Goal: Obtain resource: Obtain resource

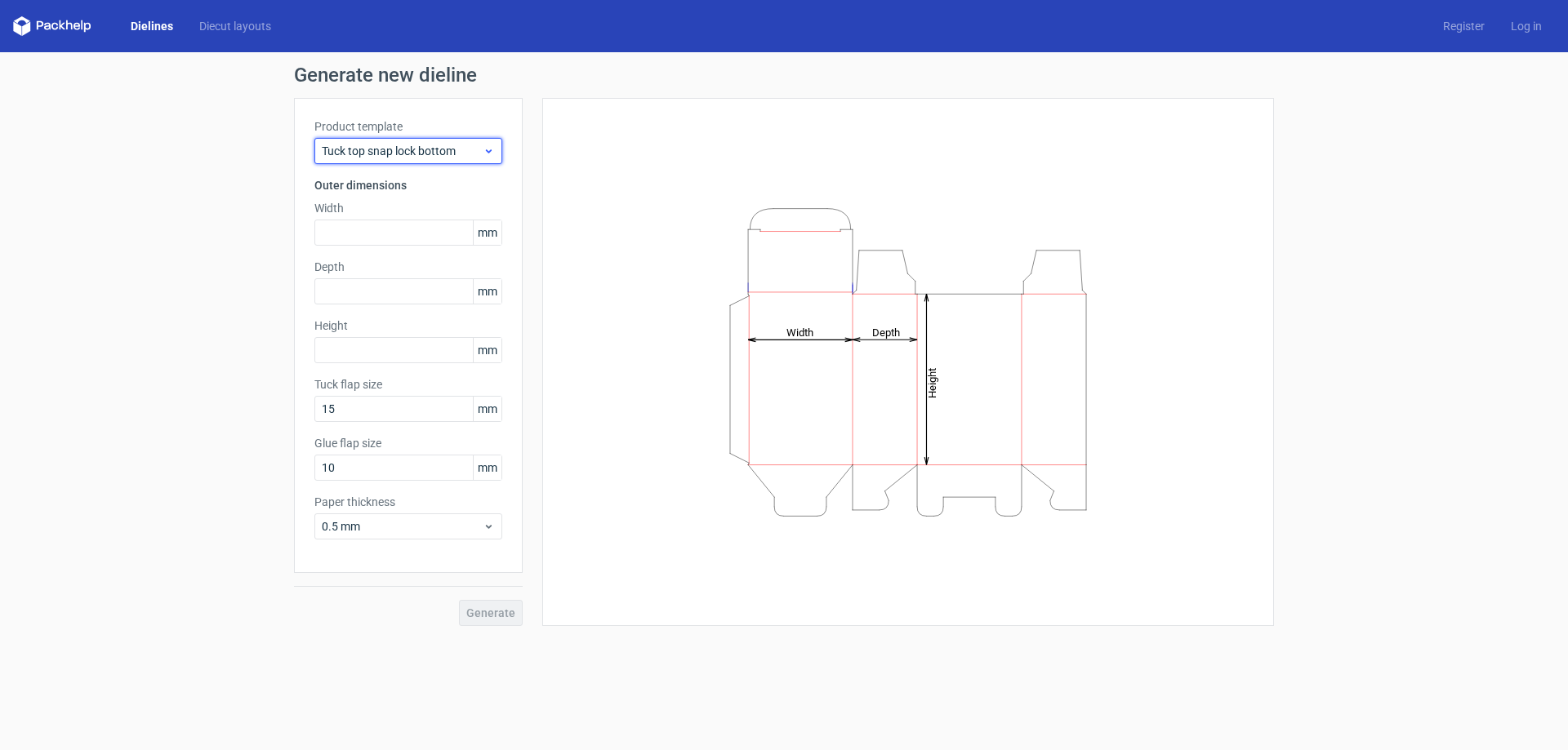
click at [392, 141] on div "Tuck top snap lock bottom" at bounding box center [408, 151] width 188 height 26
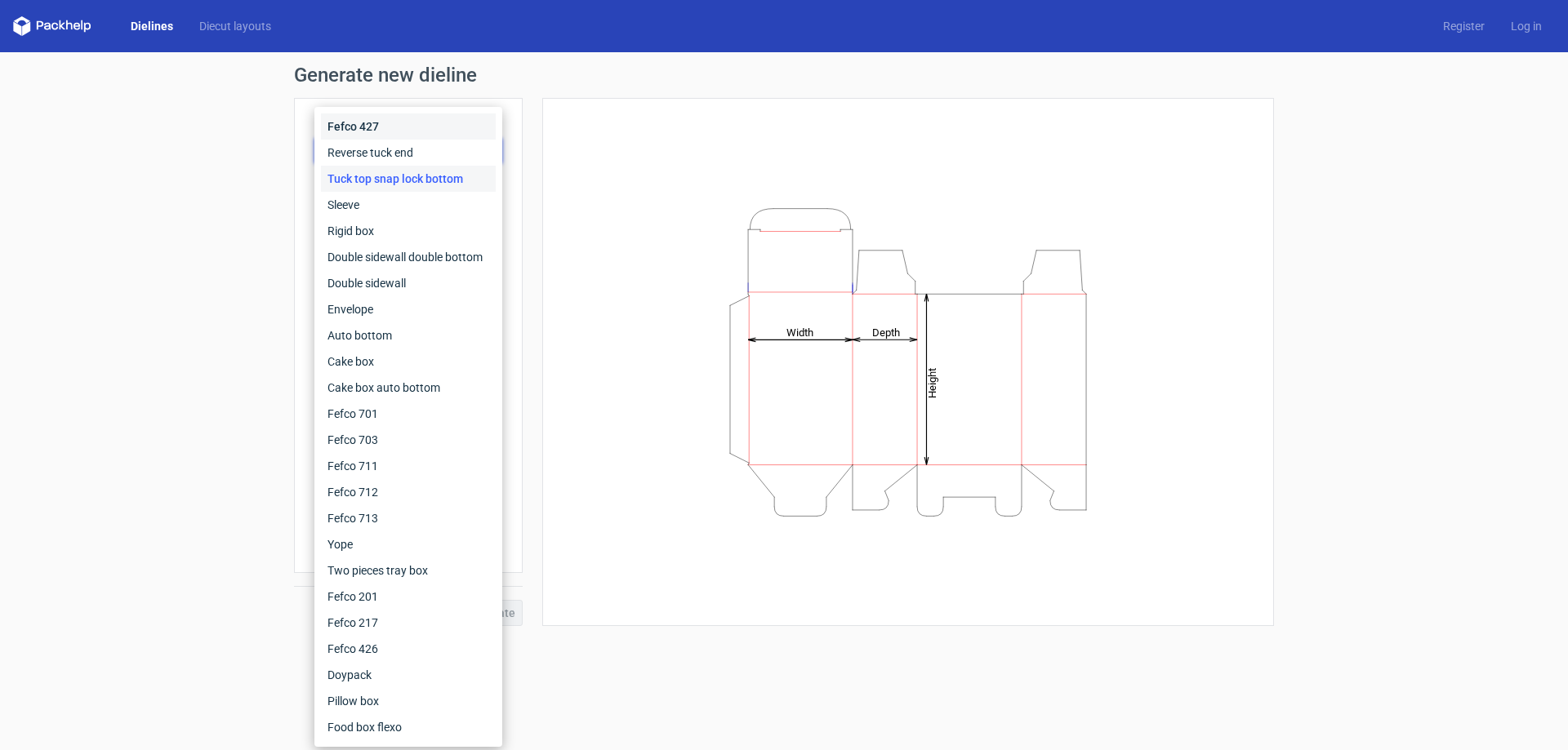
click at [365, 132] on div "Fefco 427" at bounding box center [408, 127] width 175 height 26
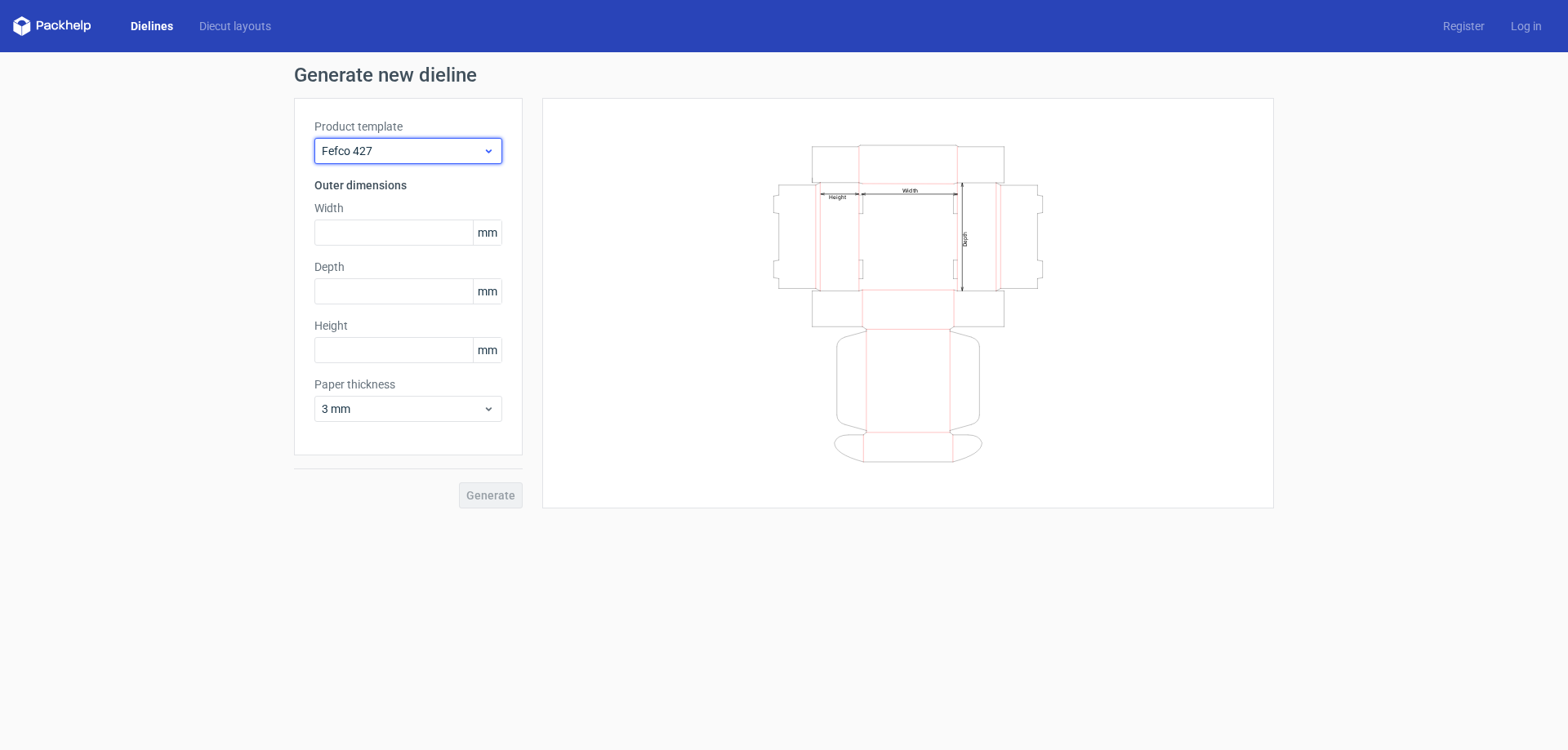
click at [372, 146] on span "Fefco 427" at bounding box center [402, 151] width 161 height 16
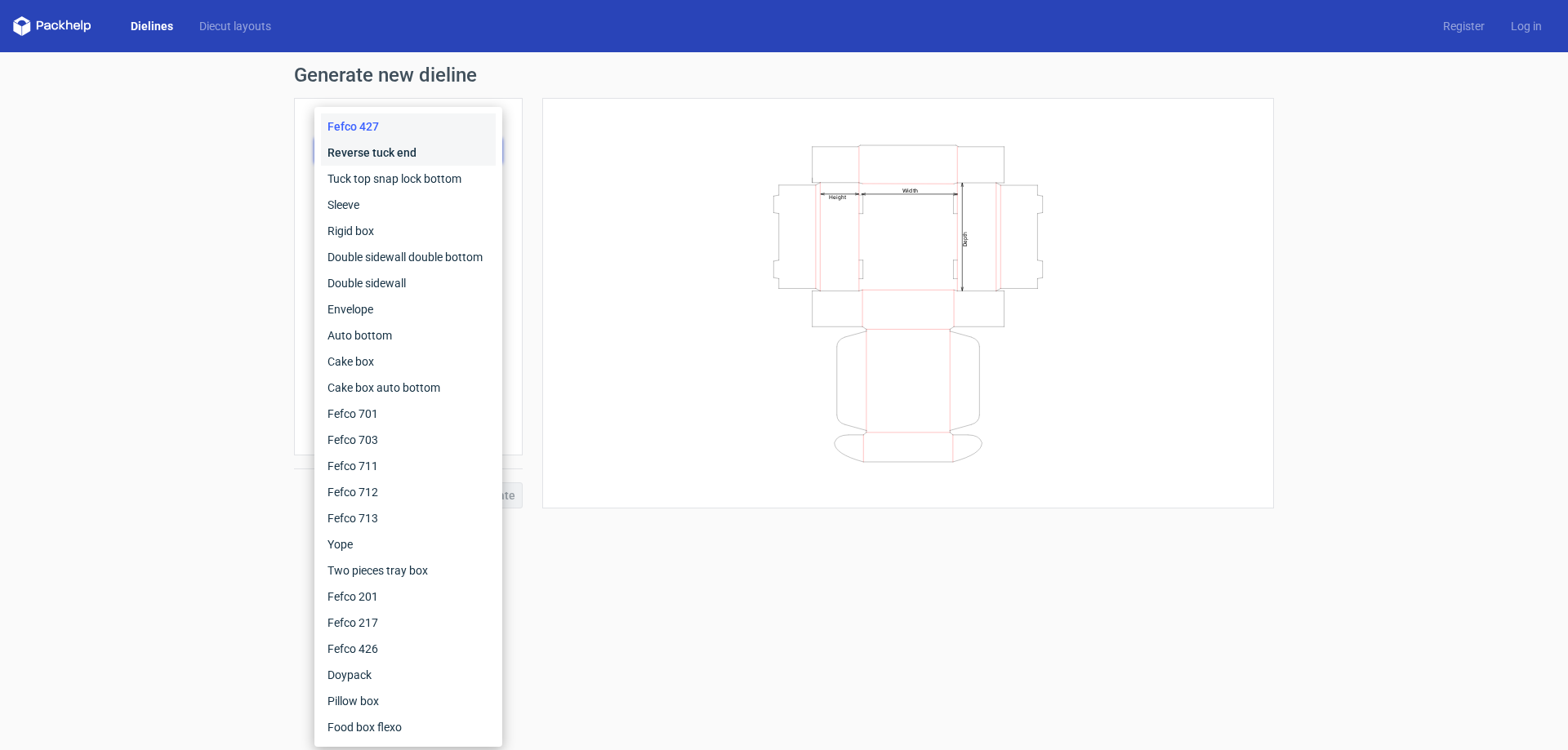
click at [382, 159] on div "Reverse tuck end" at bounding box center [408, 152] width 175 height 26
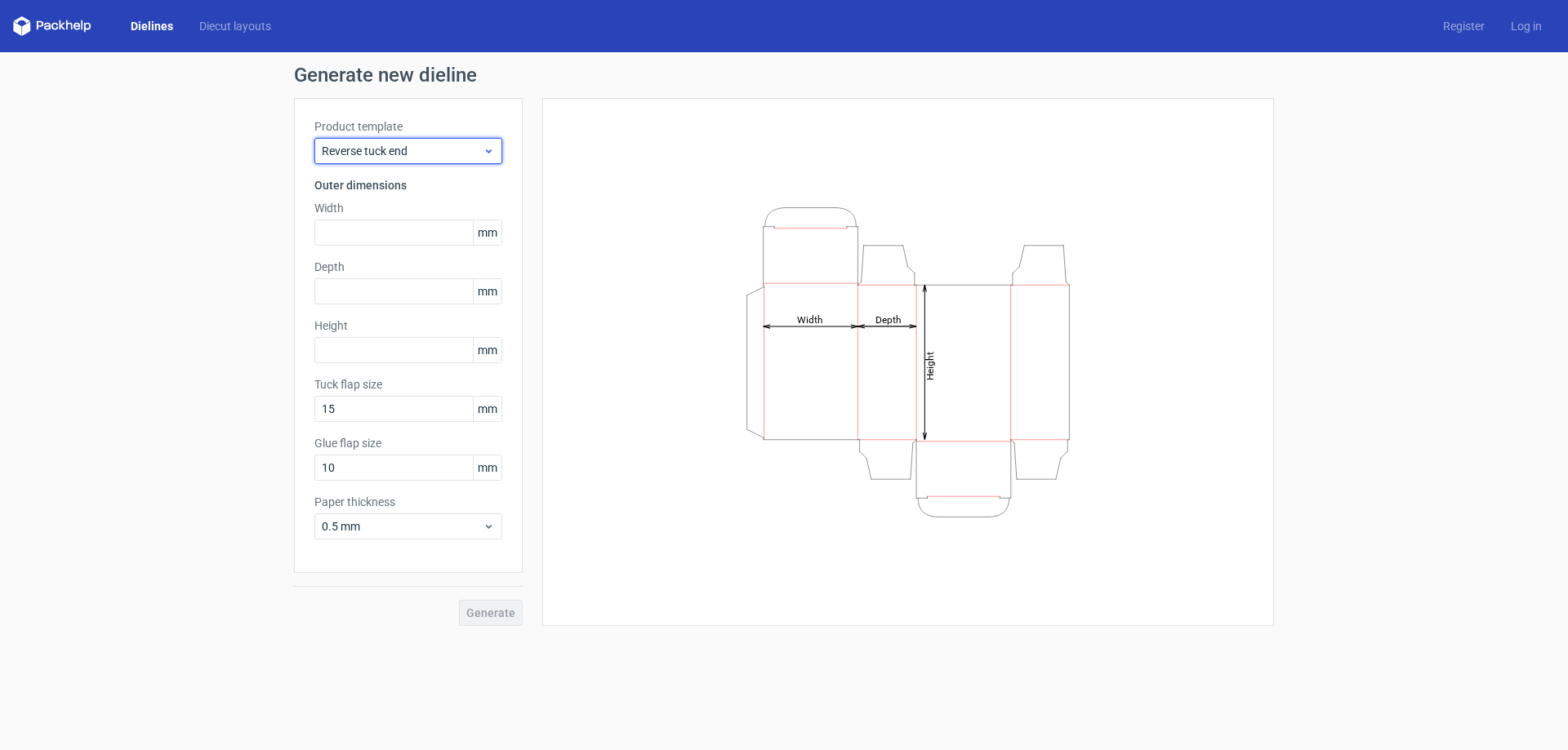
click at [415, 152] on span "Reverse tuck end" at bounding box center [402, 151] width 161 height 16
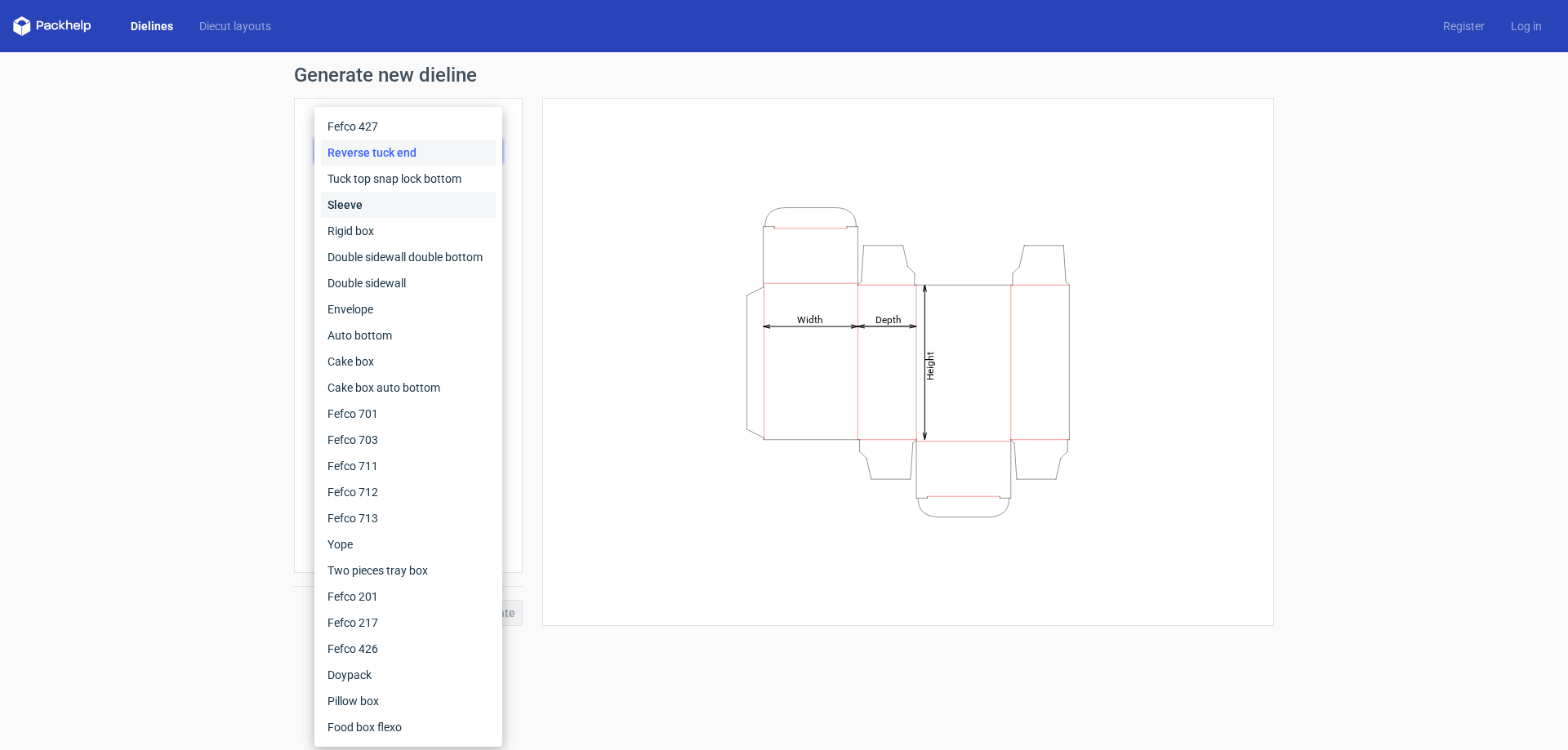
click at [415, 194] on div "Sleeve" at bounding box center [408, 205] width 175 height 26
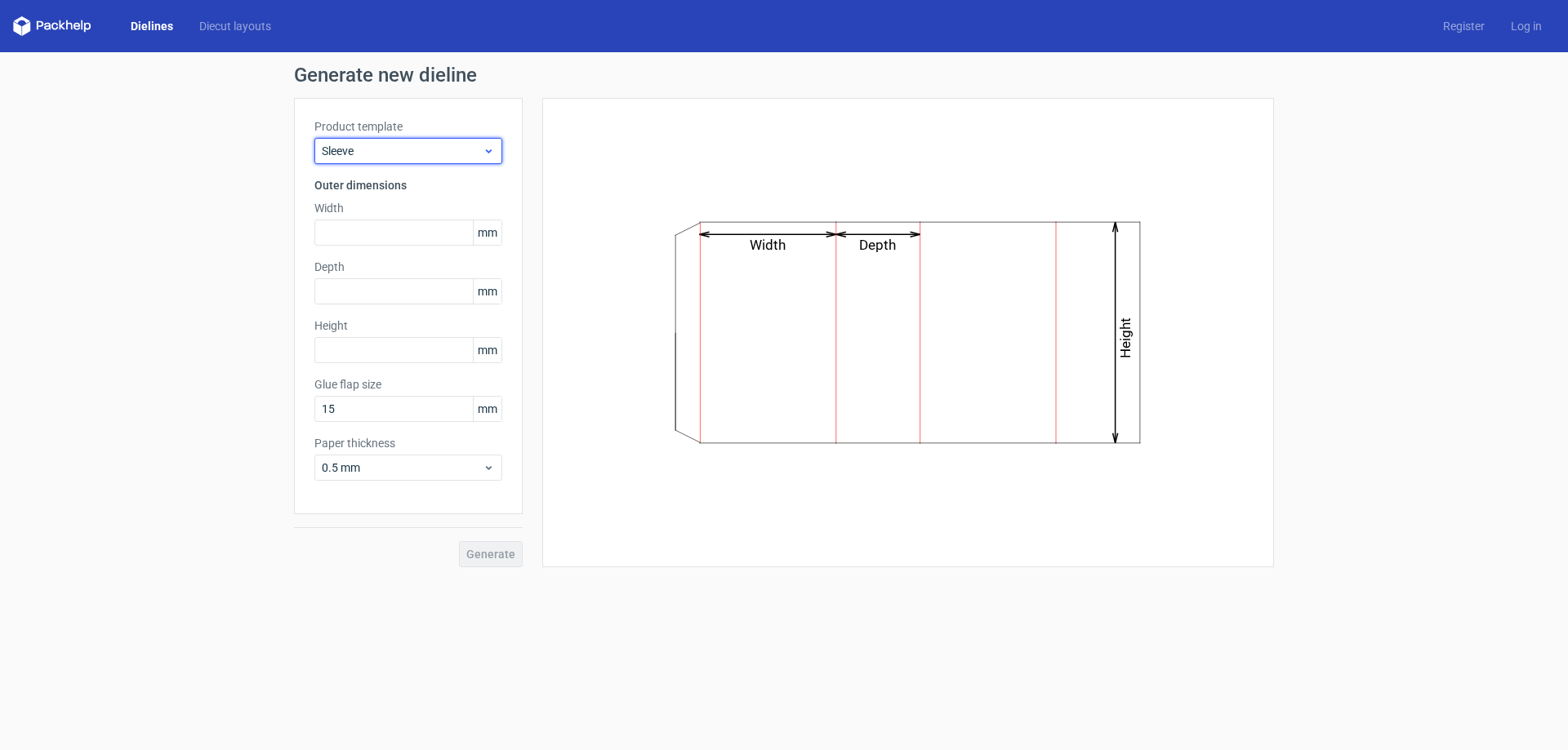
click at [423, 145] on span "Sleeve" at bounding box center [402, 151] width 161 height 16
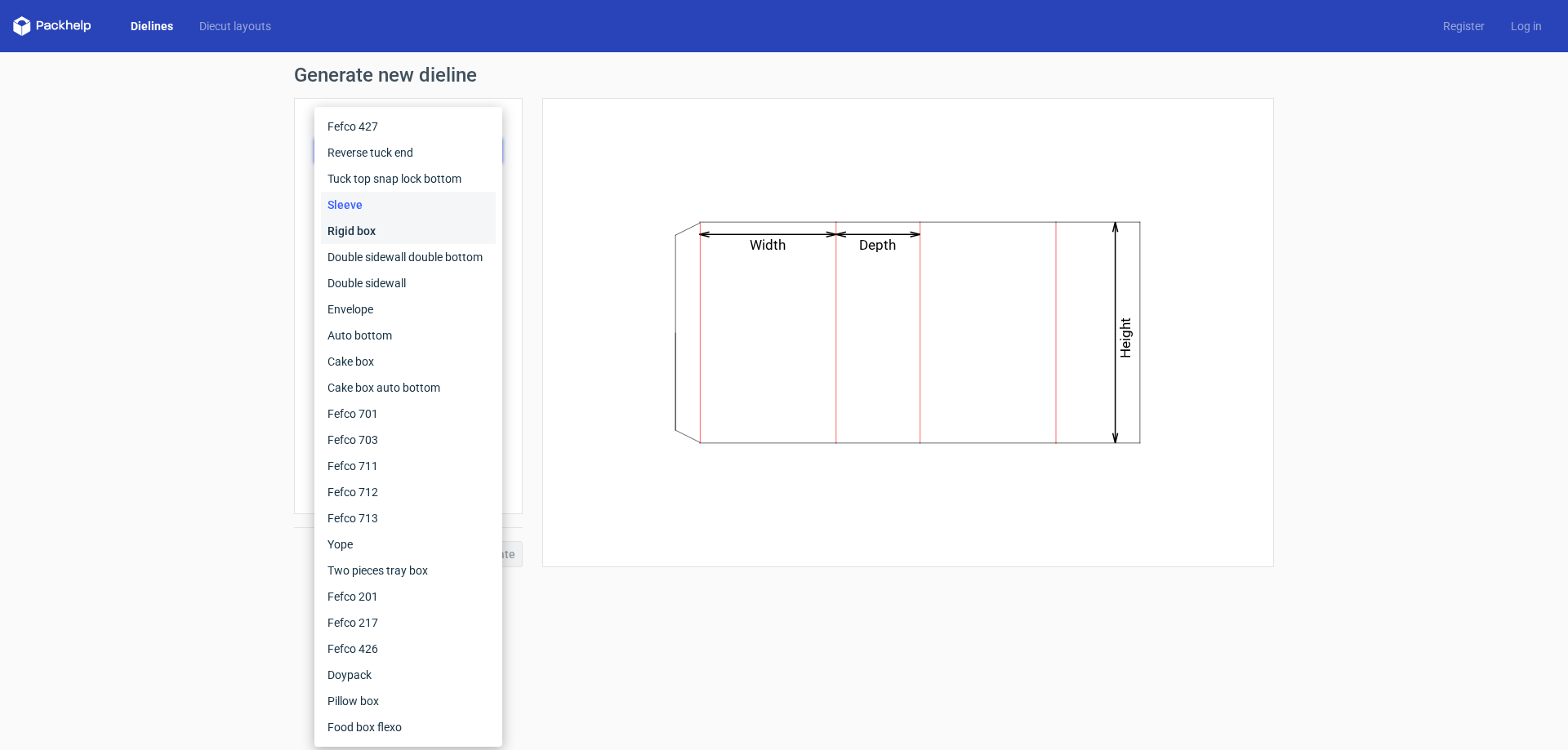
click at [408, 227] on div "Rigid box" at bounding box center [408, 230] width 175 height 26
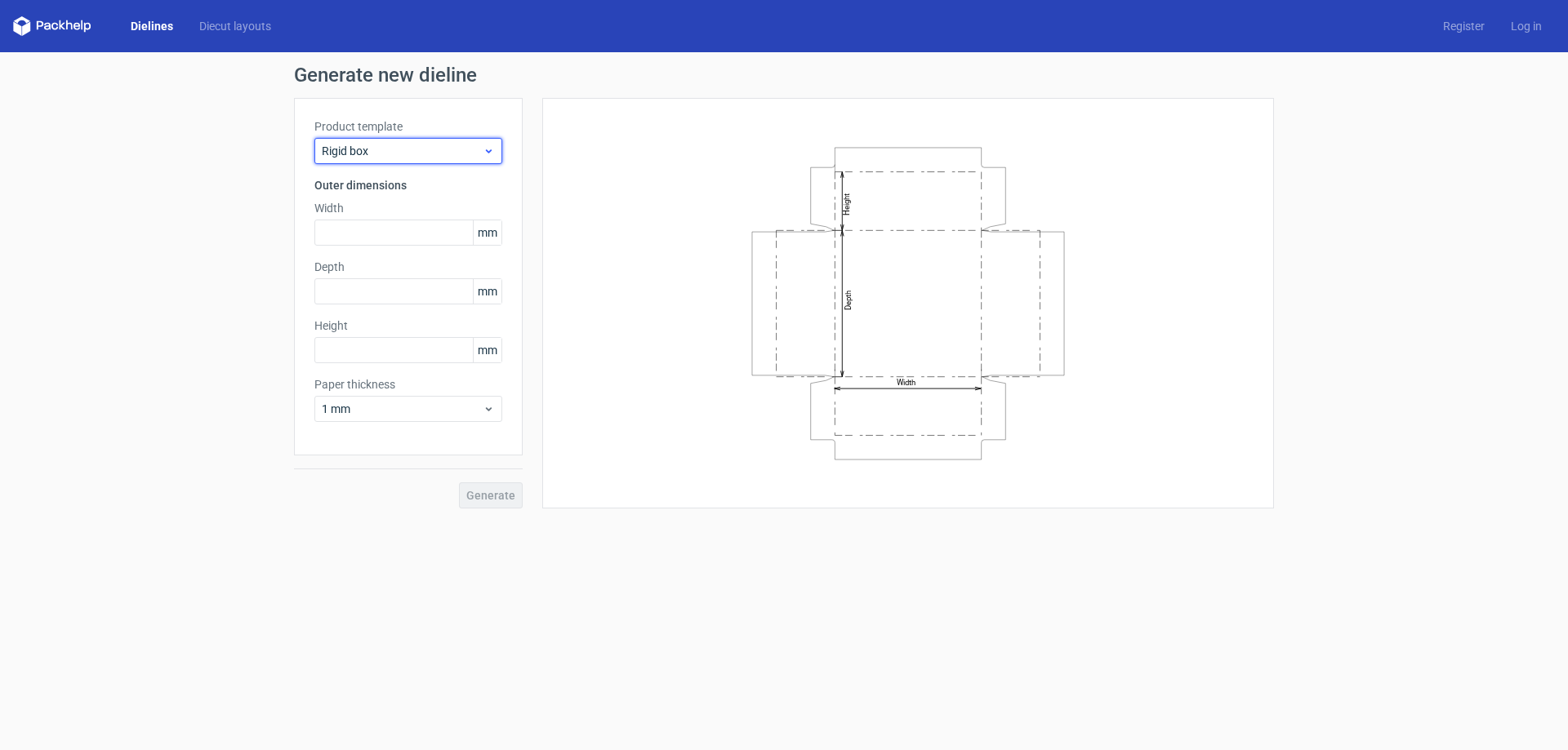
click at [402, 151] on span "Rigid box" at bounding box center [402, 151] width 161 height 16
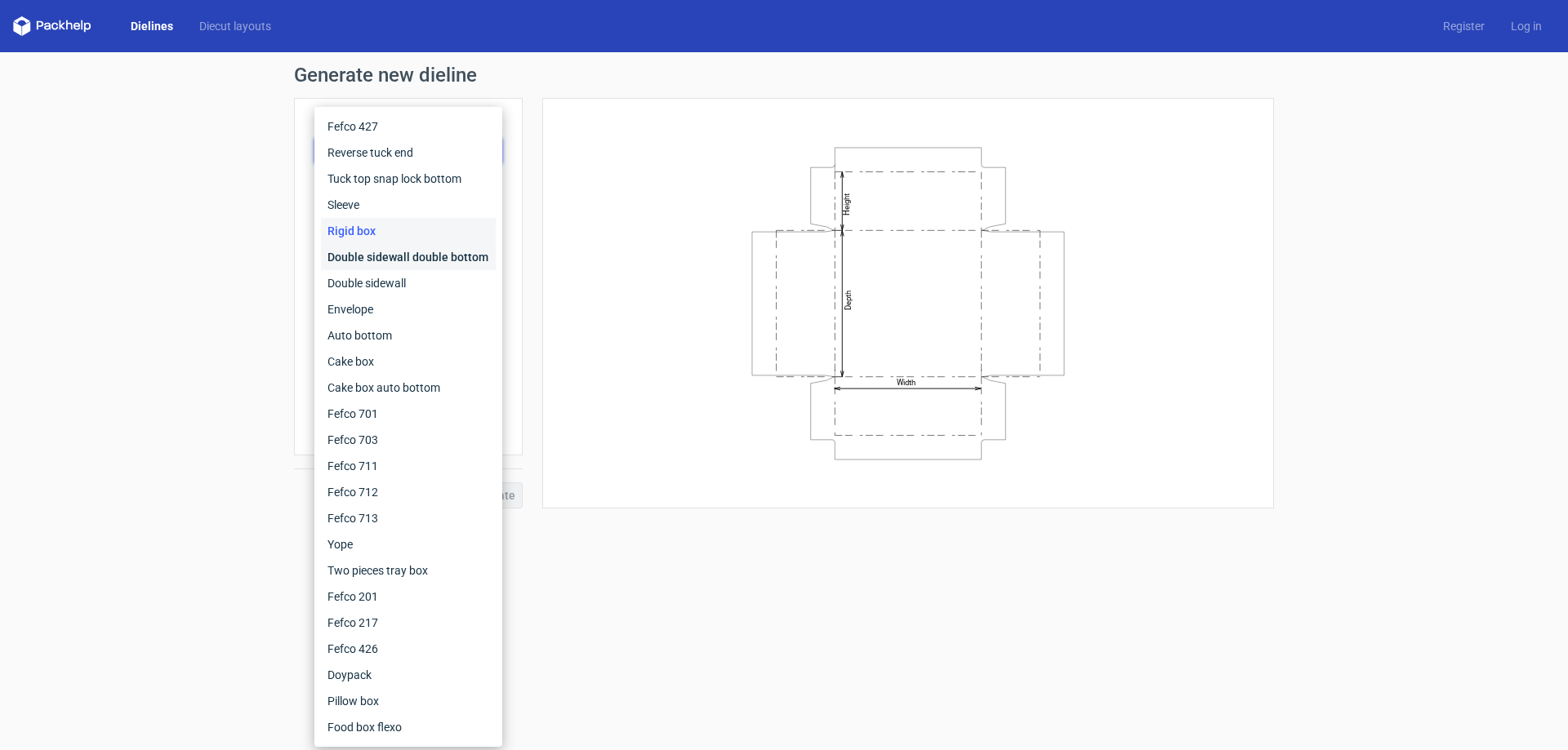
click at [398, 258] on div "Double sidewall double bottom" at bounding box center [408, 257] width 175 height 26
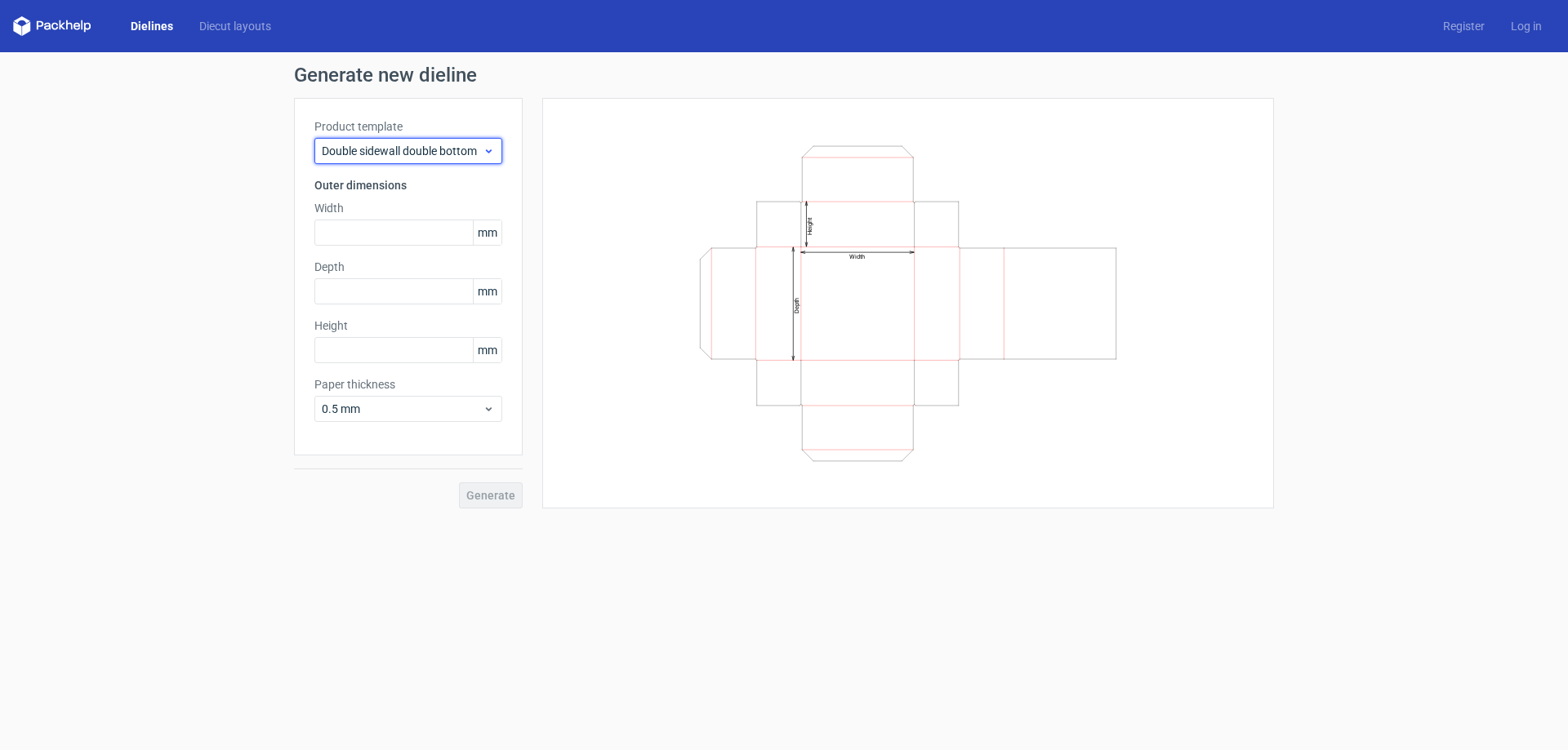
click at [429, 152] on span "Double sidewall double bottom" at bounding box center [402, 151] width 161 height 16
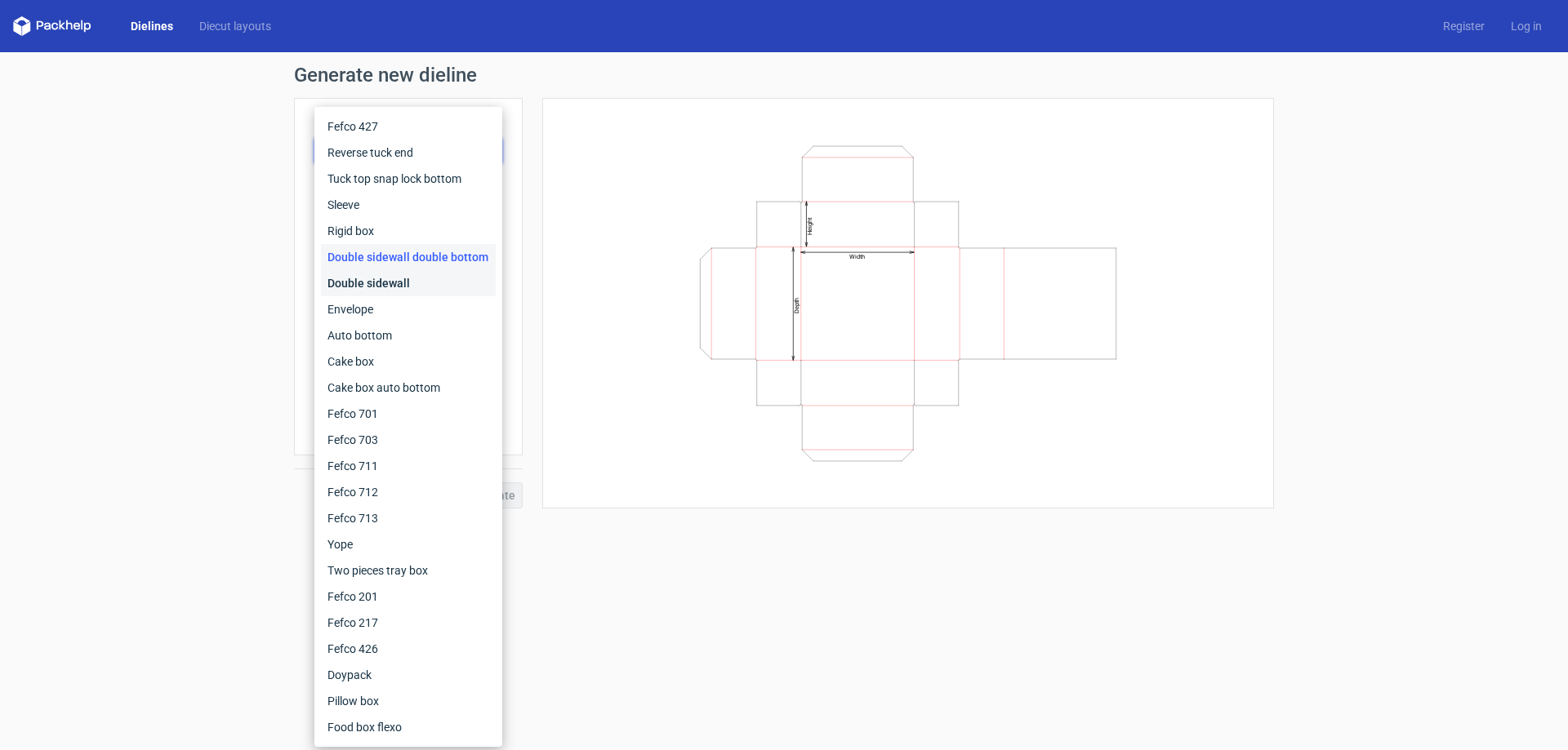
click at [406, 279] on div "Double sidewall" at bounding box center [408, 283] width 175 height 26
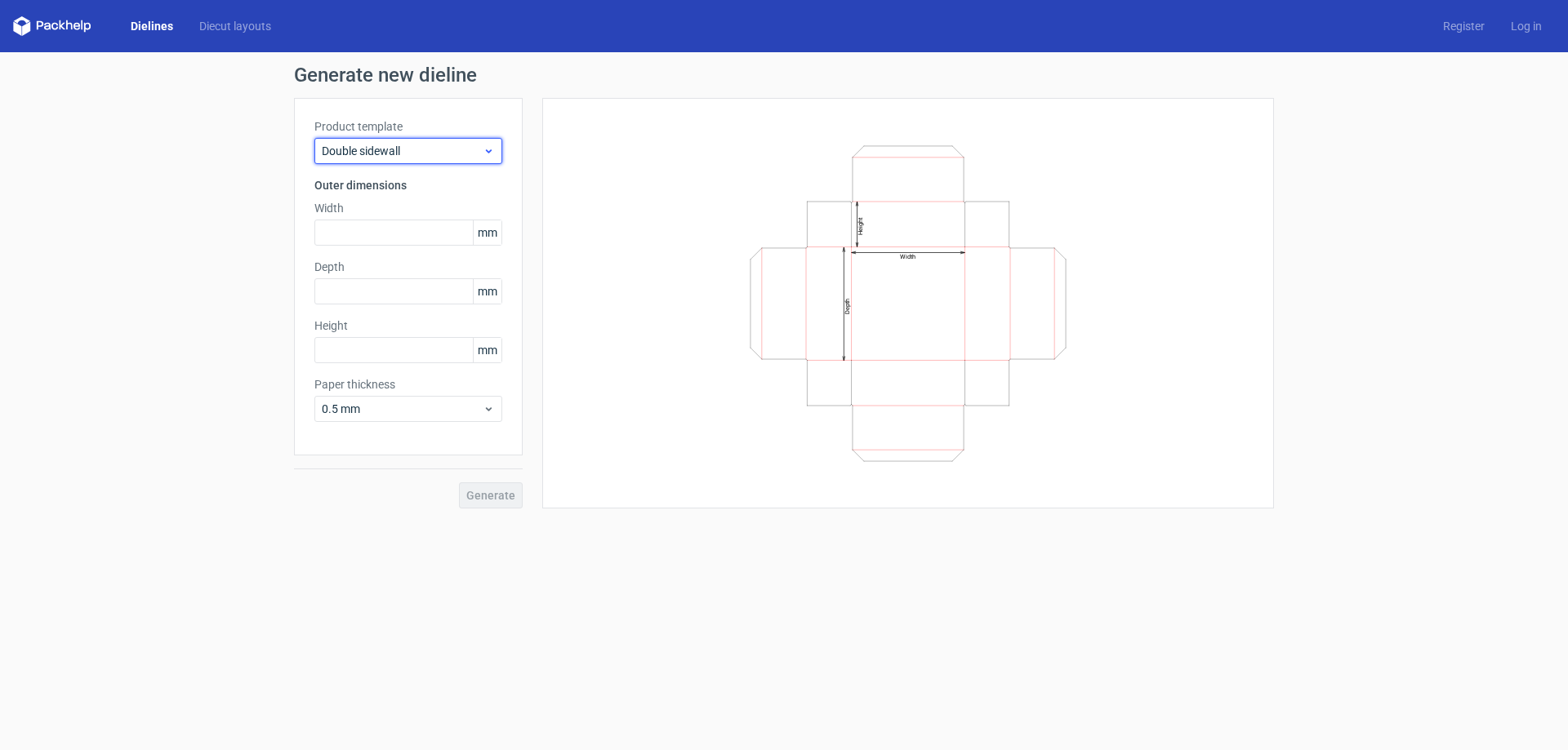
click at [405, 142] on div "Double sidewall" at bounding box center [408, 151] width 188 height 26
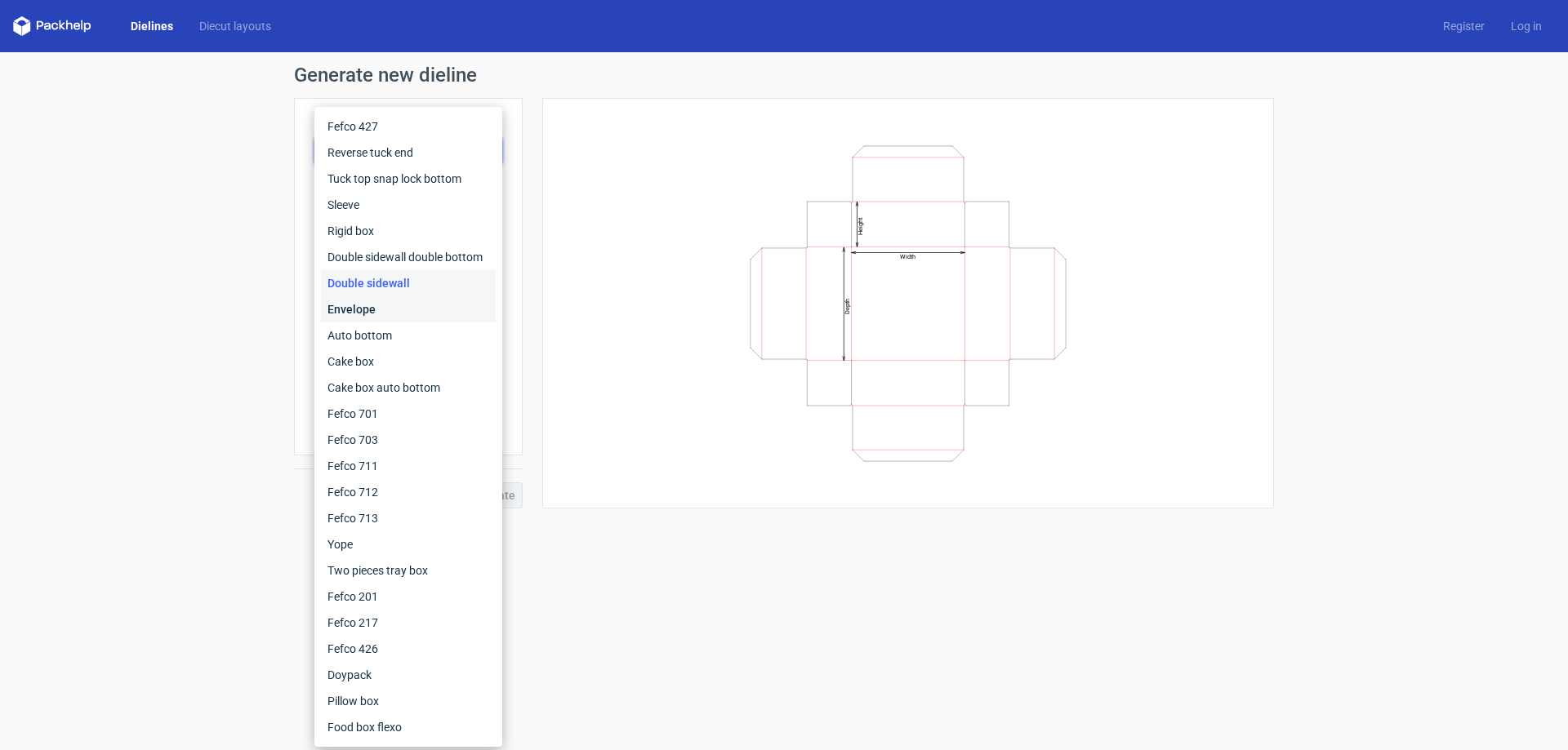
click at [378, 305] on div "Envelope" at bounding box center [408, 309] width 175 height 26
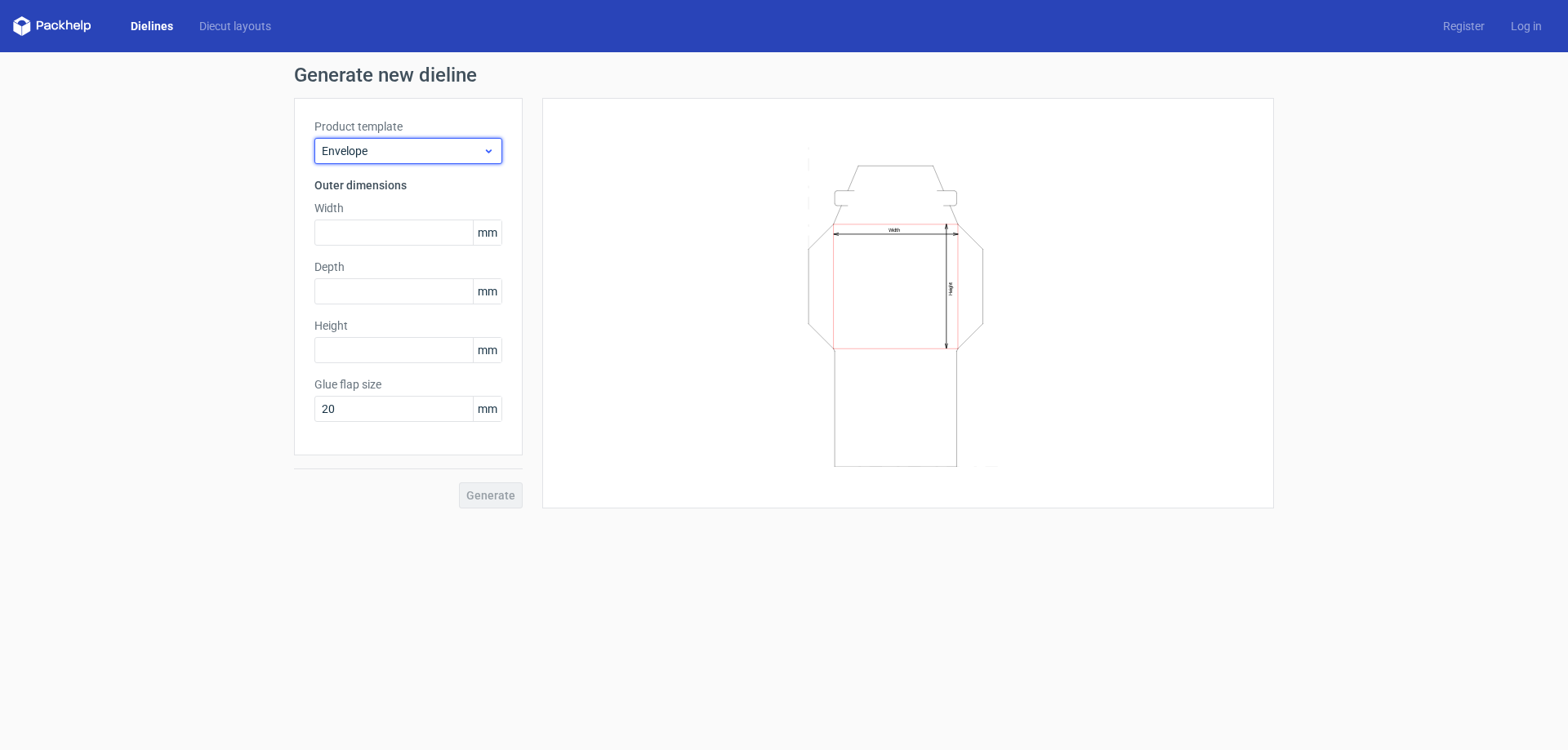
click at [384, 157] on span "Envelope" at bounding box center [402, 151] width 161 height 16
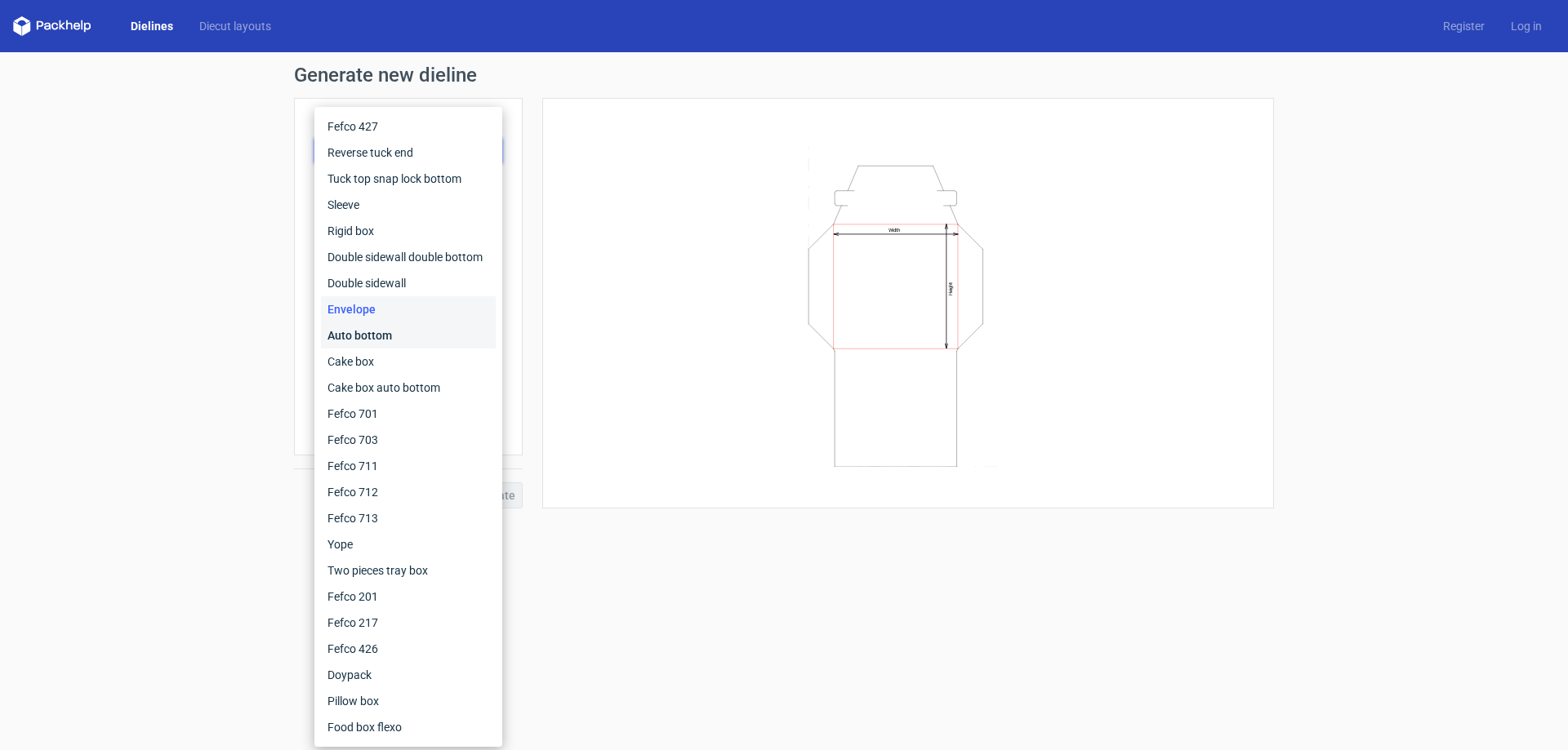
click at [364, 328] on div "Auto bottom" at bounding box center [408, 335] width 175 height 26
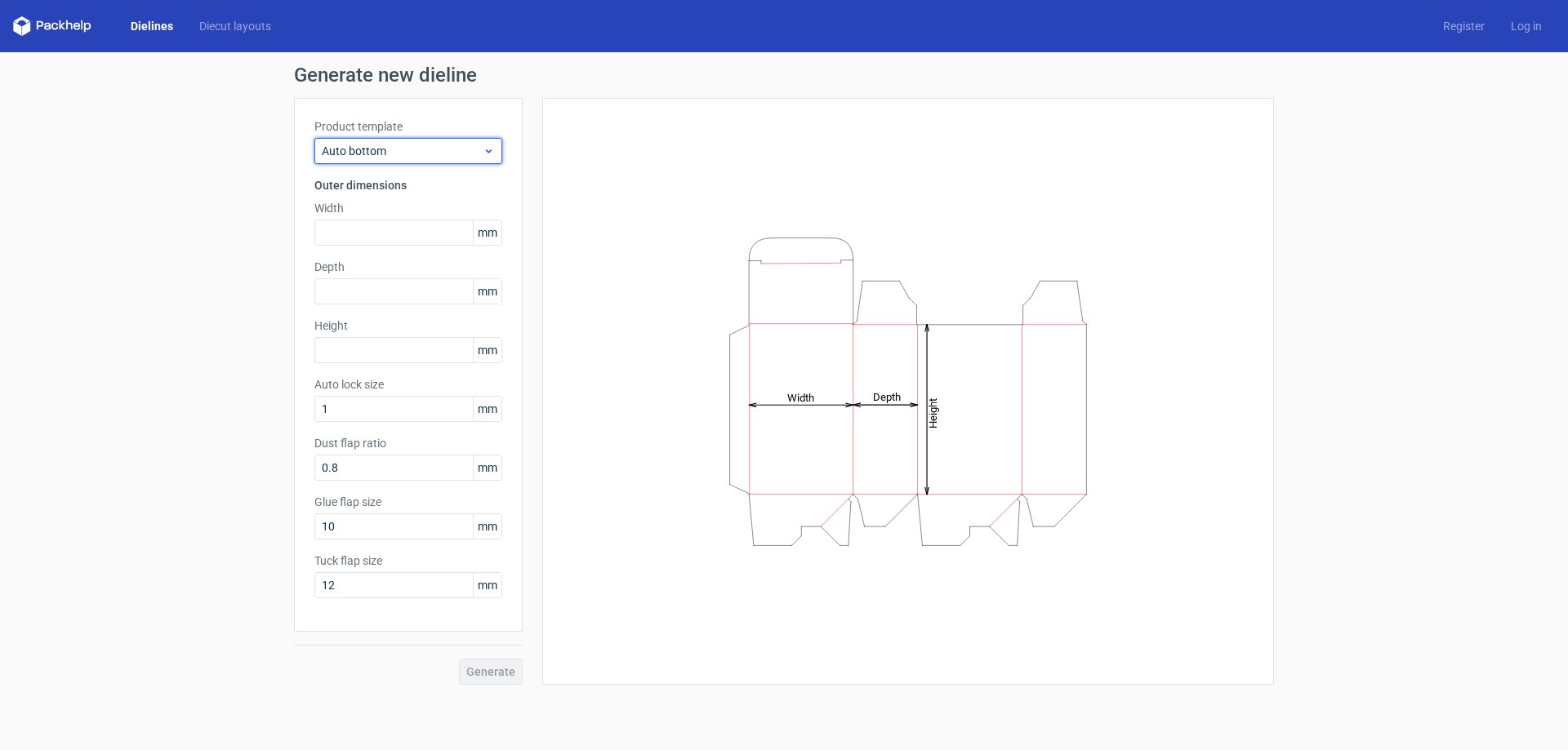
click at [377, 147] on span "Auto bottom" at bounding box center [402, 151] width 161 height 16
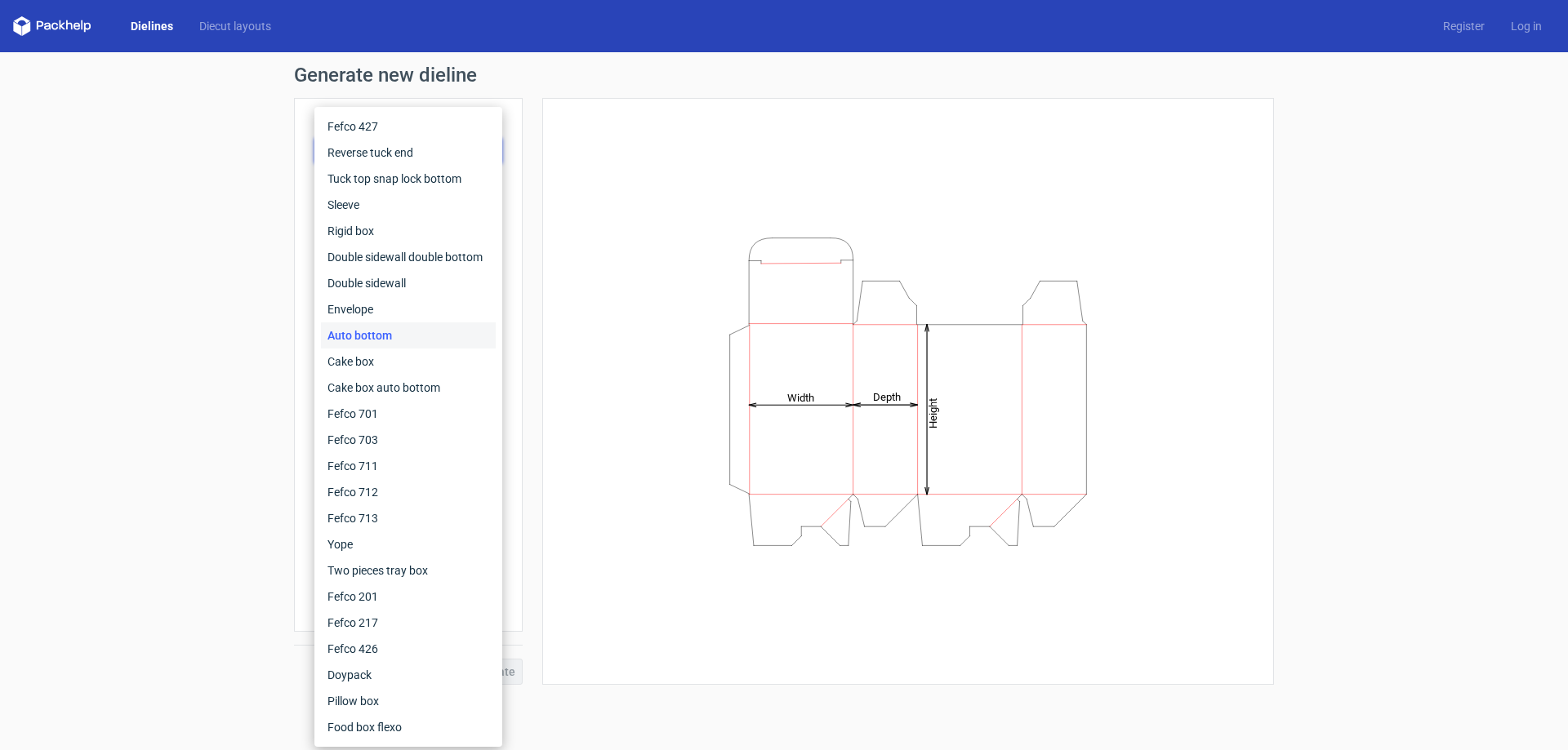
click at [132, 213] on div "Generate new dieline Product template Auto bottom Outer dimensions Width mm Dep…" at bounding box center [784, 374] width 1568 height 645
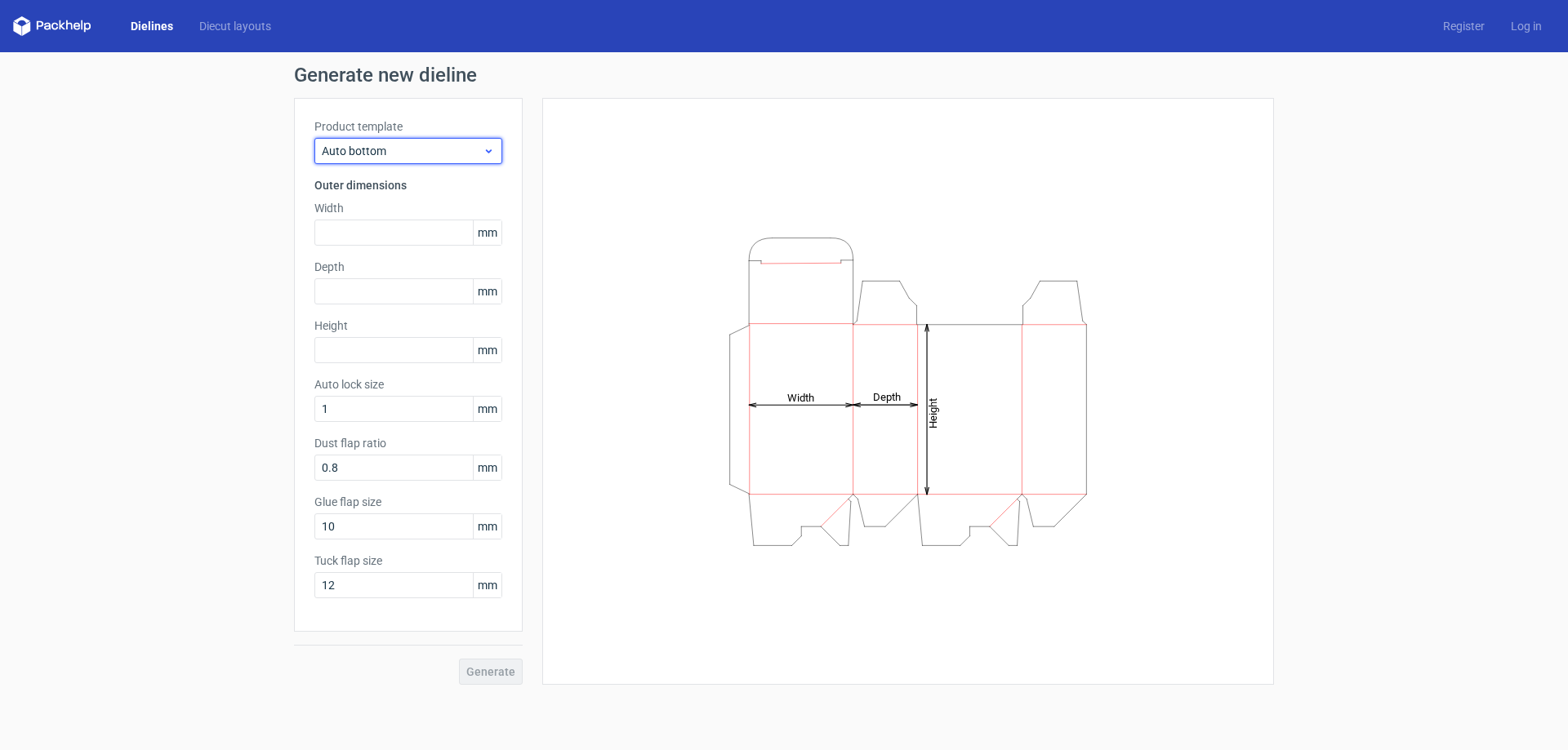
click at [389, 147] on span "Auto bottom" at bounding box center [402, 151] width 161 height 16
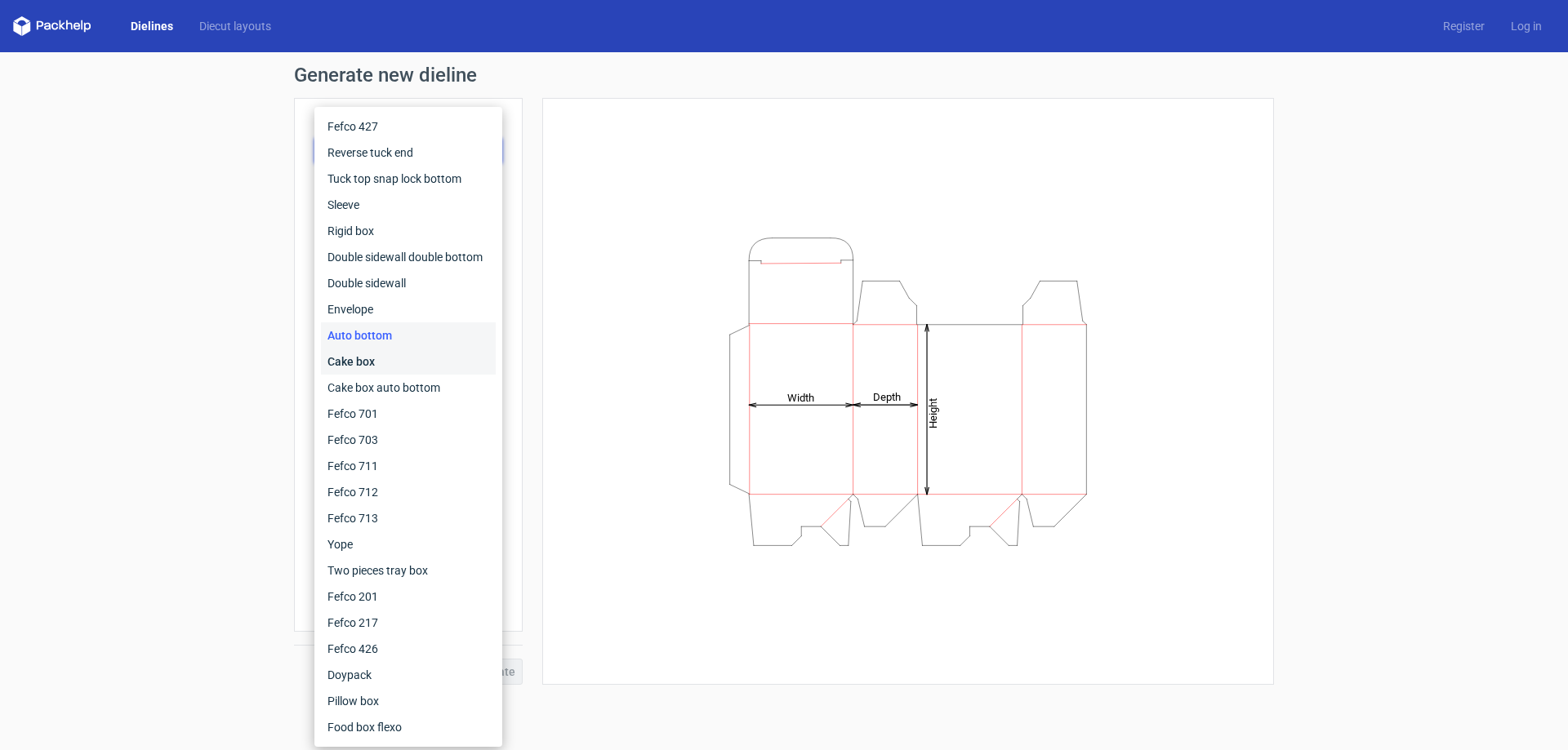
click at [402, 365] on div "Cake box" at bounding box center [408, 361] width 175 height 26
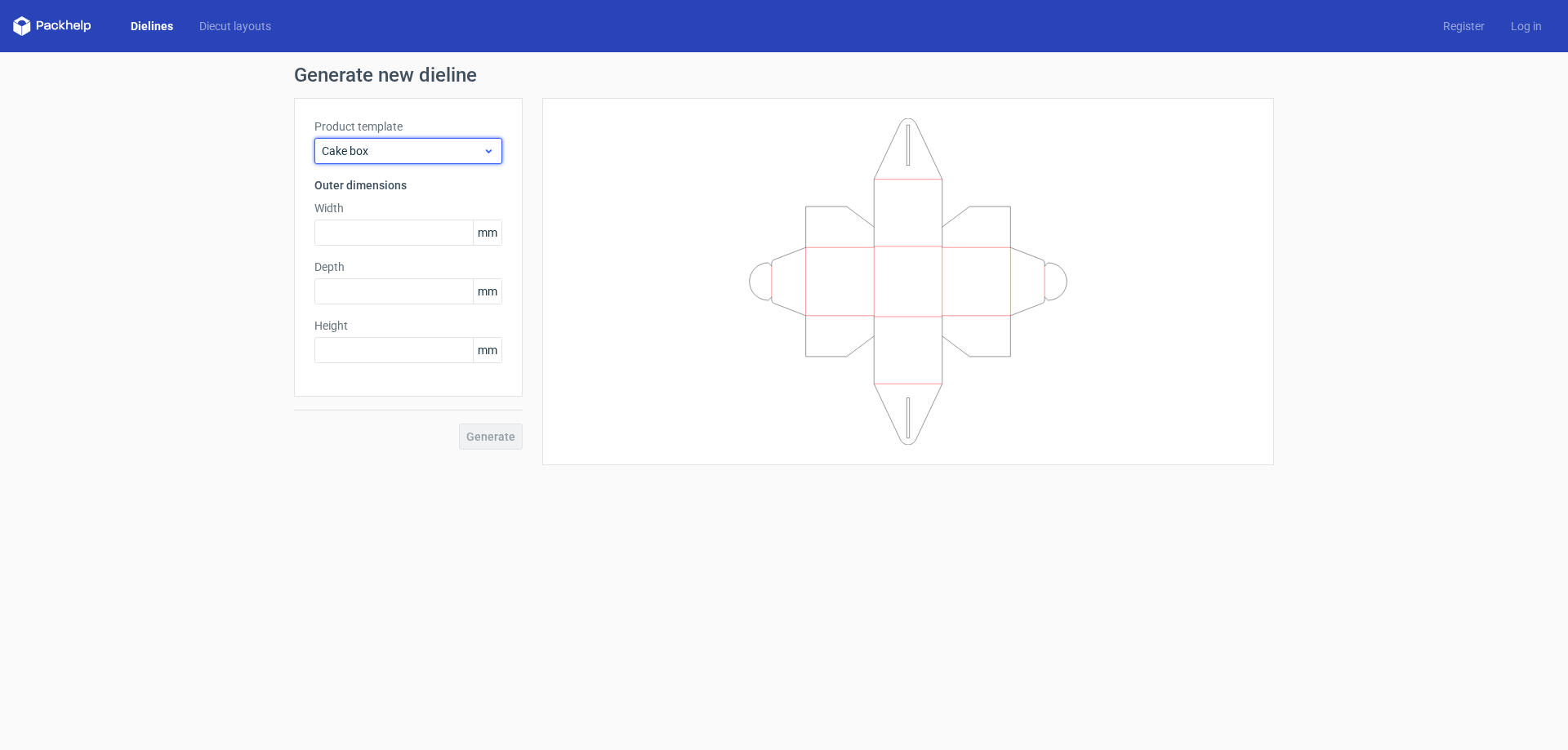
click at [400, 147] on span "Cake box" at bounding box center [402, 151] width 161 height 16
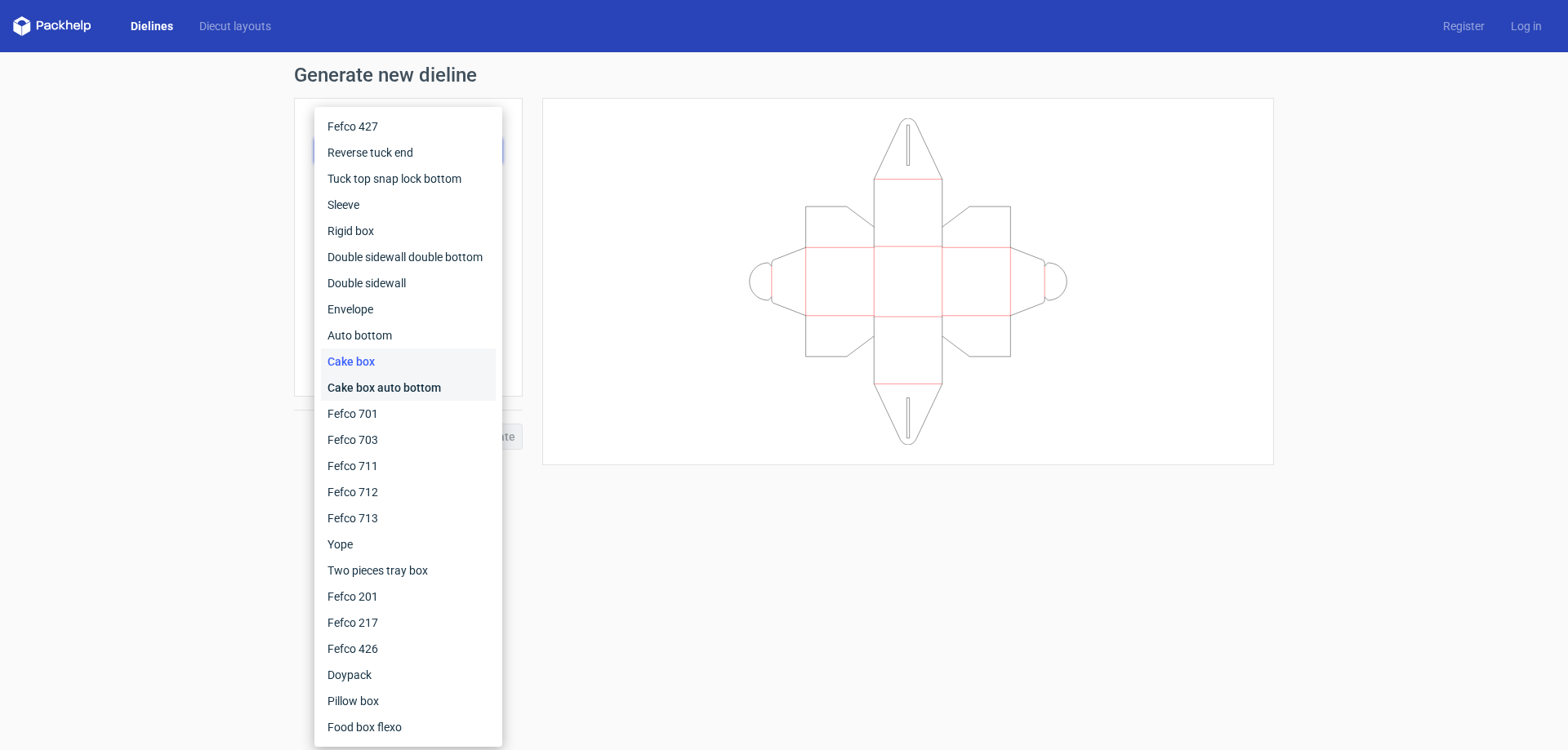
click at [374, 381] on div "Cake box auto bottom" at bounding box center [408, 388] width 175 height 26
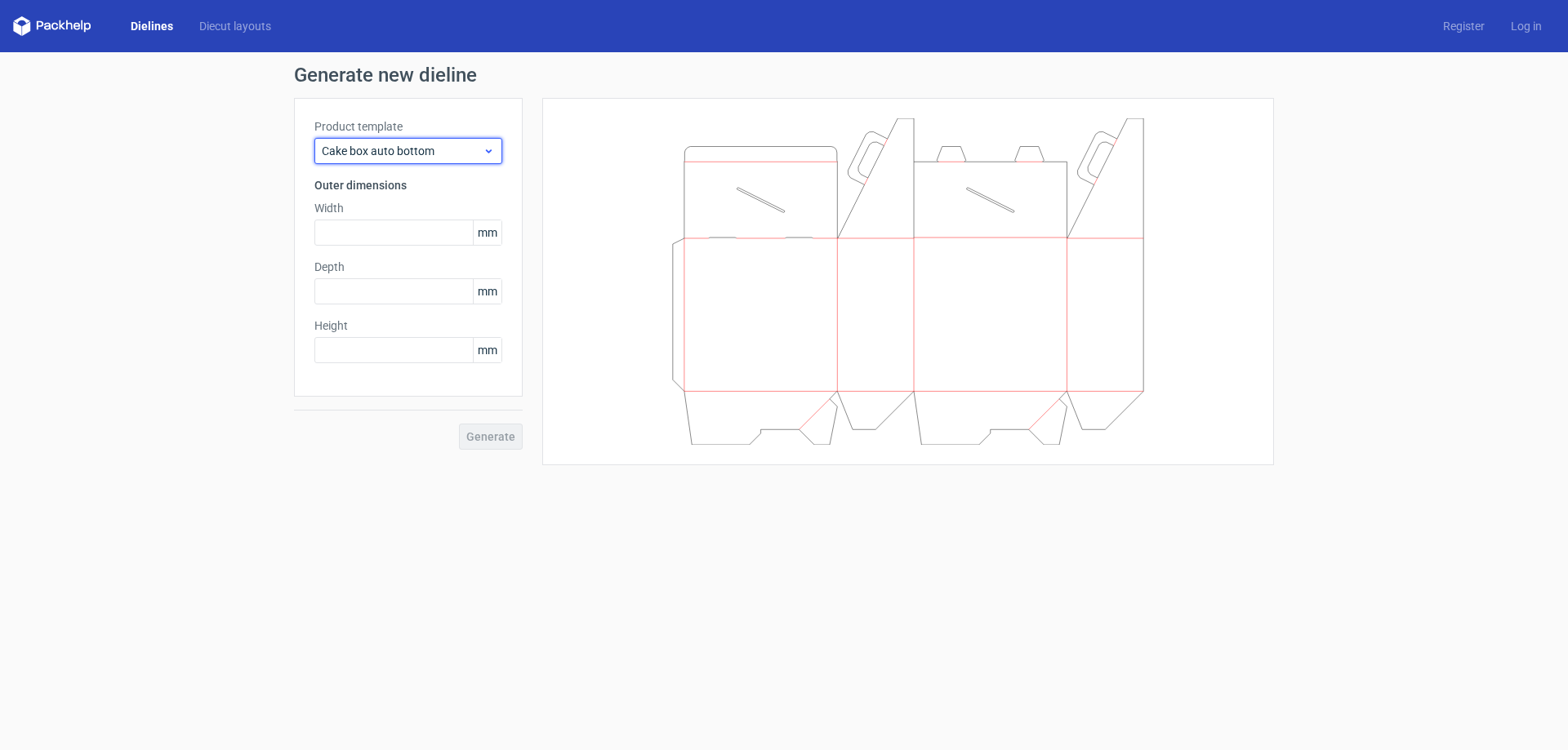
click at [362, 155] on span "Cake box auto bottom" at bounding box center [402, 151] width 161 height 16
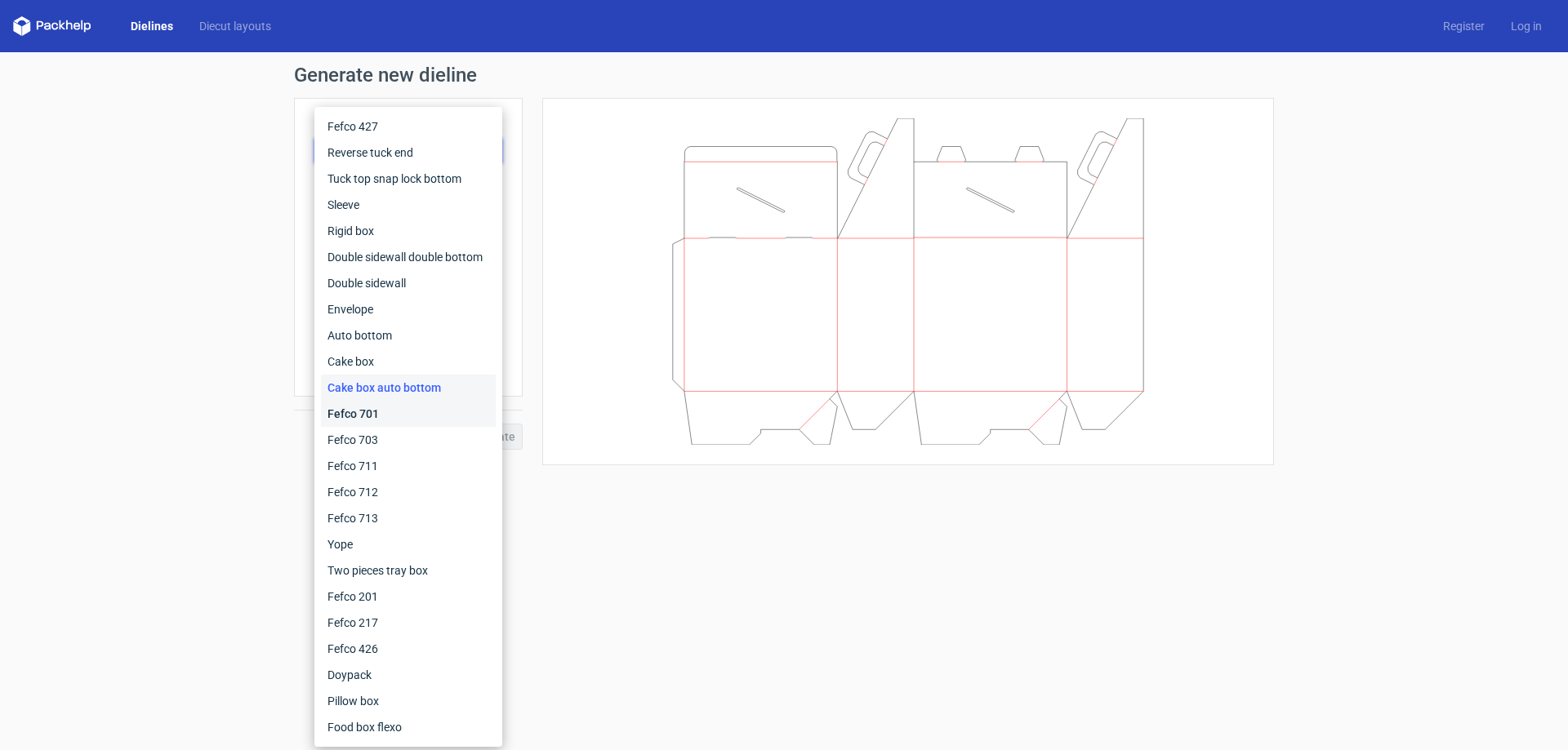
click at [341, 420] on div "Fefco 701" at bounding box center [408, 413] width 175 height 26
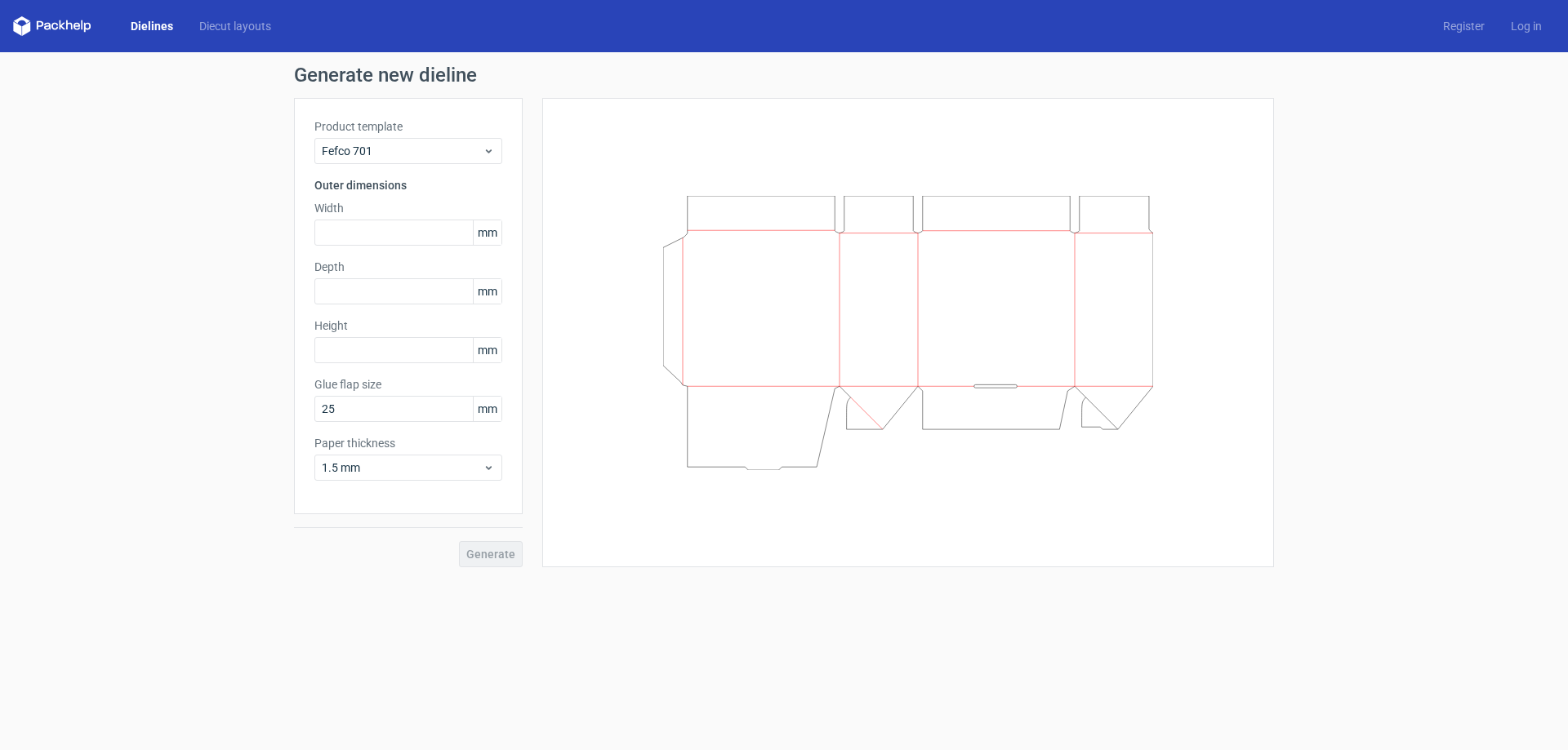
click at [365, 164] on div "Product template Fefco 701 Outer dimensions Width mm Depth mm Height mm Glue fl…" at bounding box center [408, 306] width 229 height 416
click at [365, 160] on div "Fefco 701" at bounding box center [408, 151] width 188 height 26
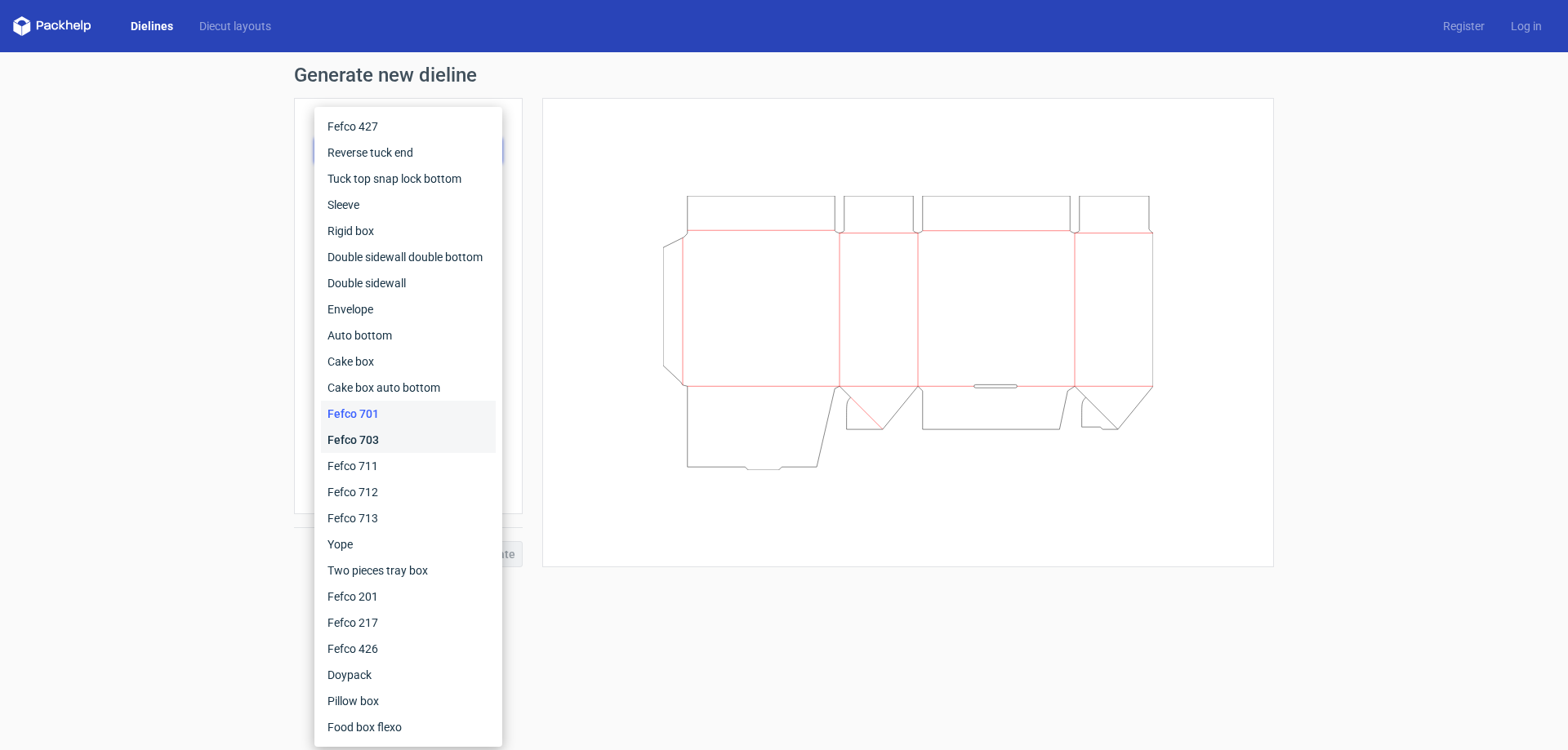
click at [372, 427] on div "Fefco 703" at bounding box center [408, 440] width 175 height 26
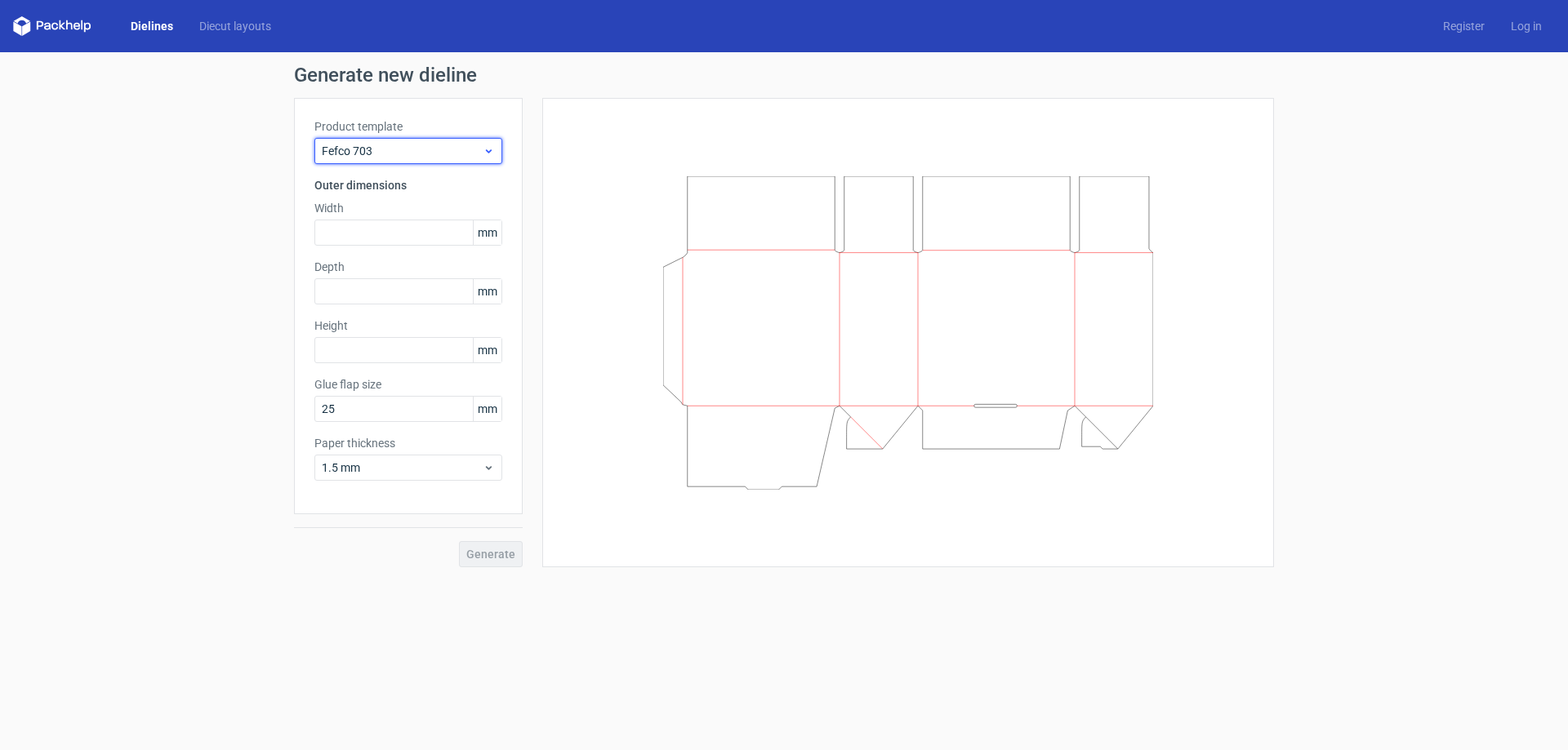
click at [350, 155] on span "Fefco 703" at bounding box center [402, 151] width 161 height 16
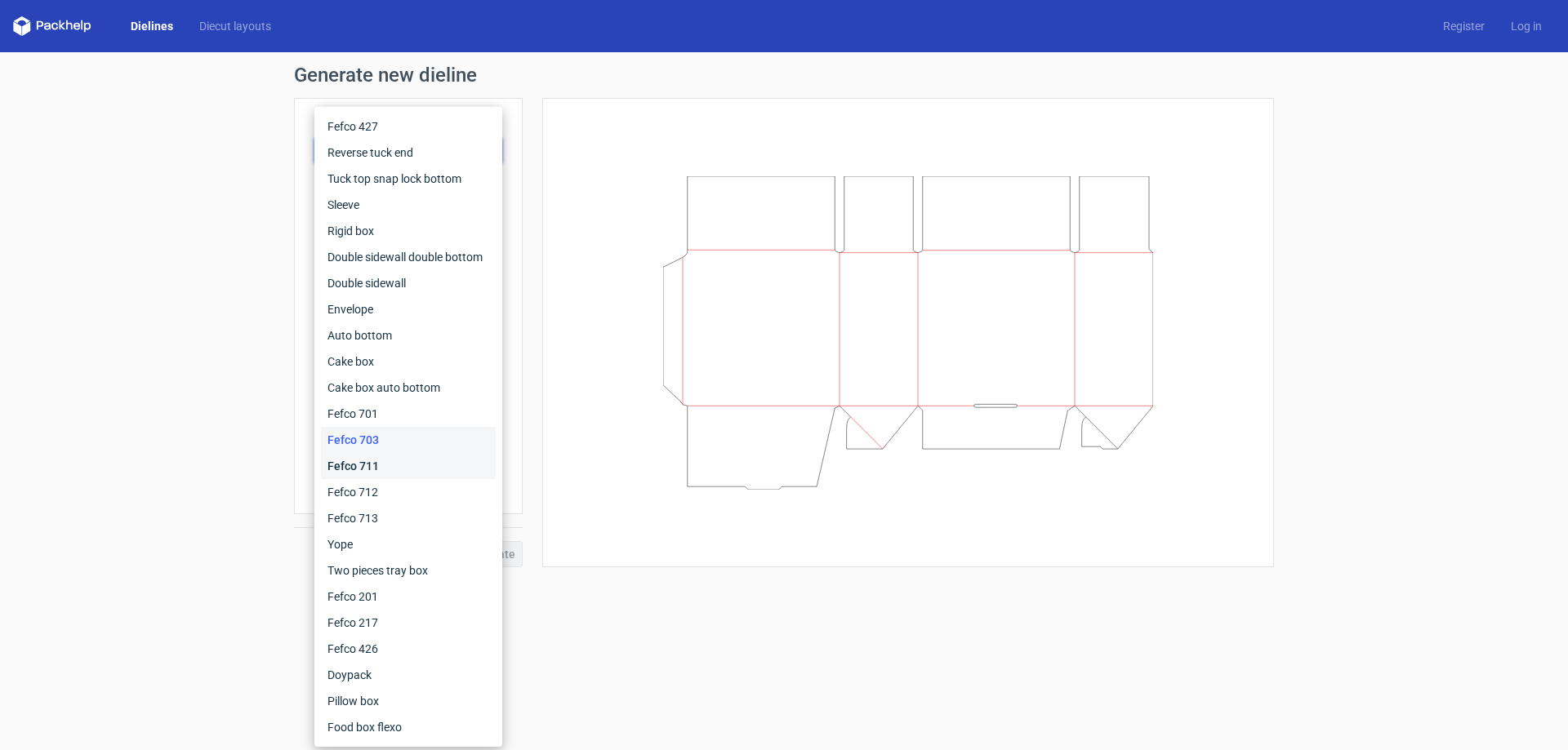
click at [398, 455] on div "Fefco 711" at bounding box center [408, 466] width 175 height 26
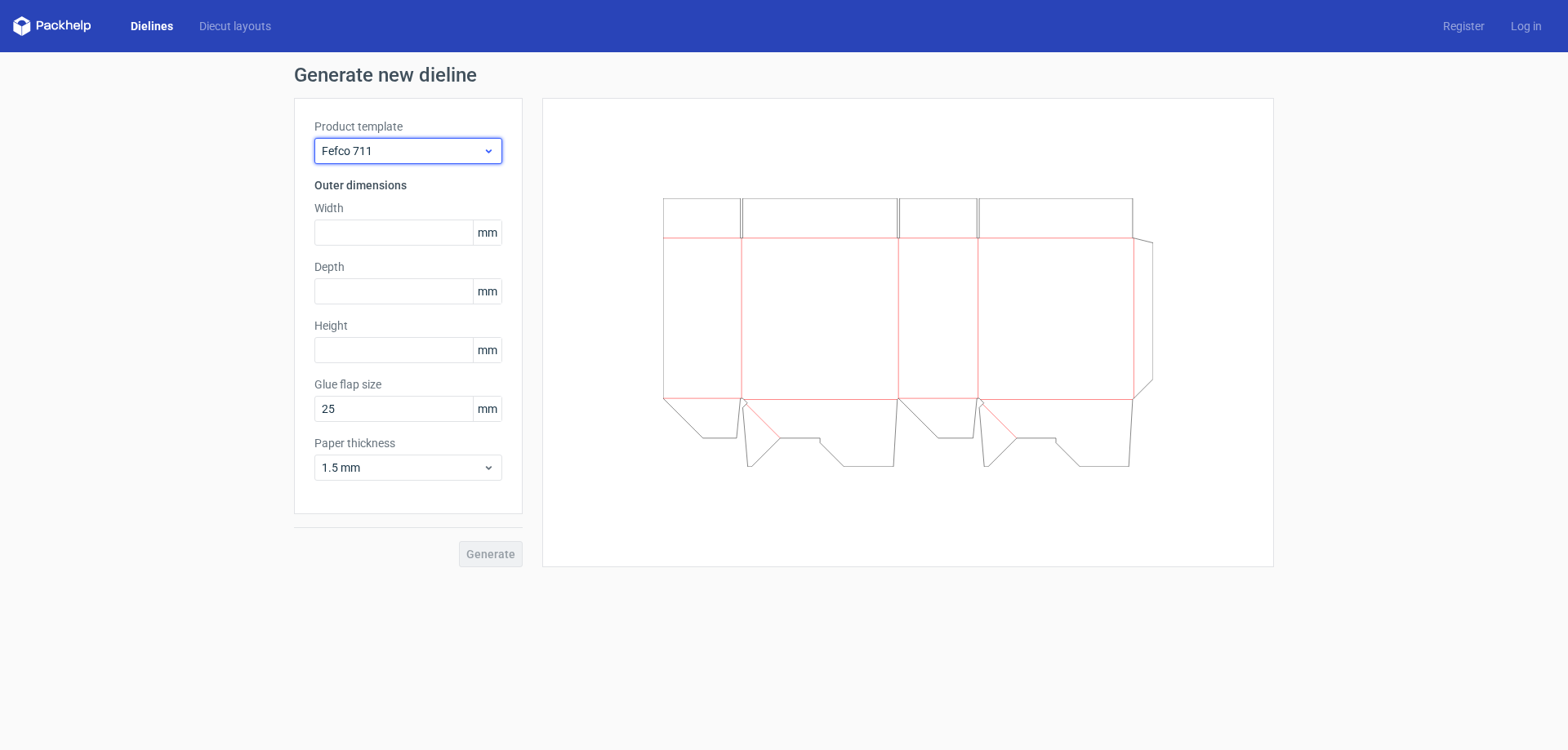
click at [371, 143] on span "Fefco 711" at bounding box center [402, 151] width 161 height 16
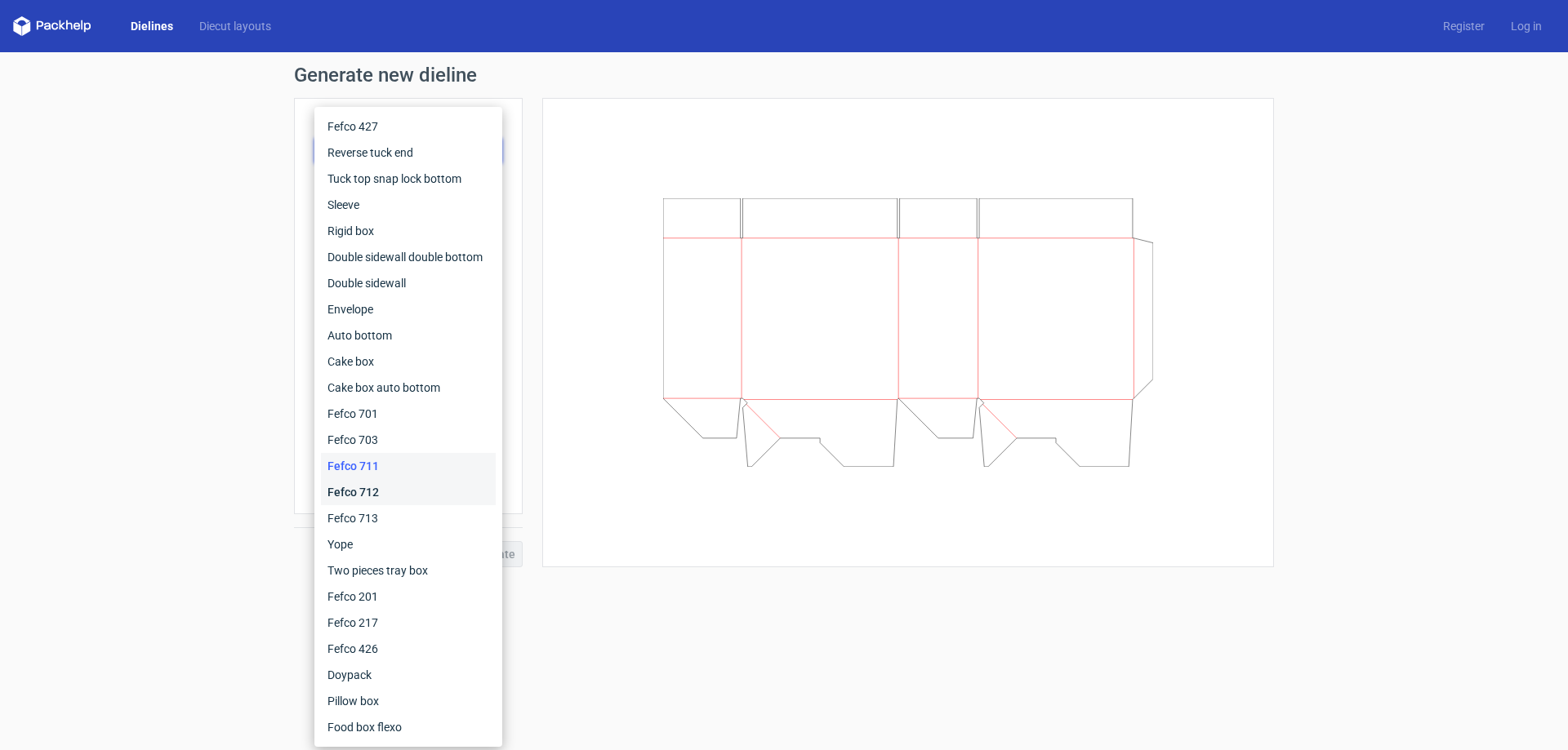
click at [361, 479] on div "Fefco 712" at bounding box center [408, 492] width 175 height 26
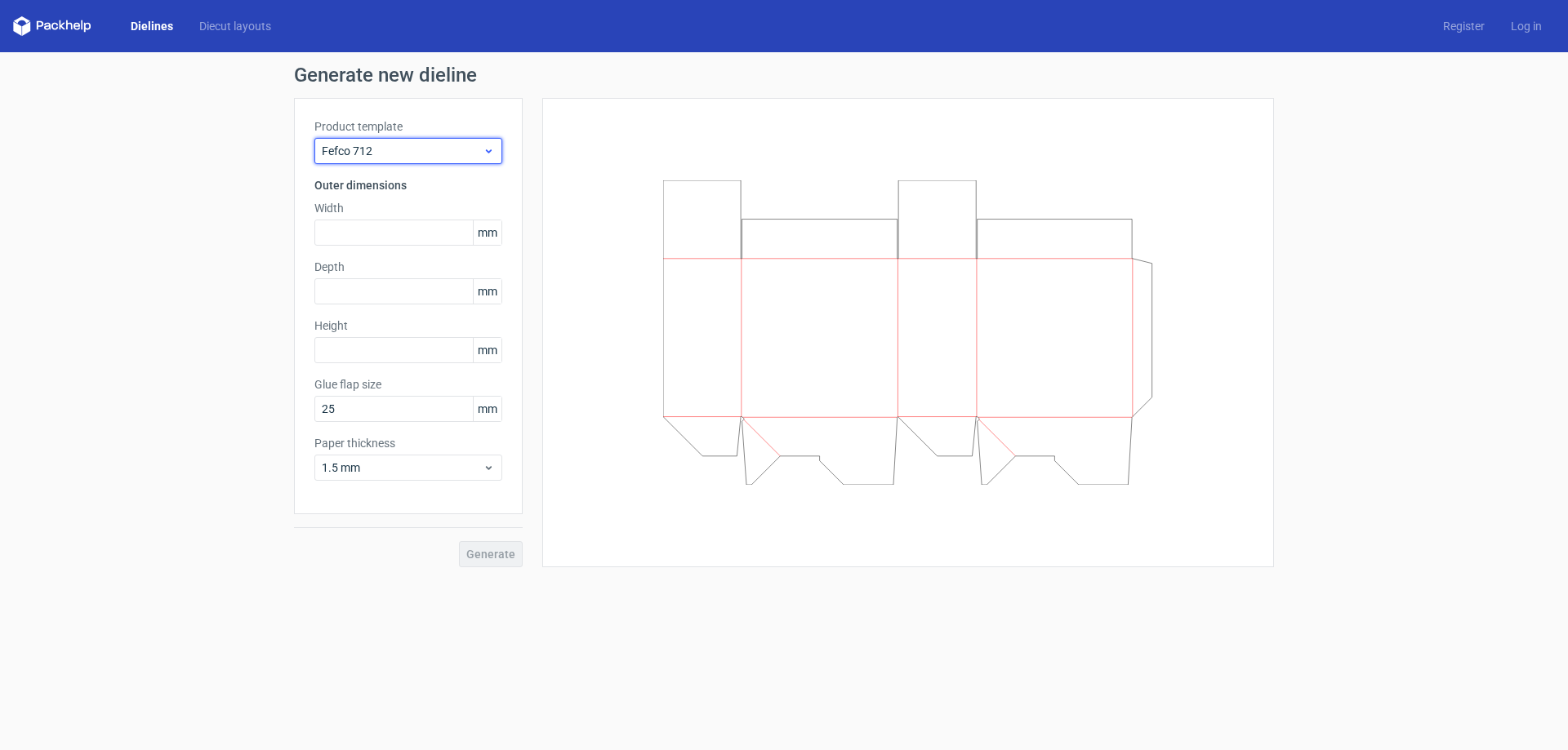
click at [348, 158] on span "Fefco 712" at bounding box center [402, 151] width 161 height 16
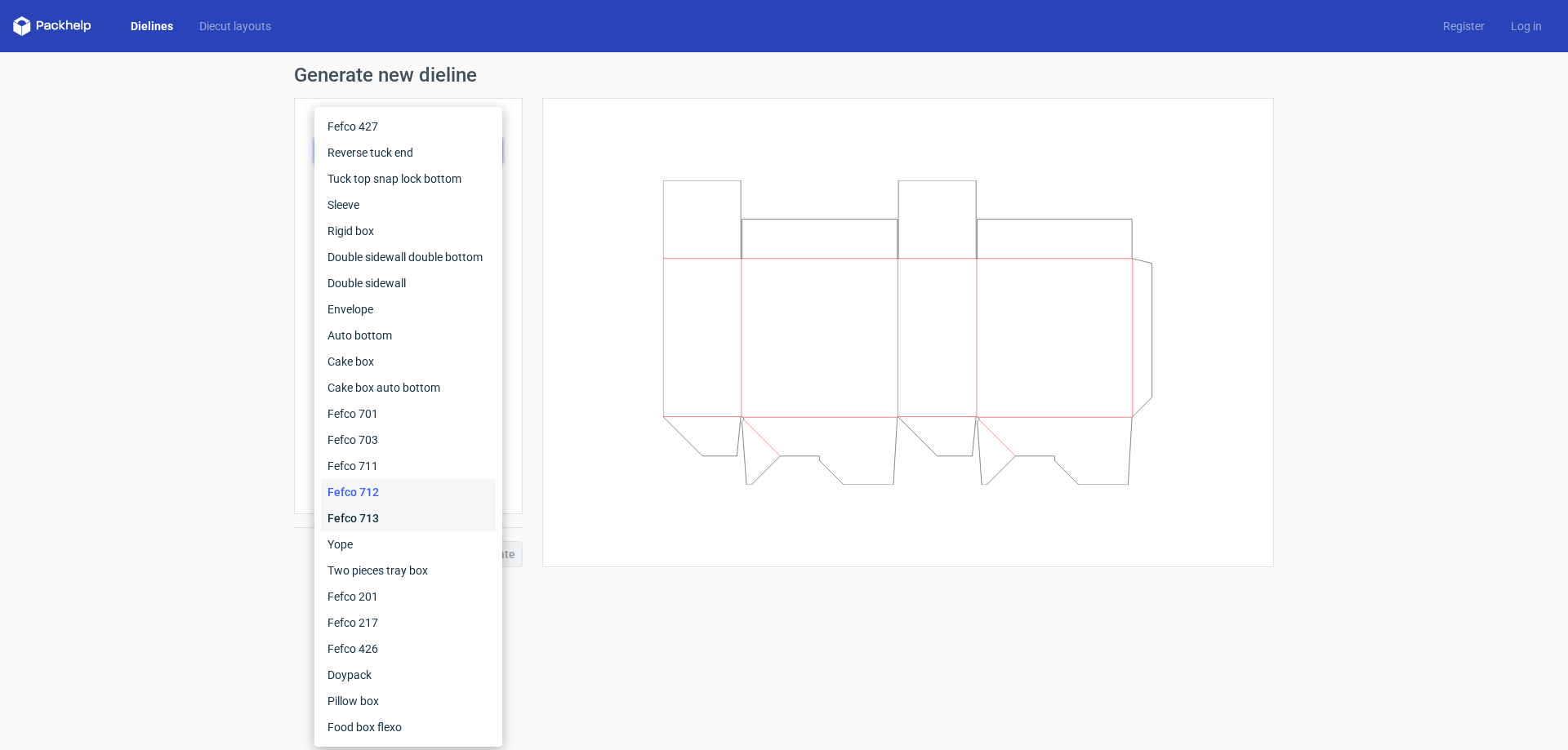
click at [368, 510] on div "Fefco 713" at bounding box center [408, 518] width 175 height 26
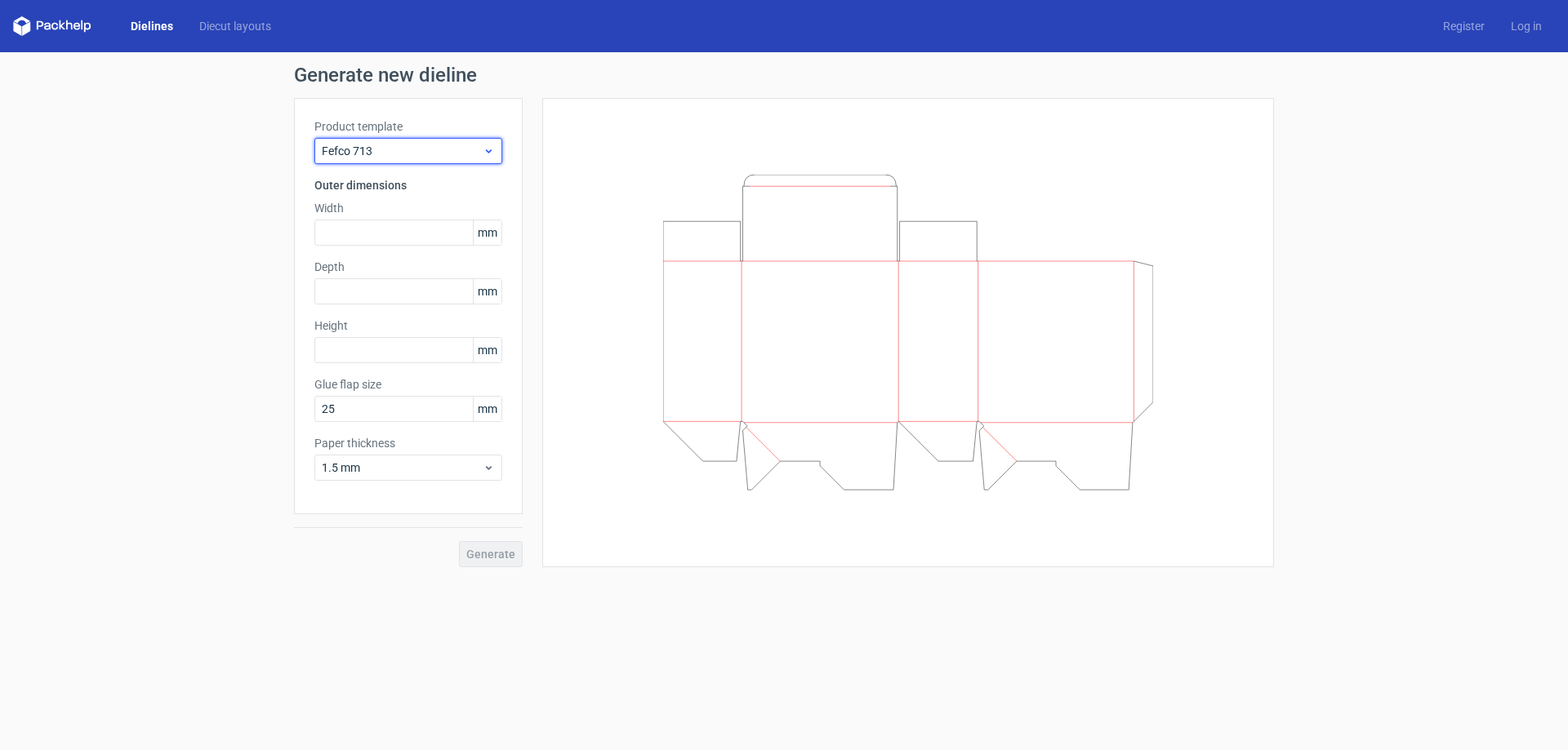
click at [384, 155] on span "Fefco 713" at bounding box center [402, 151] width 161 height 16
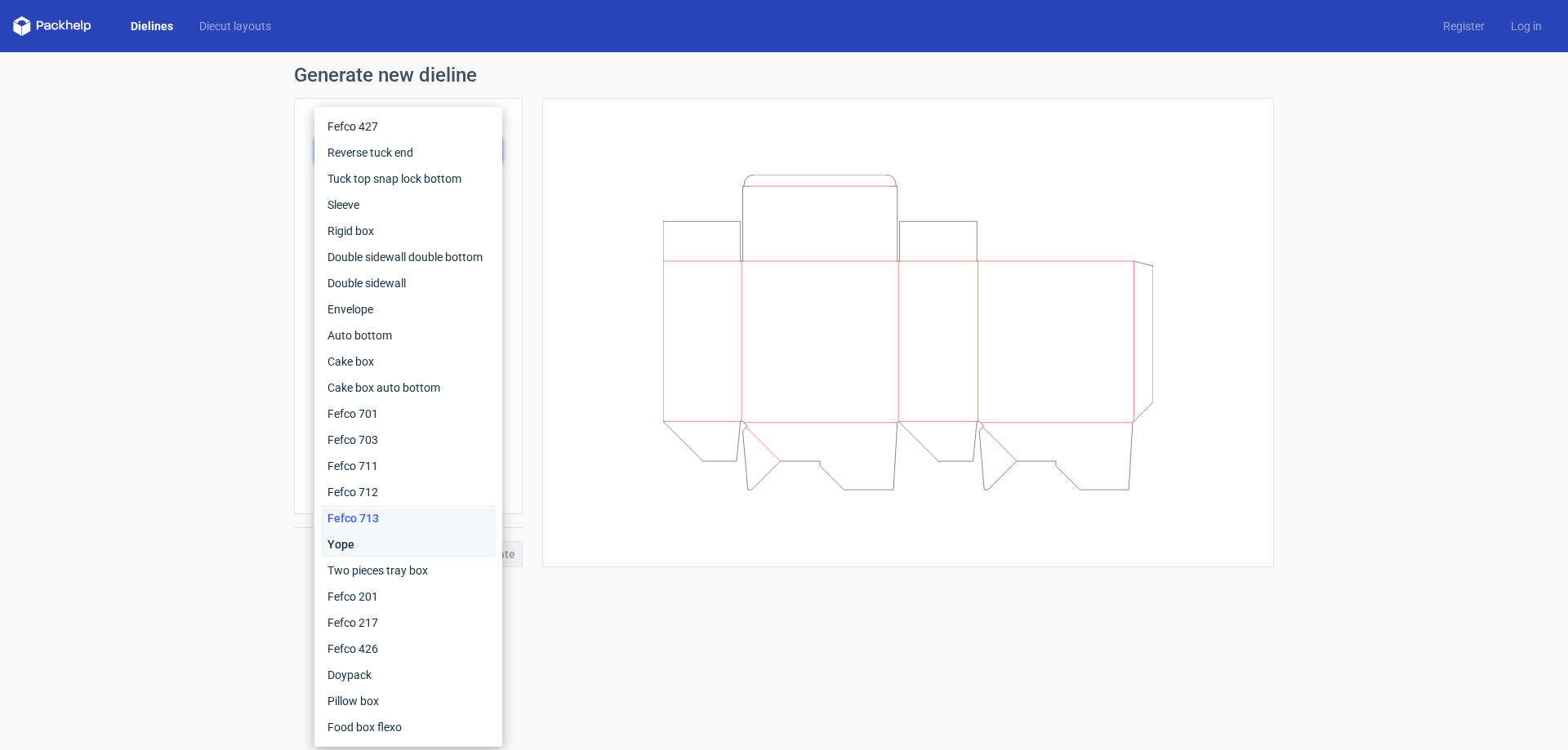
click at [435, 543] on div "Yope" at bounding box center [408, 544] width 175 height 26
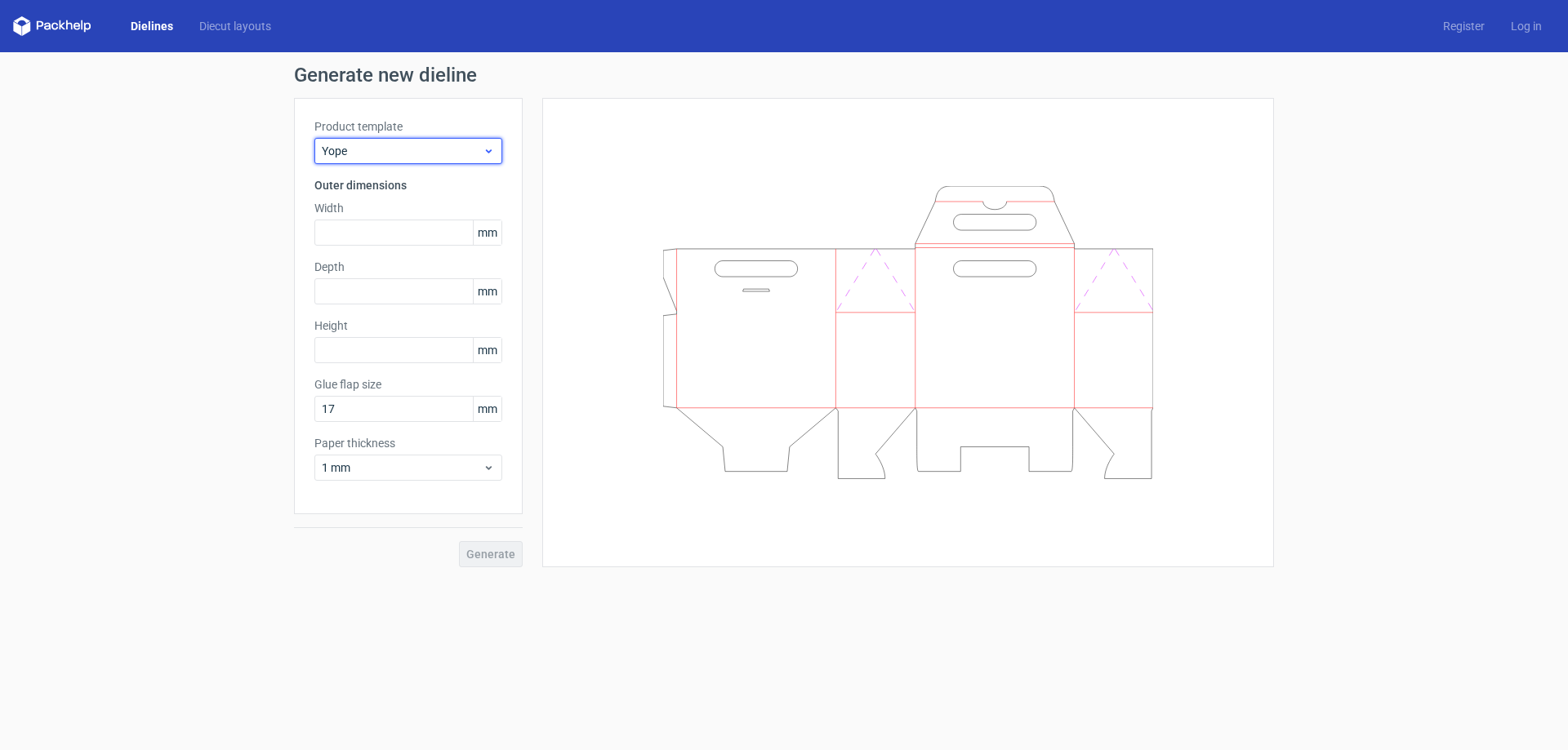
click at [379, 142] on div "Yope" at bounding box center [408, 151] width 188 height 26
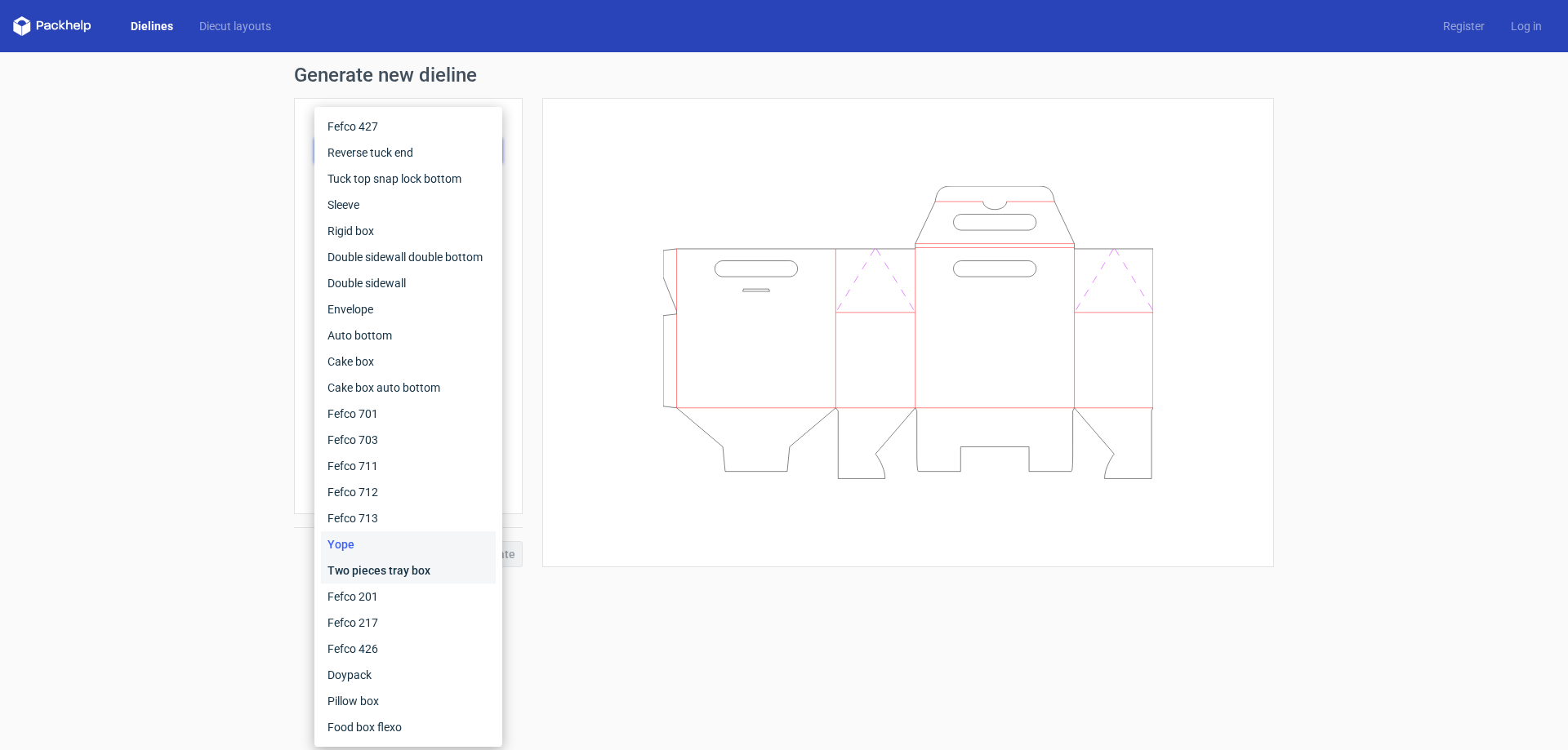
click at [368, 566] on div "Two pieces tray box" at bounding box center [408, 571] width 175 height 26
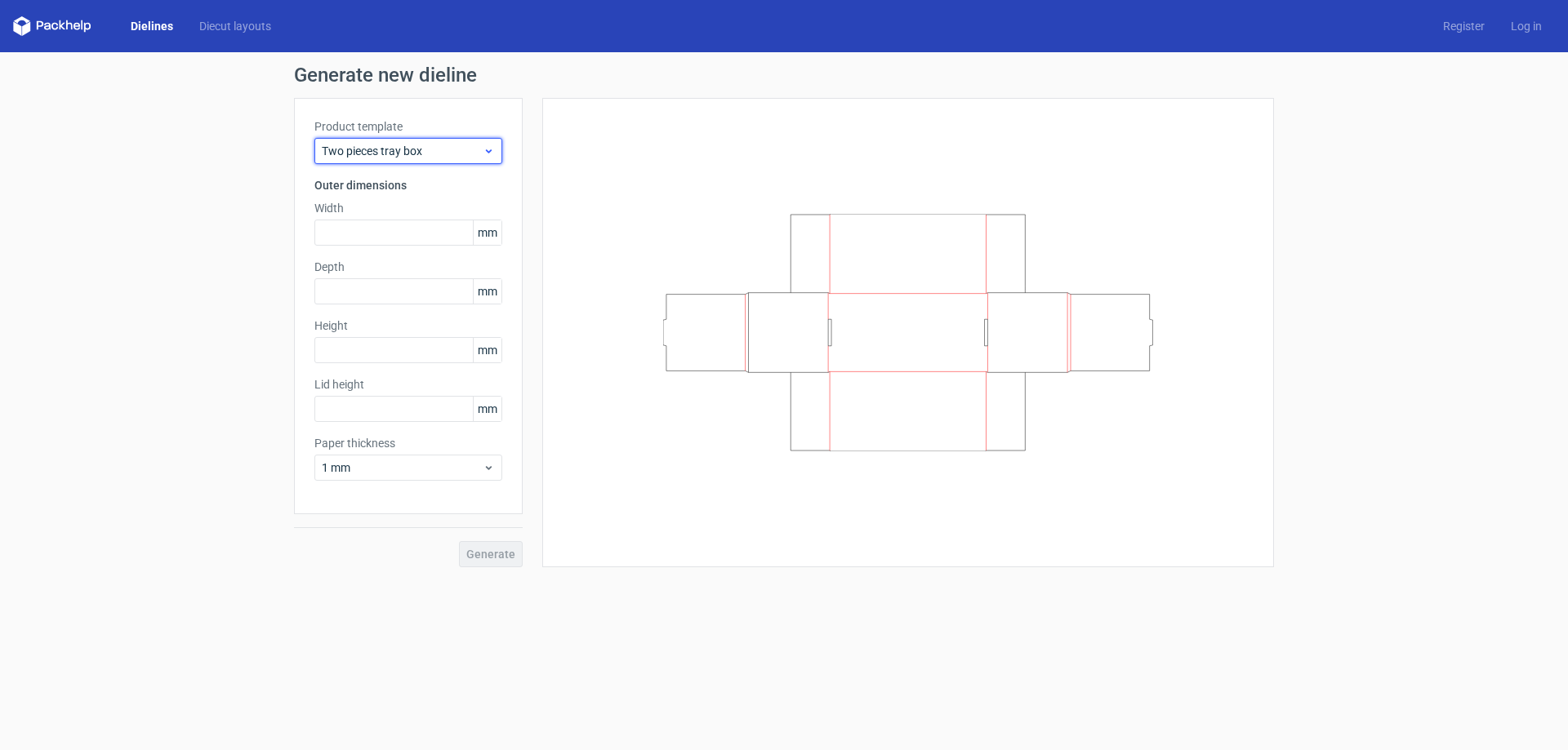
click at [373, 146] on span "Two pieces tray box" at bounding box center [402, 151] width 161 height 16
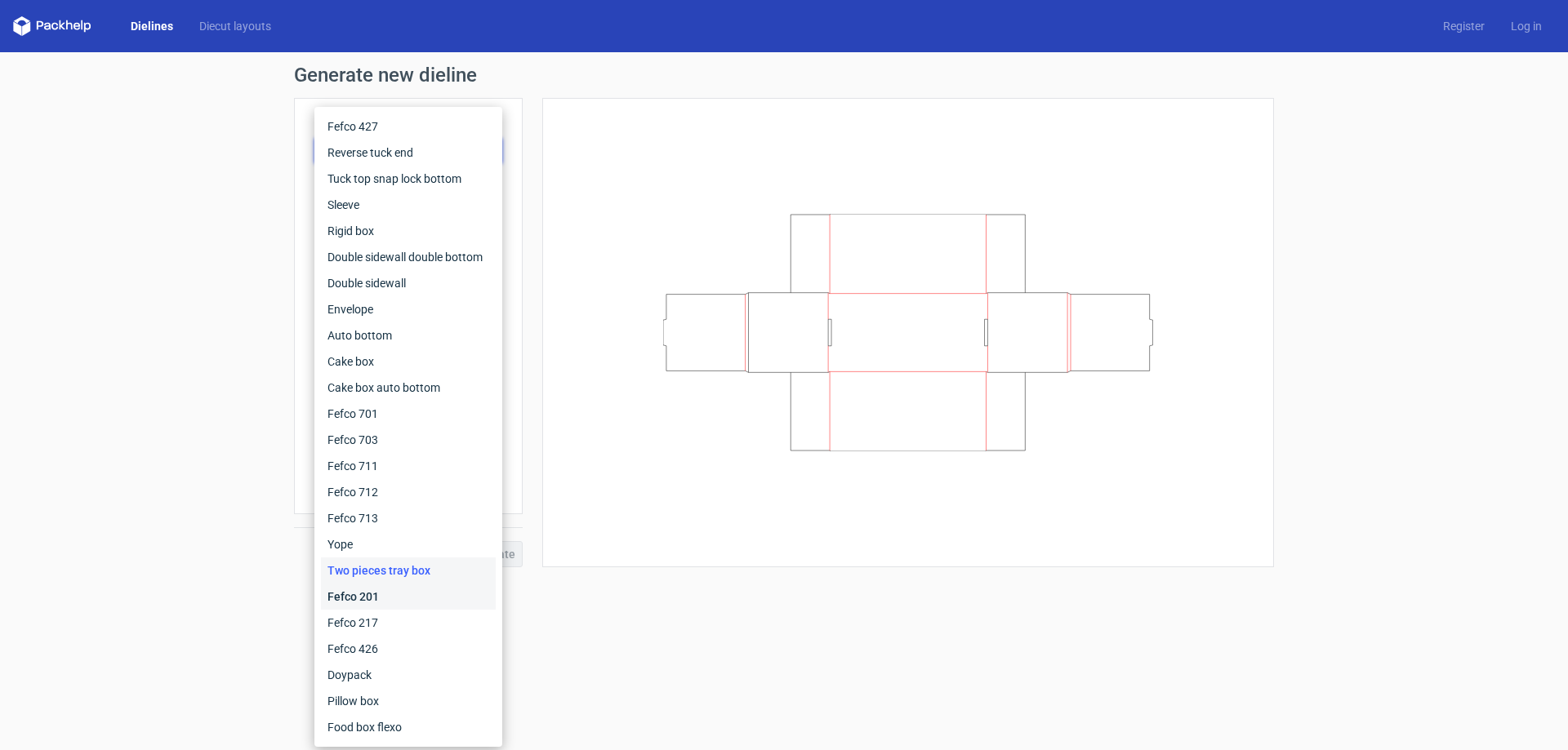
click at [389, 593] on div "Fefco 201" at bounding box center [408, 596] width 175 height 26
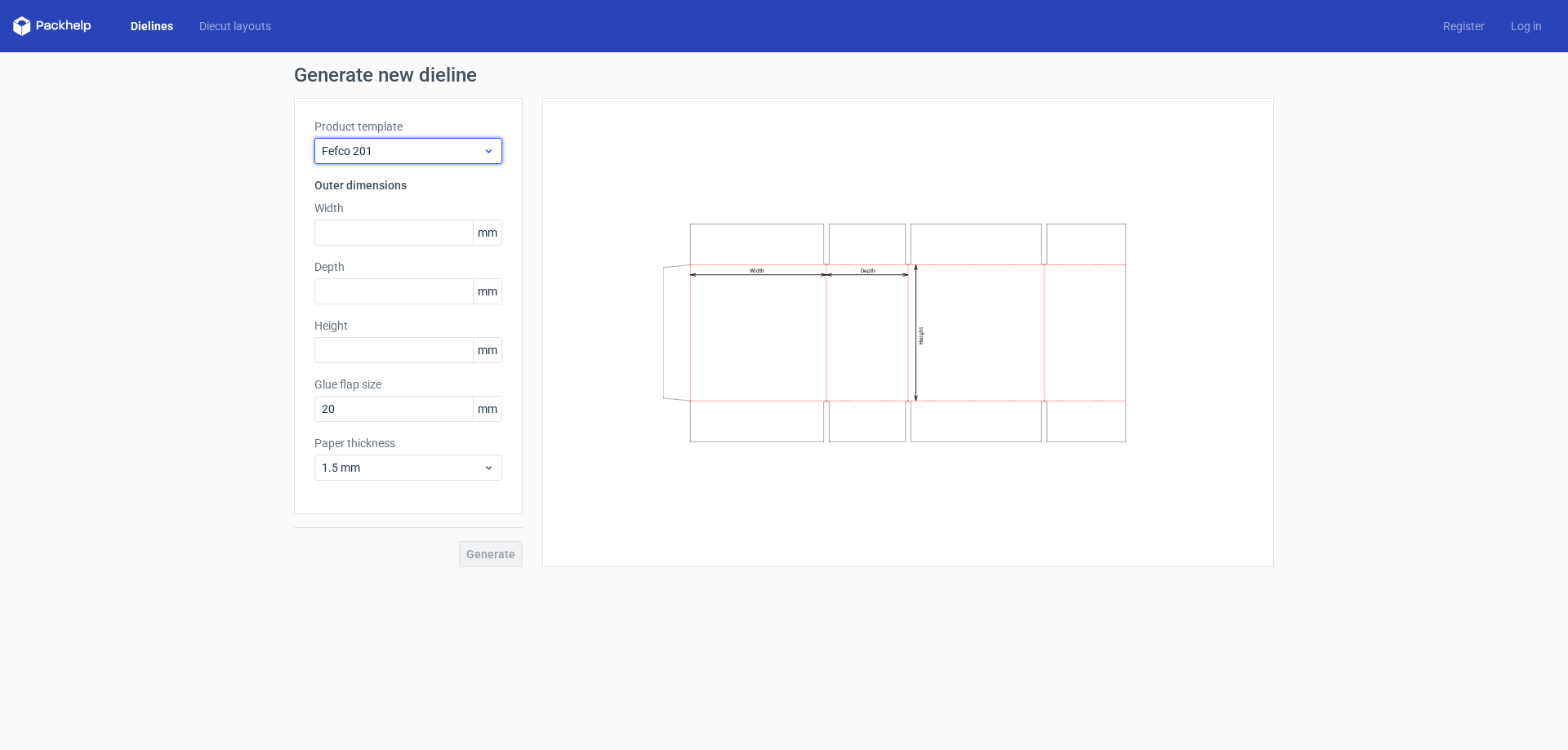
click at [360, 144] on span "Fefco 201" at bounding box center [402, 151] width 161 height 16
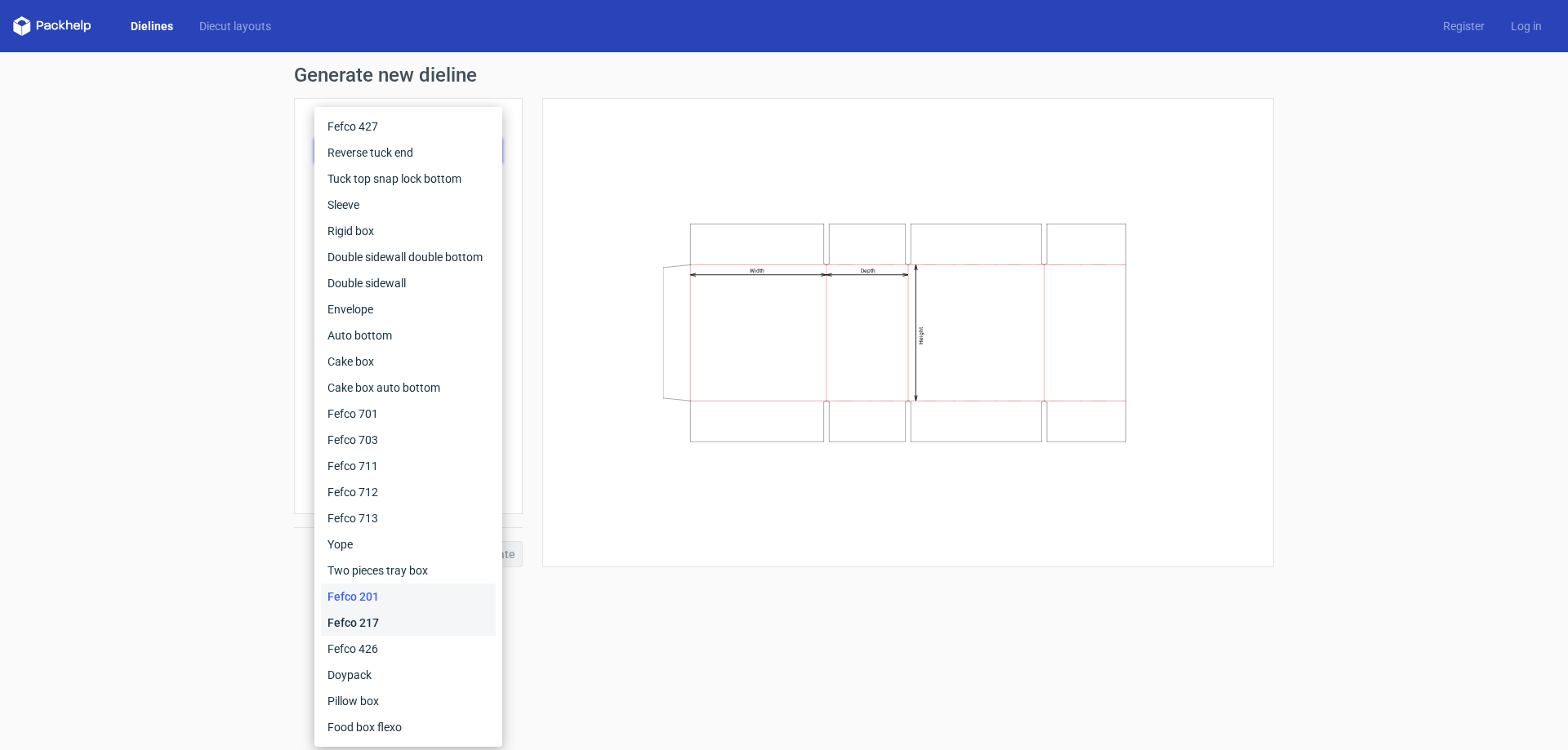
click at [402, 621] on div "Fefco 217" at bounding box center [408, 623] width 175 height 26
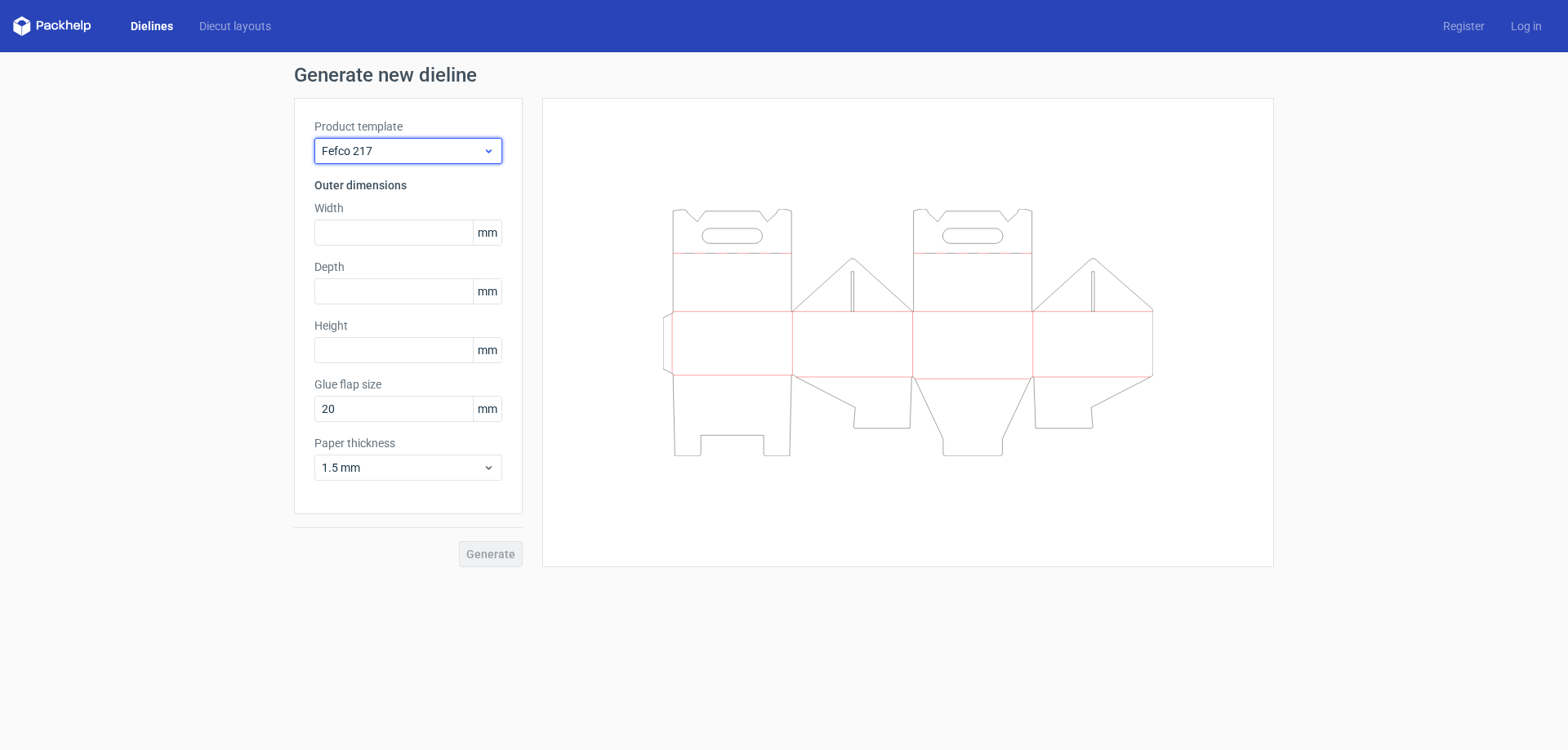
click at [364, 157] on span "Fefco 217" at bounding box center [402, 151] width 161 height 16
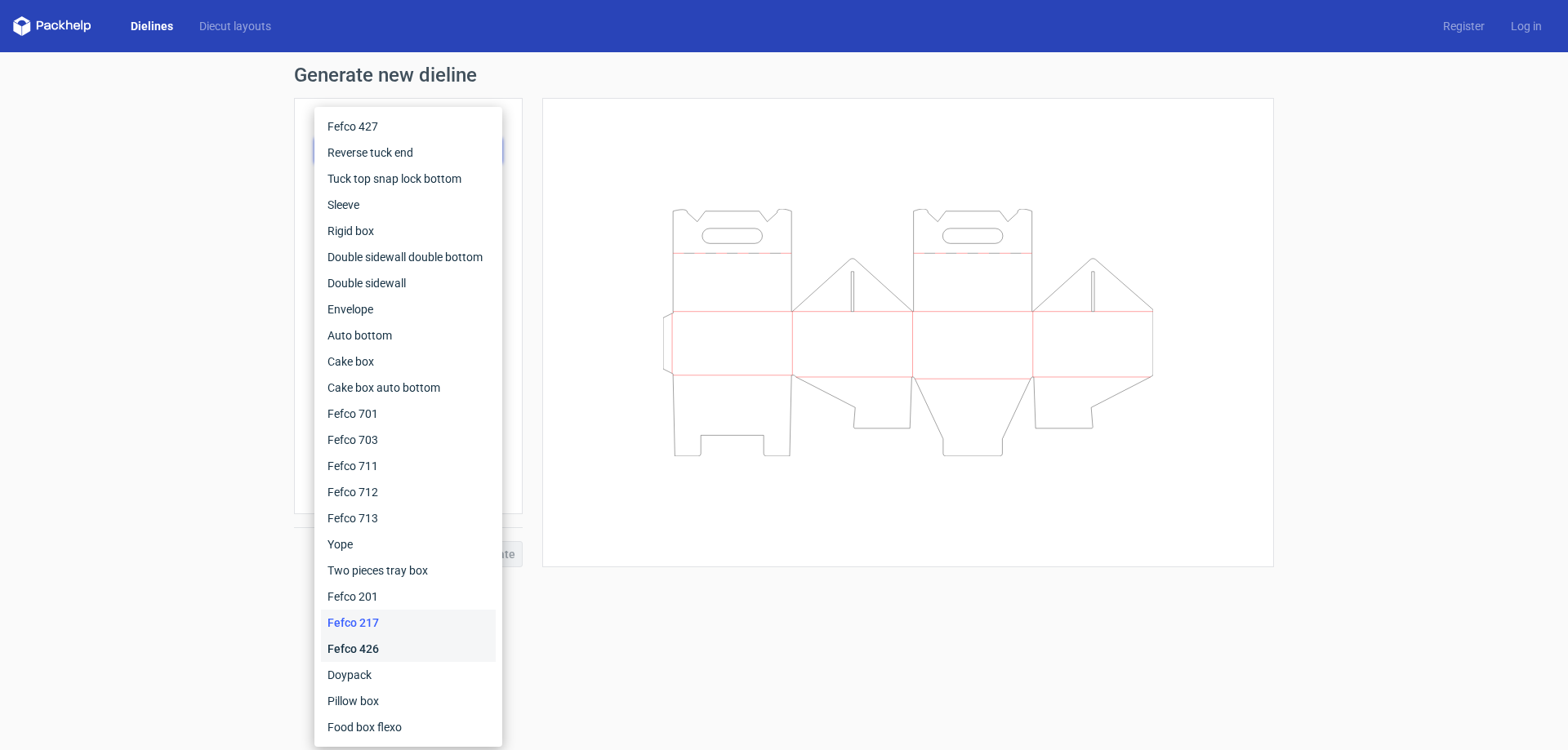
click at [400, 643] on div "Fefco 426" at bounding box center [408, 649] width 175 height 26
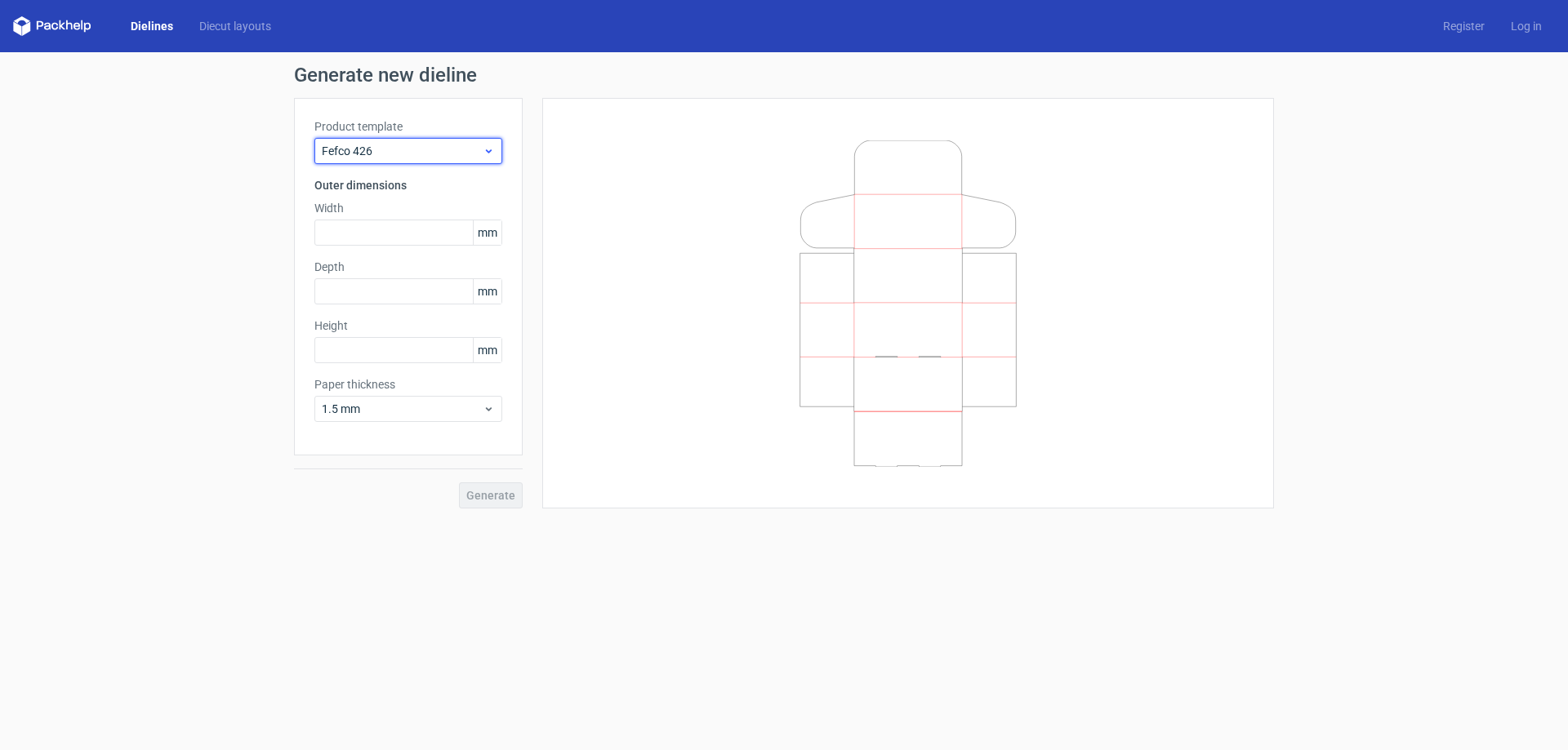
click at [400, 155] on span "Fefco 426" at bounding box center [402, 151] width 161 height 16
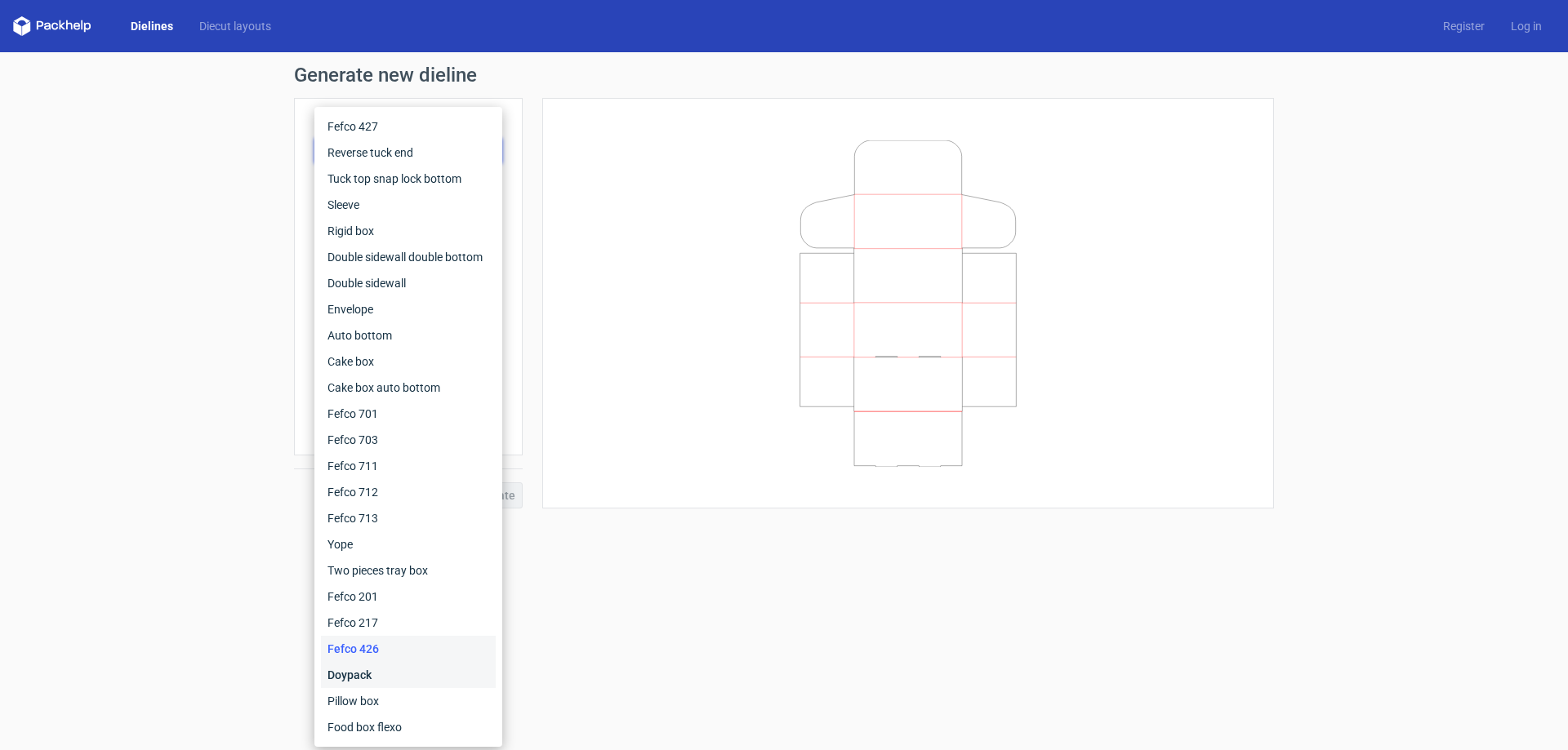
click at [363, 664] on div "Doypack" at bounding box center [408, 674] width 175 height 26
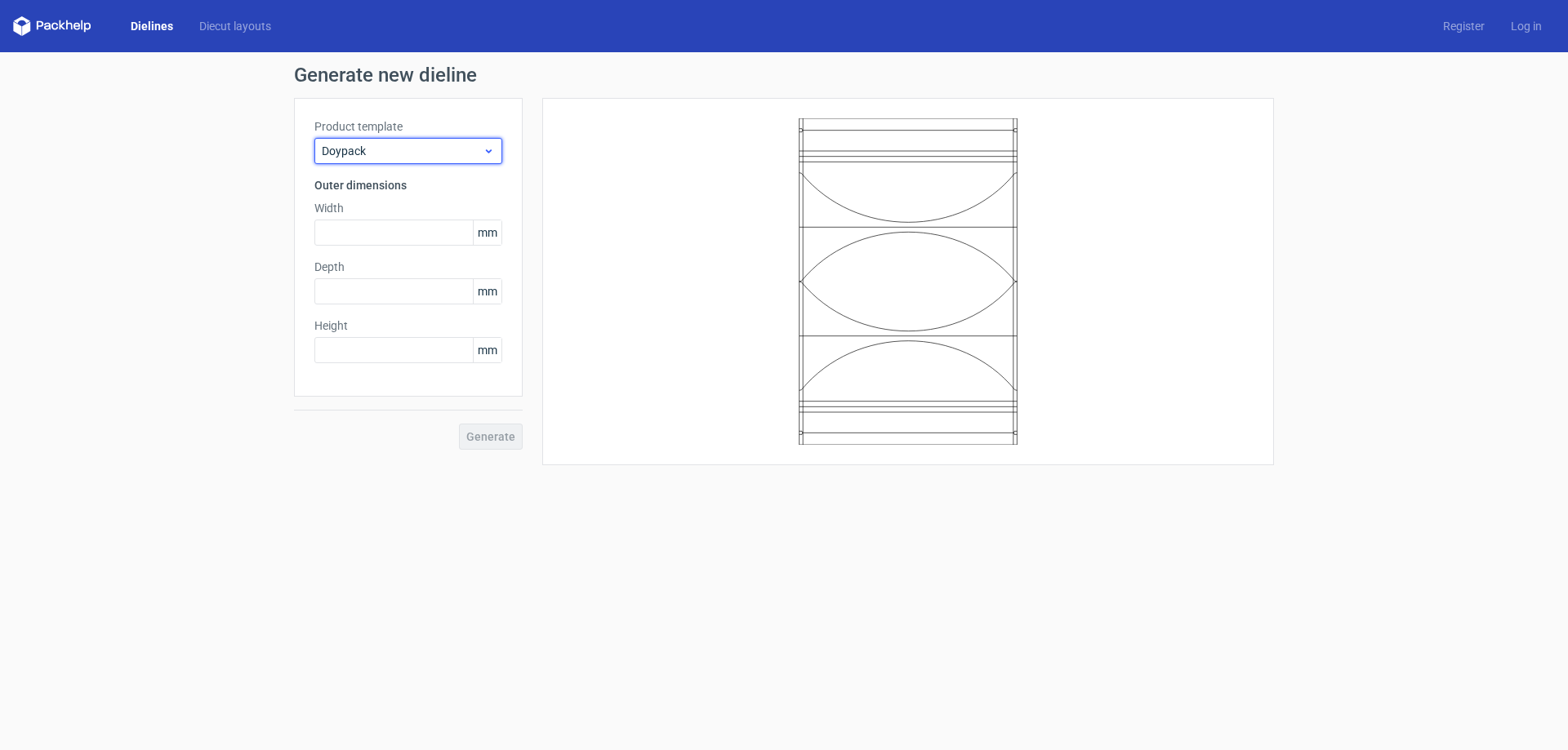
click at [392, 155] on span "Doypack" at bounding box center [402, 151] width 161 height 16
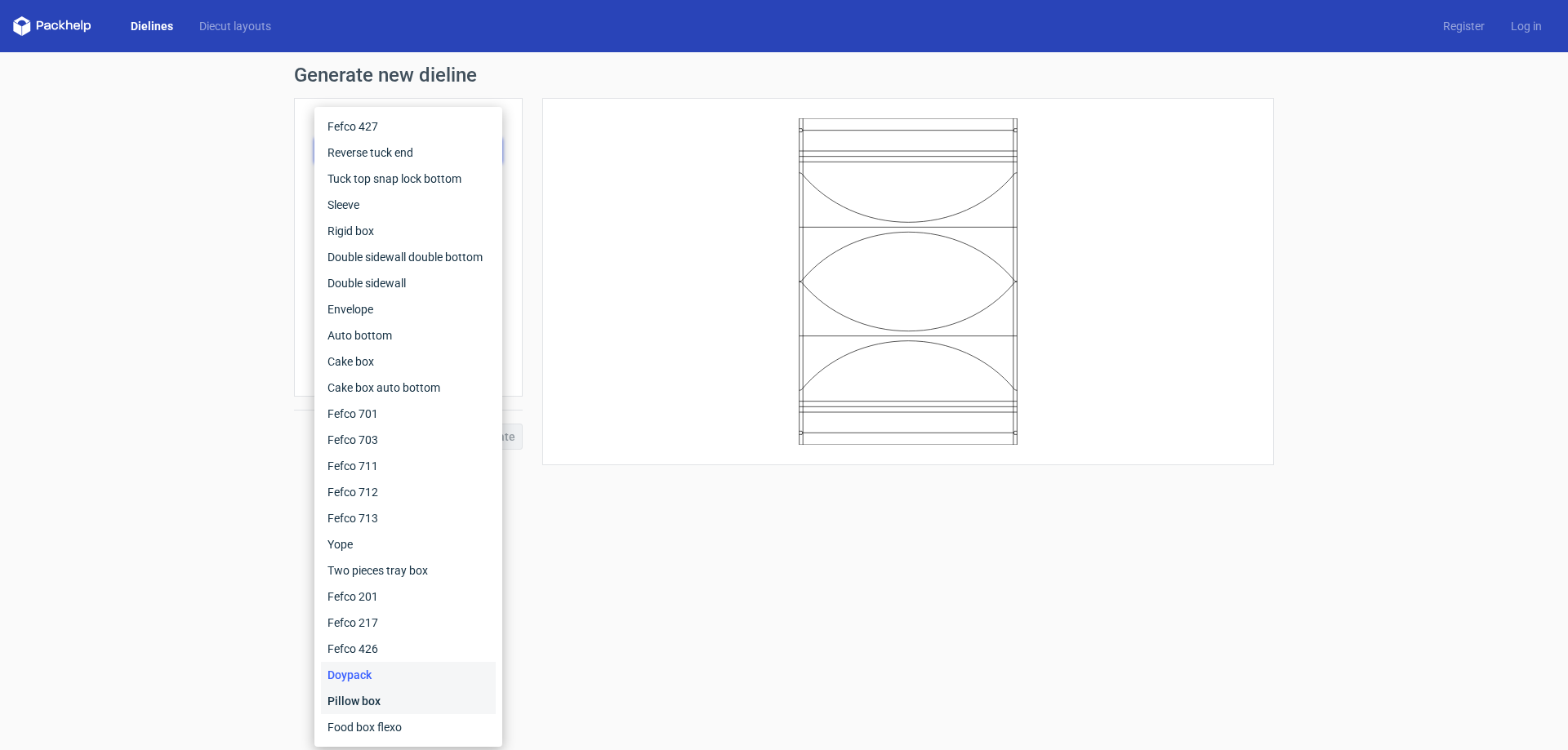
click at [397, 701] on div "Pillow box" at bounding box center [408, 701] width 175 height 26
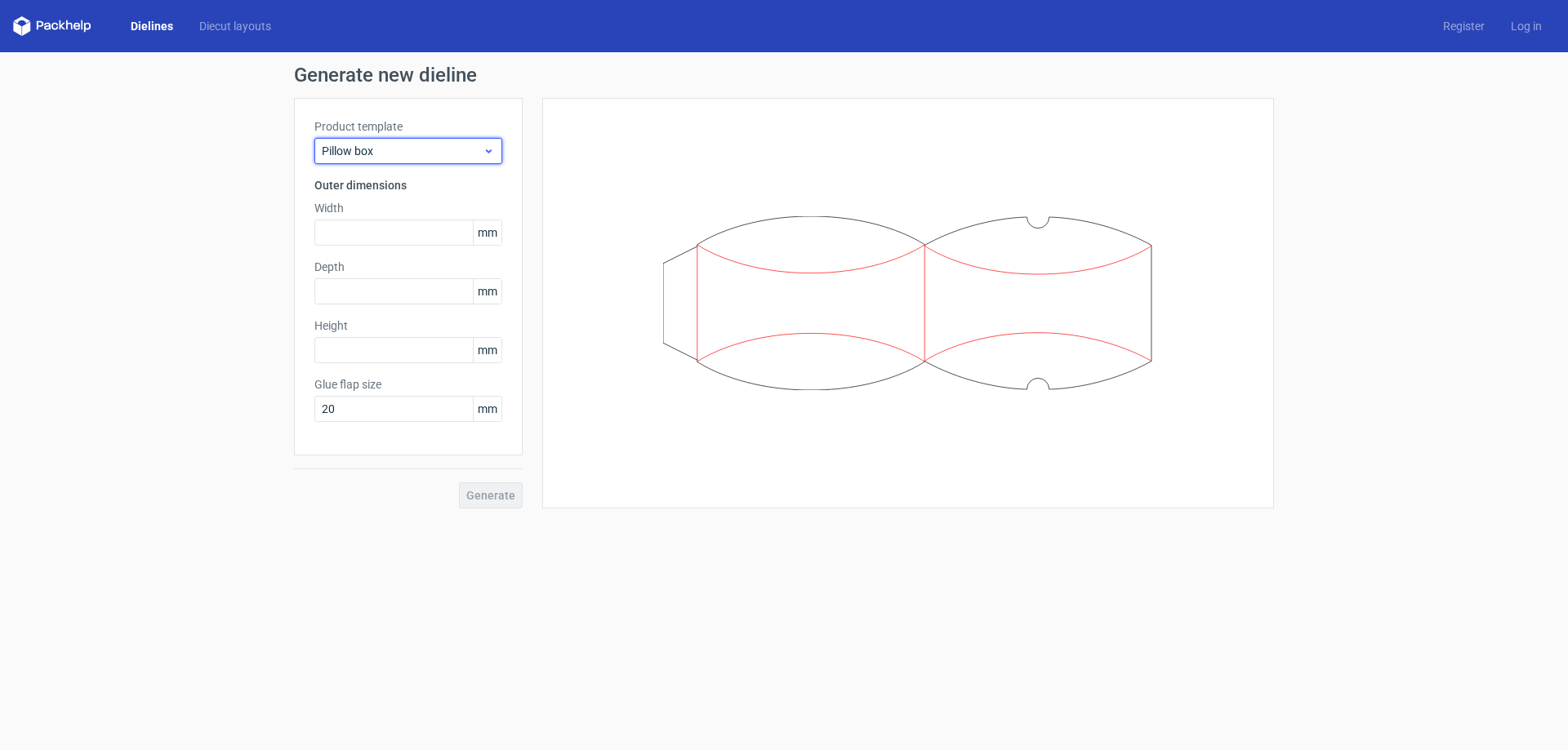
click at [463, 154] on span "Pillow box" at bounding box center [402, 151] width 161 height 16
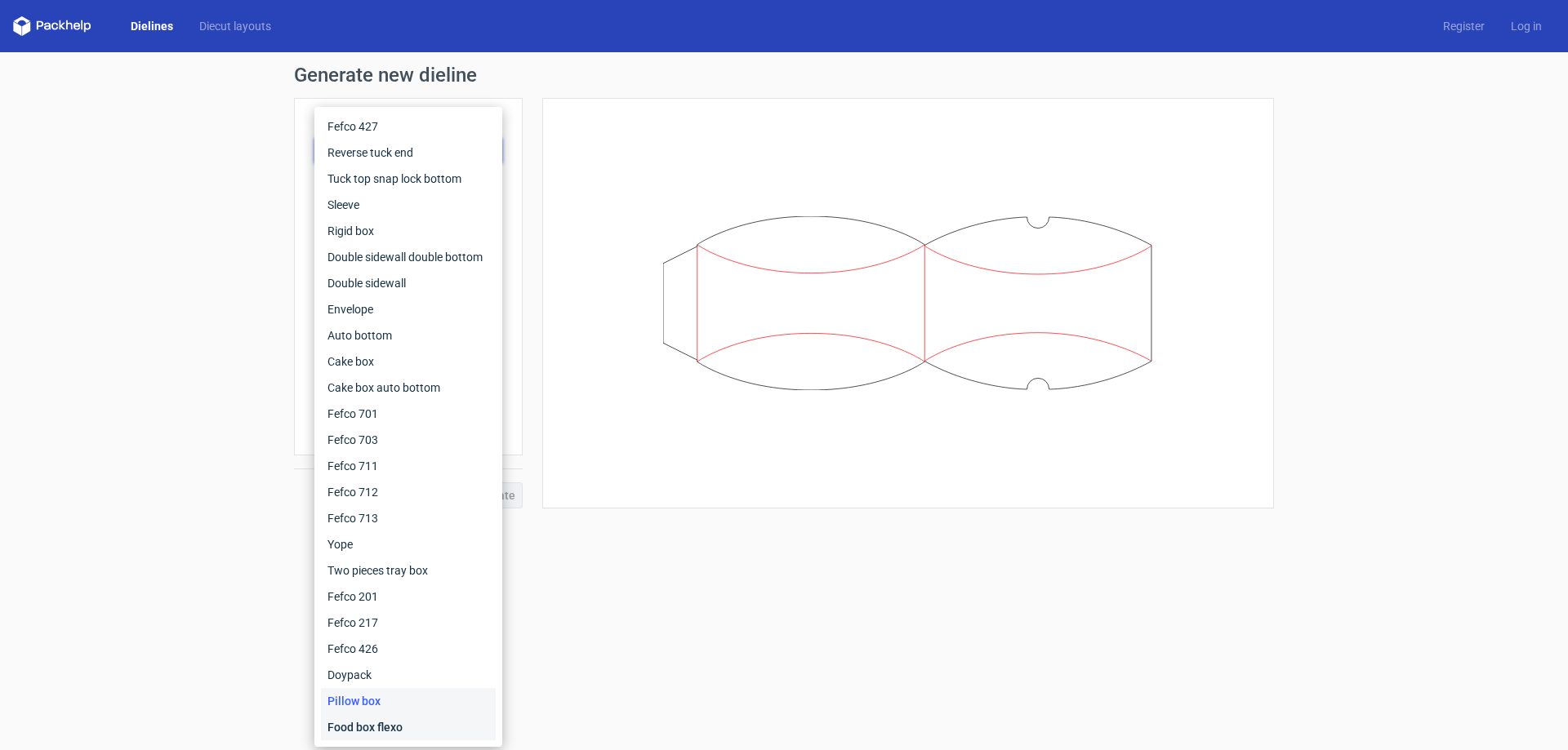
click at [392, 726] on div "Food box flexo" at bounding box center [408, 727] width 175 height 26
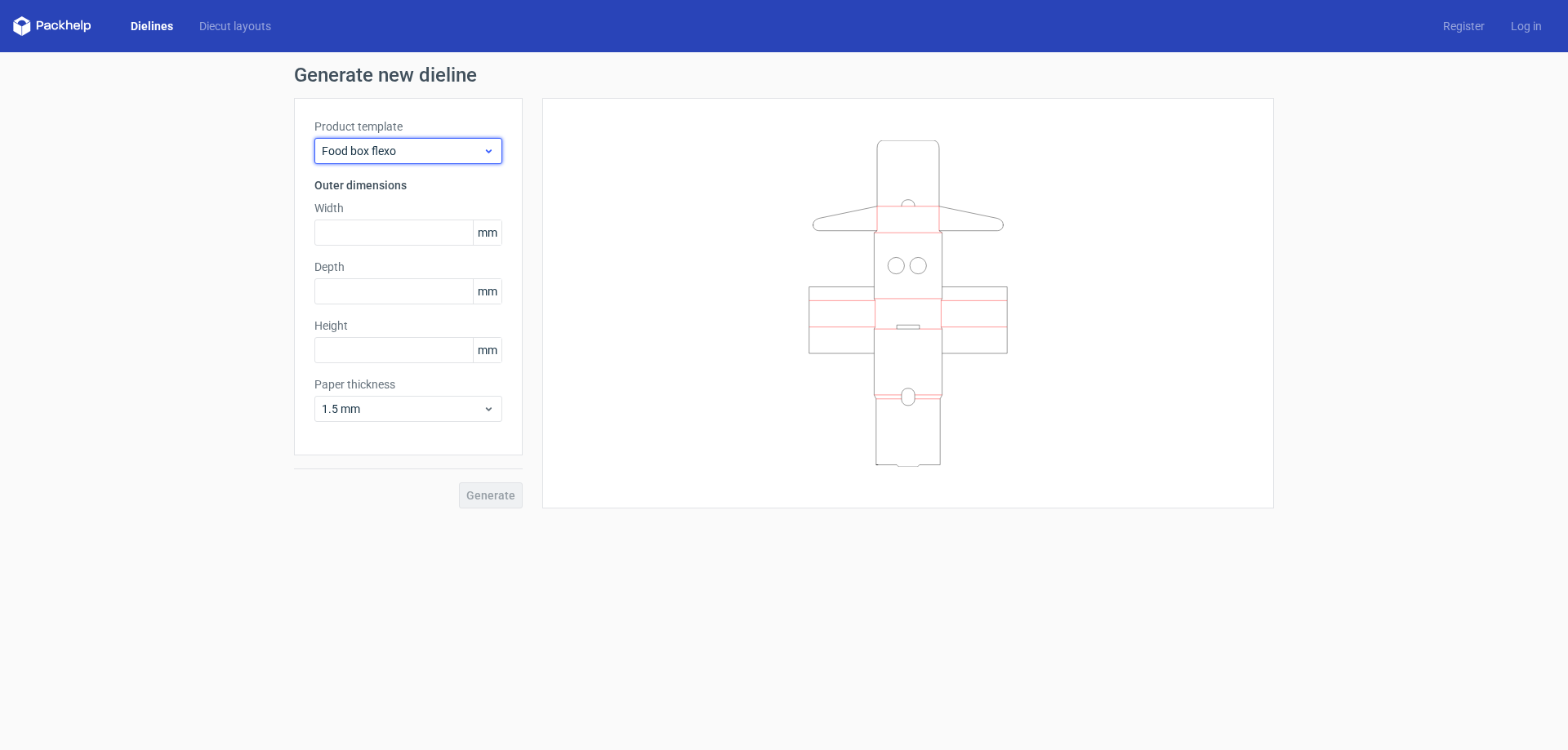
click at [344, 157] on span "Food box flexo" at bounding box center [402, 151] width 161 height 16
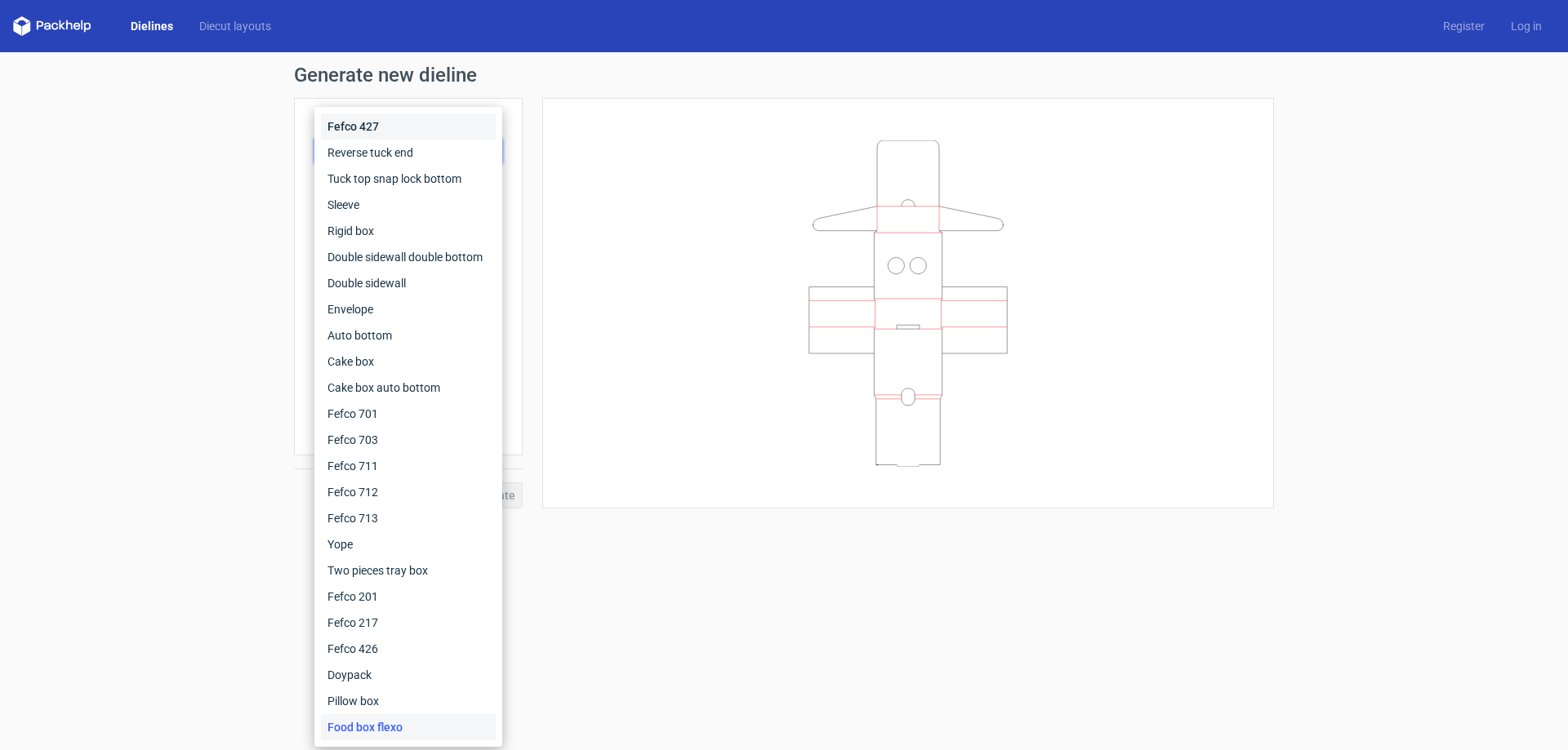
click at [369, 134] on div "Fefco 427" at bounding box center [408, 127] width 175 height 26
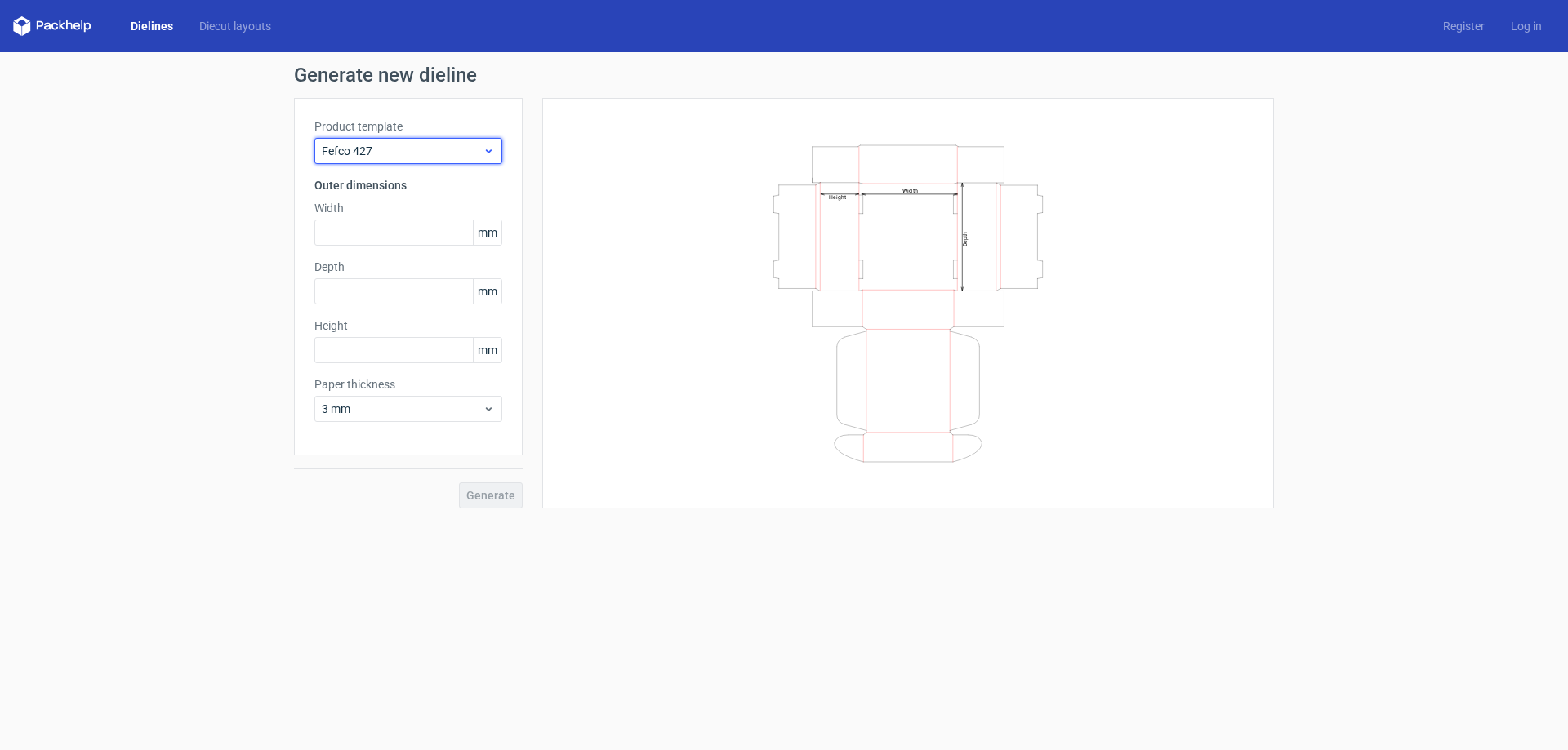
click at [392, 163] on div "Fefco 427" at bounding box center [408, 151] width 188 height 26
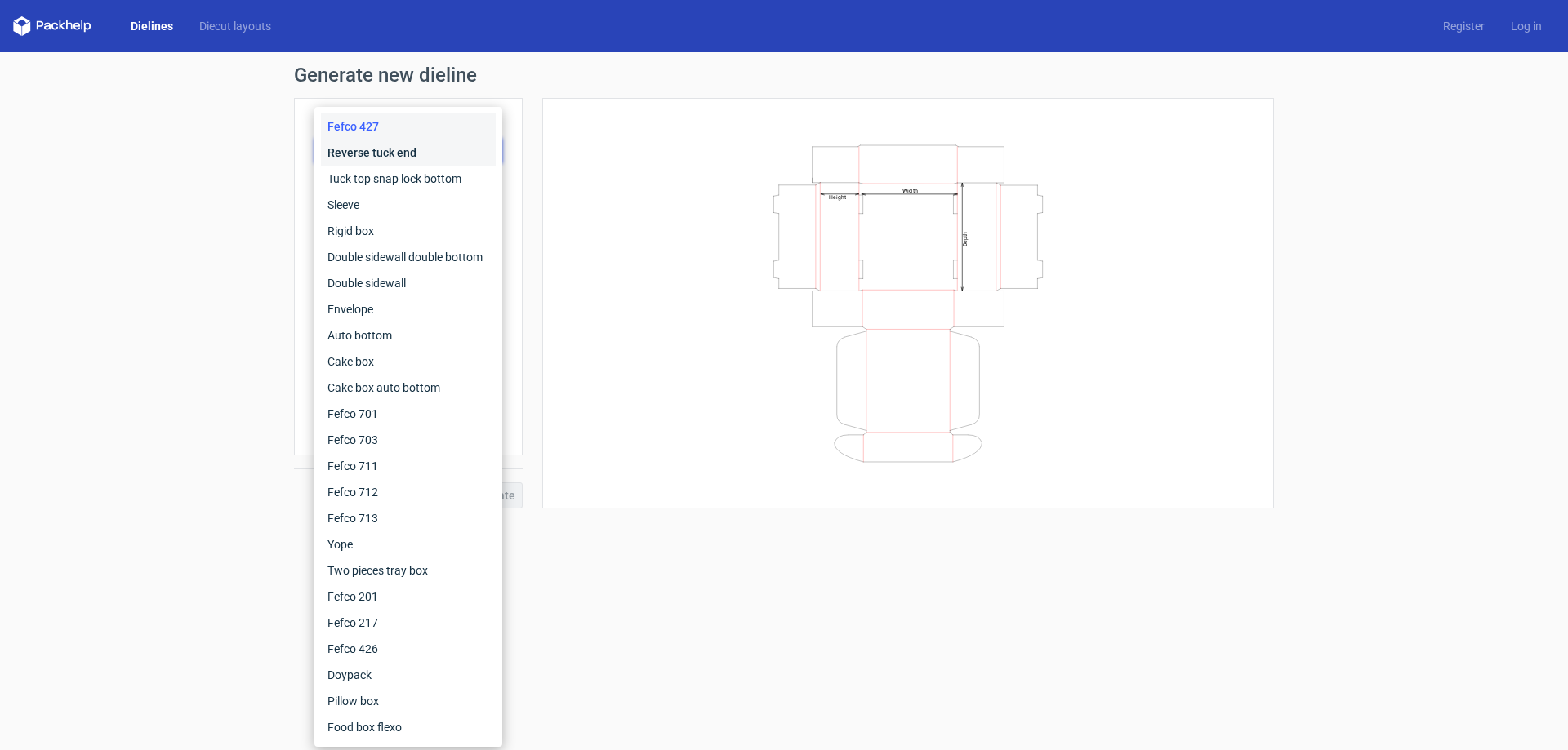
click at [392, 151] on div "Reverse tuck end" at bounding box center [408, 152] width 175 height 26
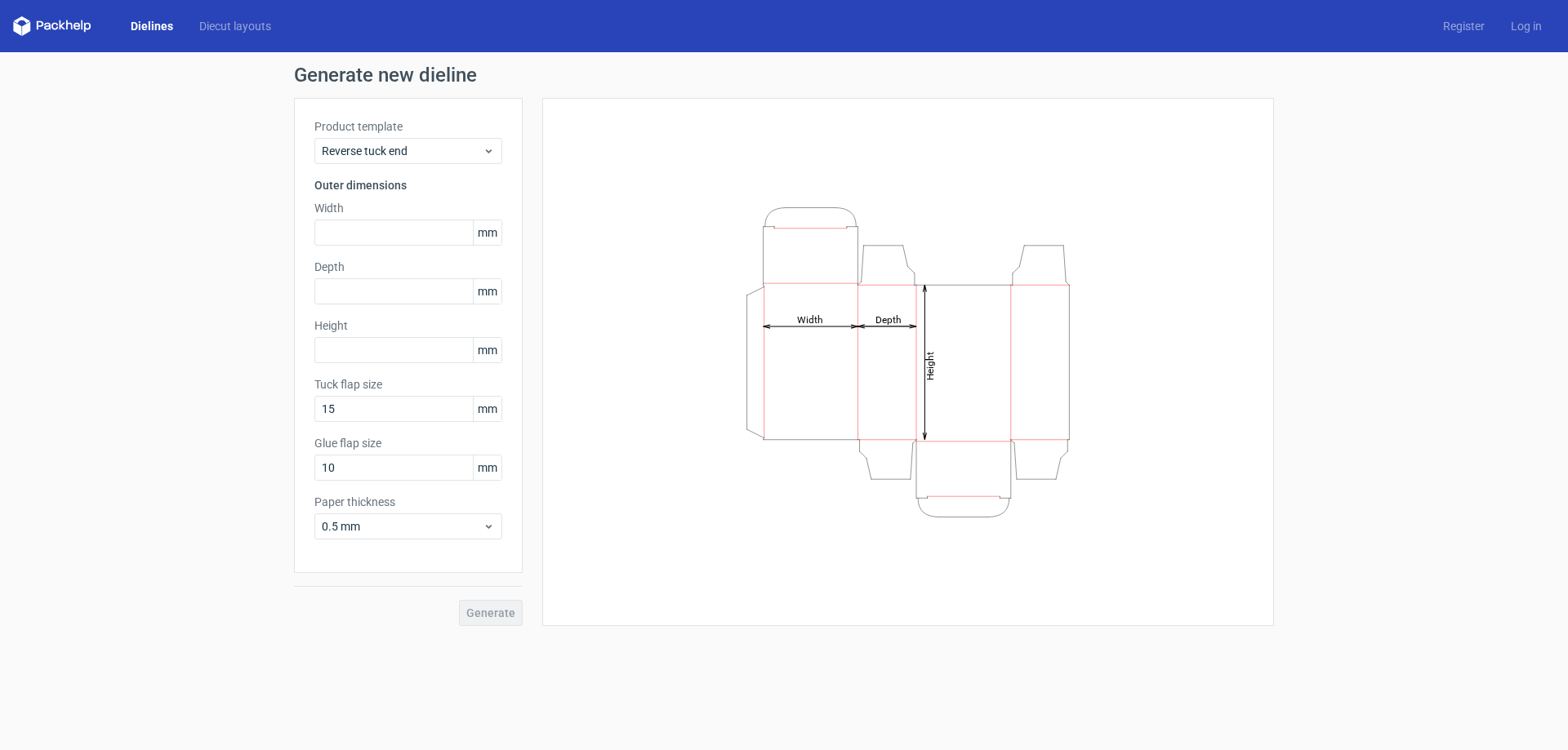
click at [406, 134] on label "Product template" at bounding box center [408, 127] width 188 height 16
click at [409, 162] on div "Reverse tuck end" at bounding box center [408, 151] width 188 height 26
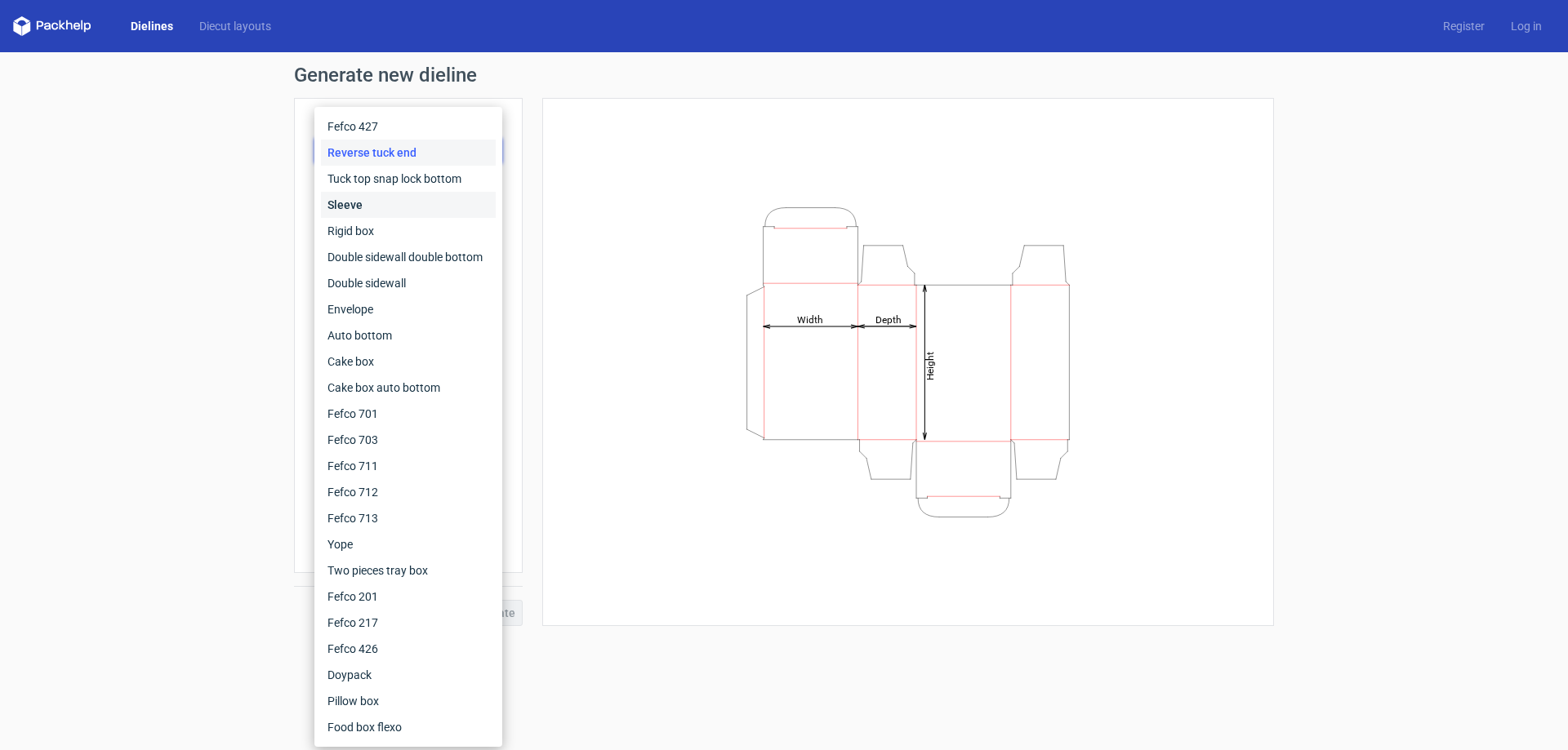
click at [398, 194] on div "Sleeve" at bounding box center [408, 205] width 175 height 26
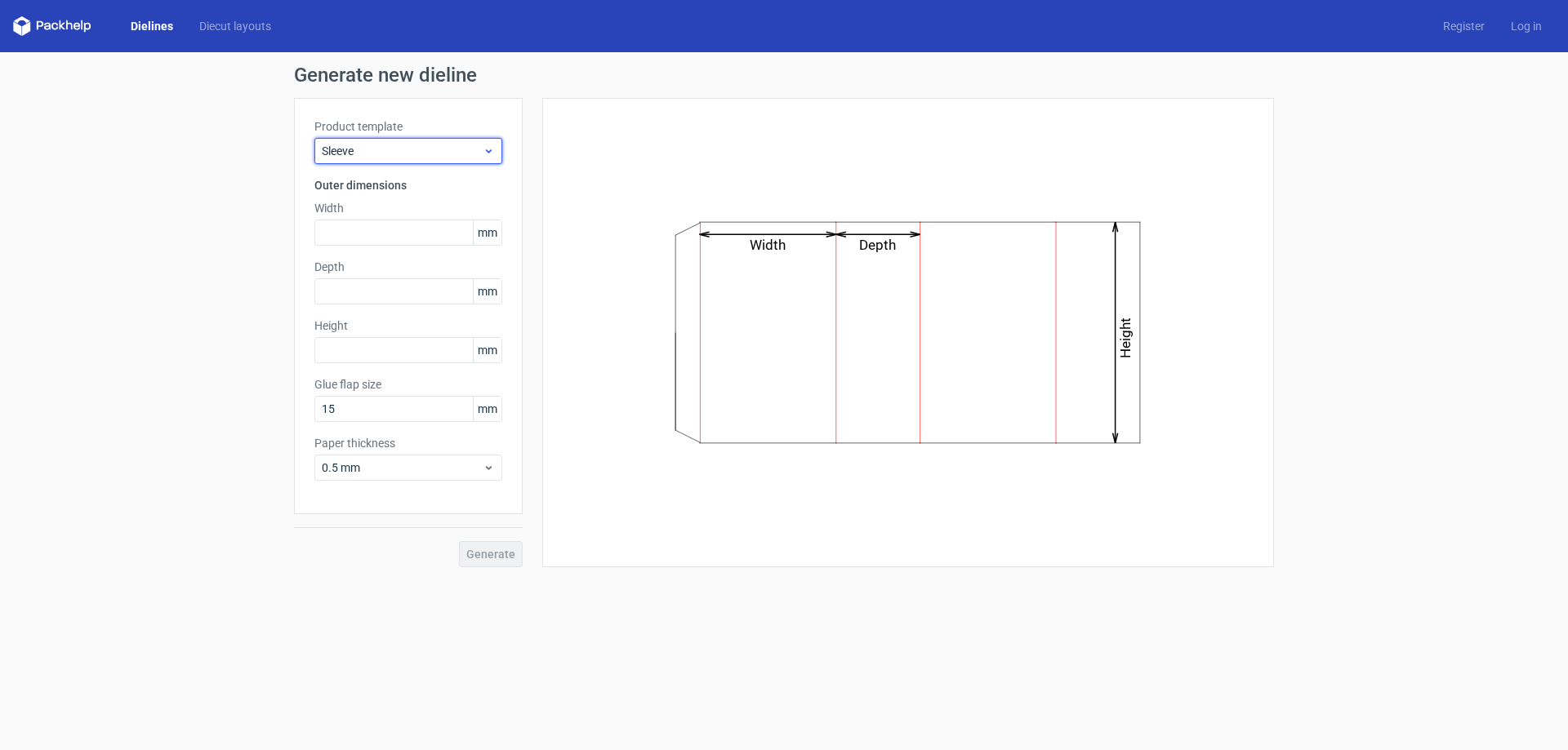
click at [401, 159] on div "Sleeve" at bounding box center [408, 151] width 188 height 26
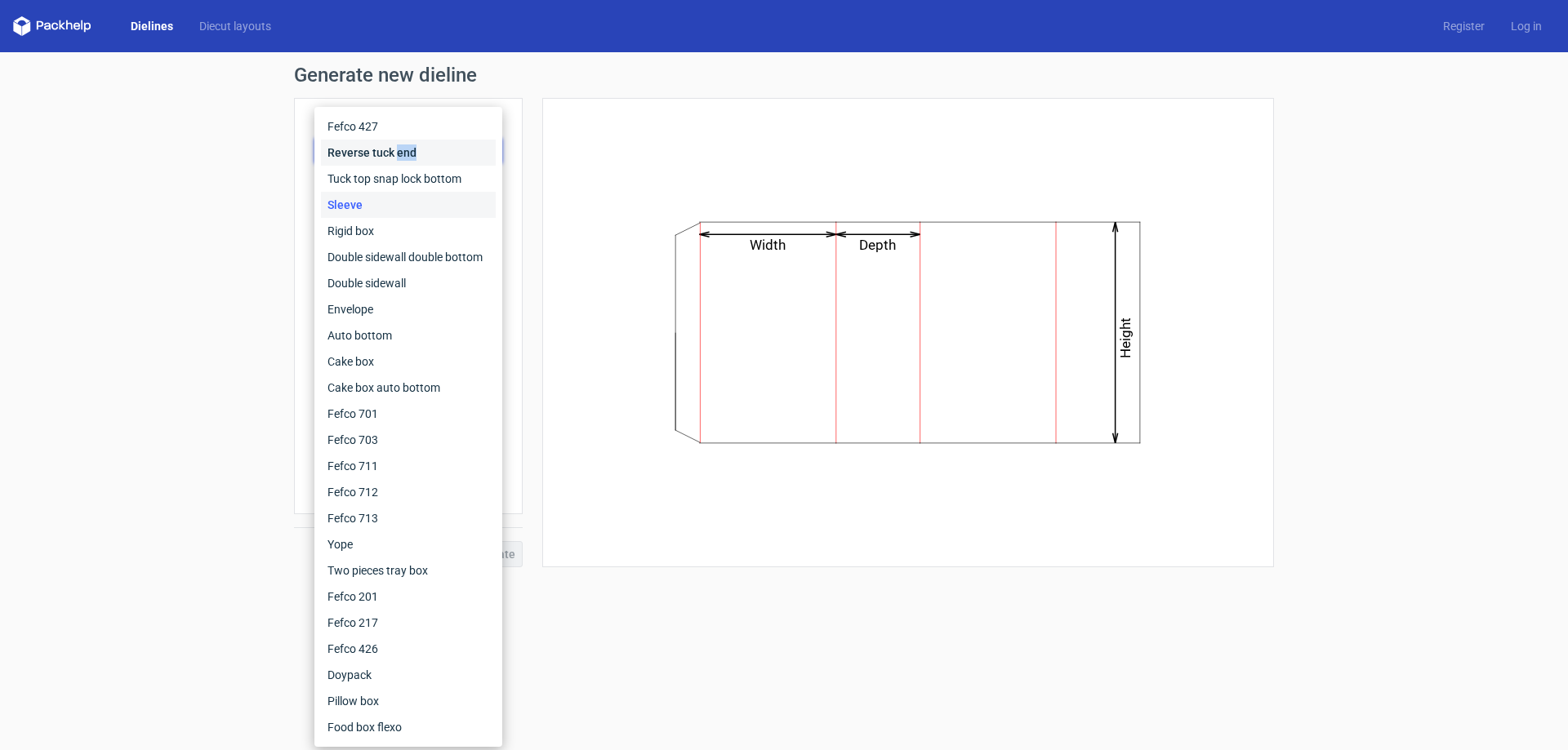
click at [401, 159] on div "Reverse tuck end" at bounding box center [408, 152] width 175 height 26
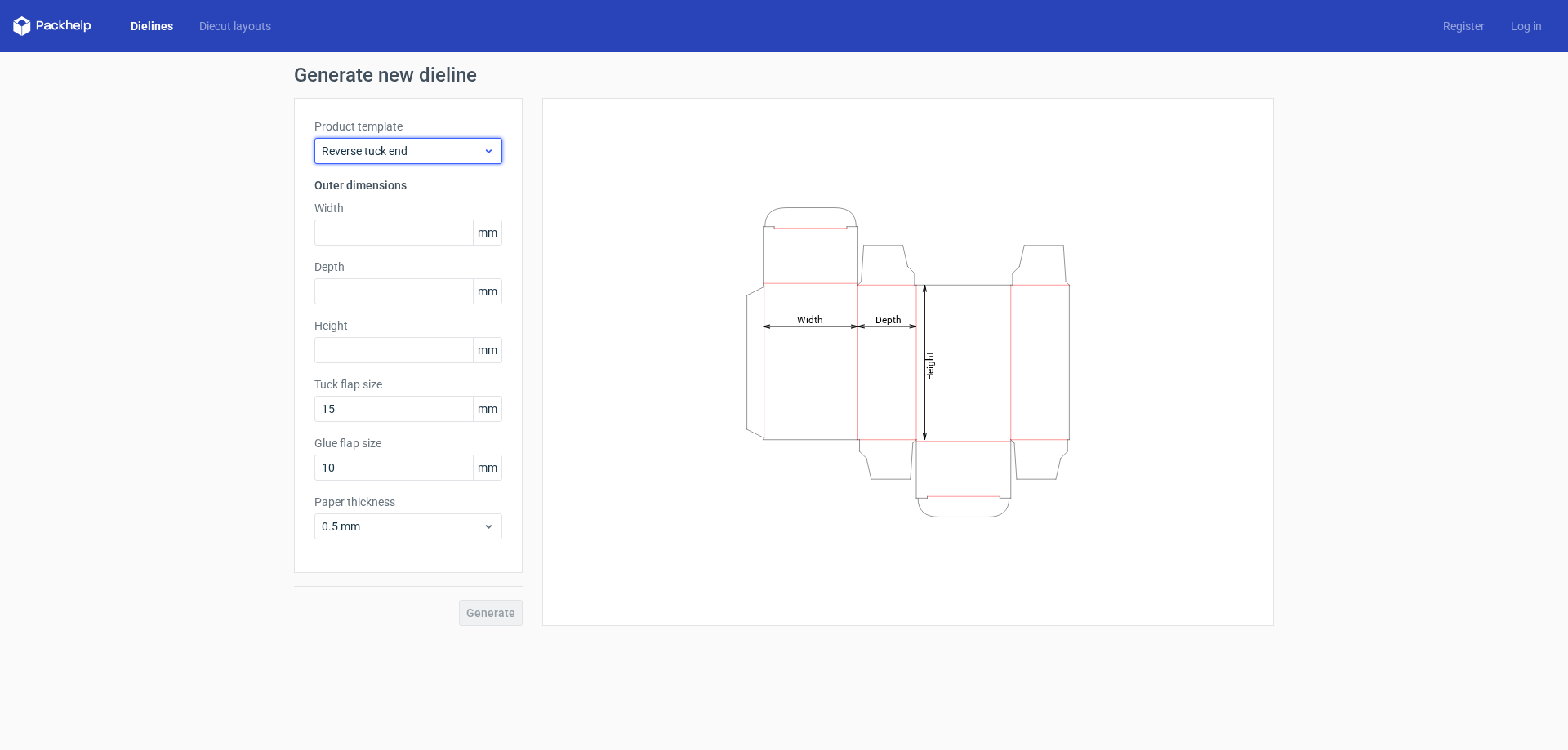
click at [403, 152] on span "Reverse tuck end" at bounding box center [402, 151] width 161 height 16
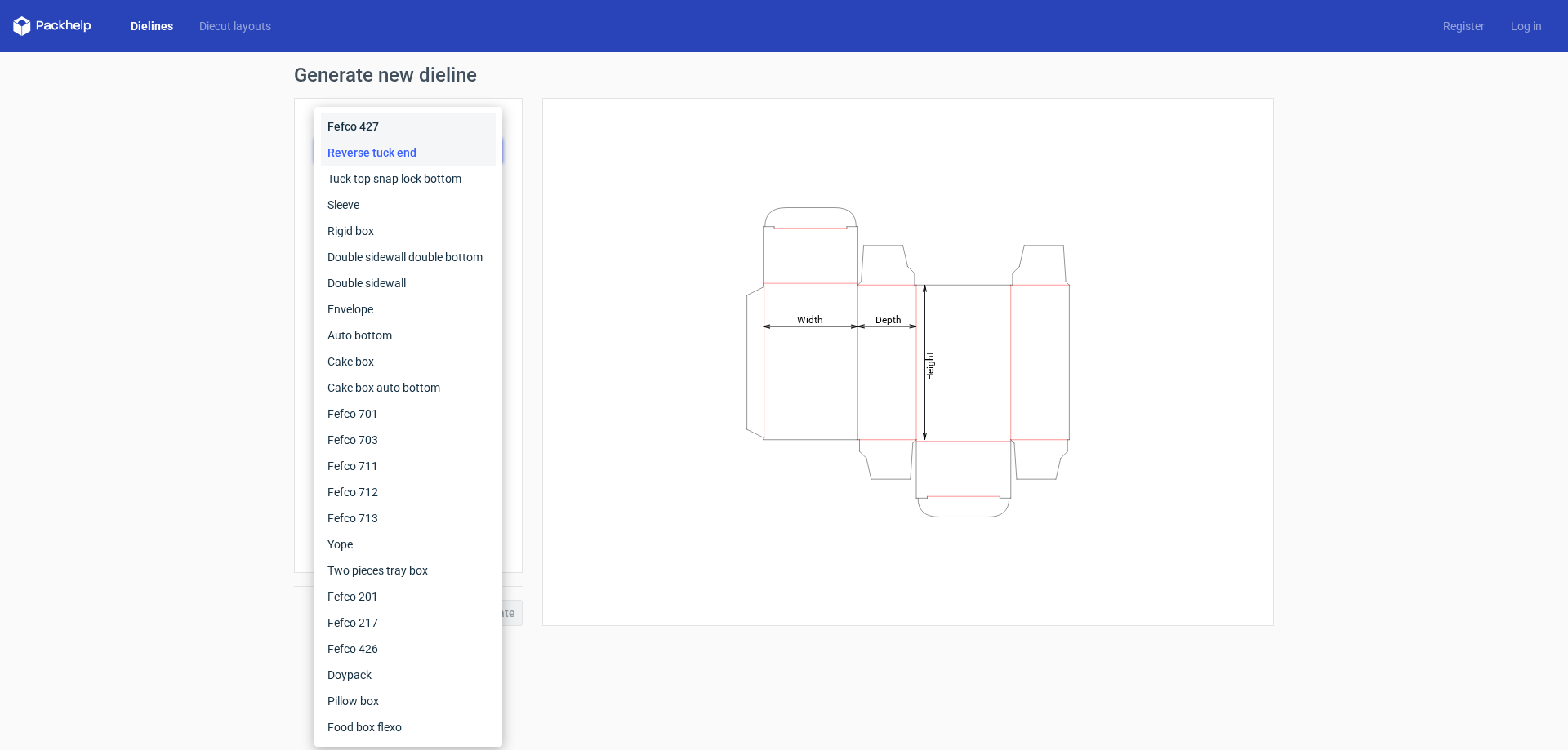
click at [398, 132] on div "Fefco 427" at bounding box center [408, 127] width 175 height 26
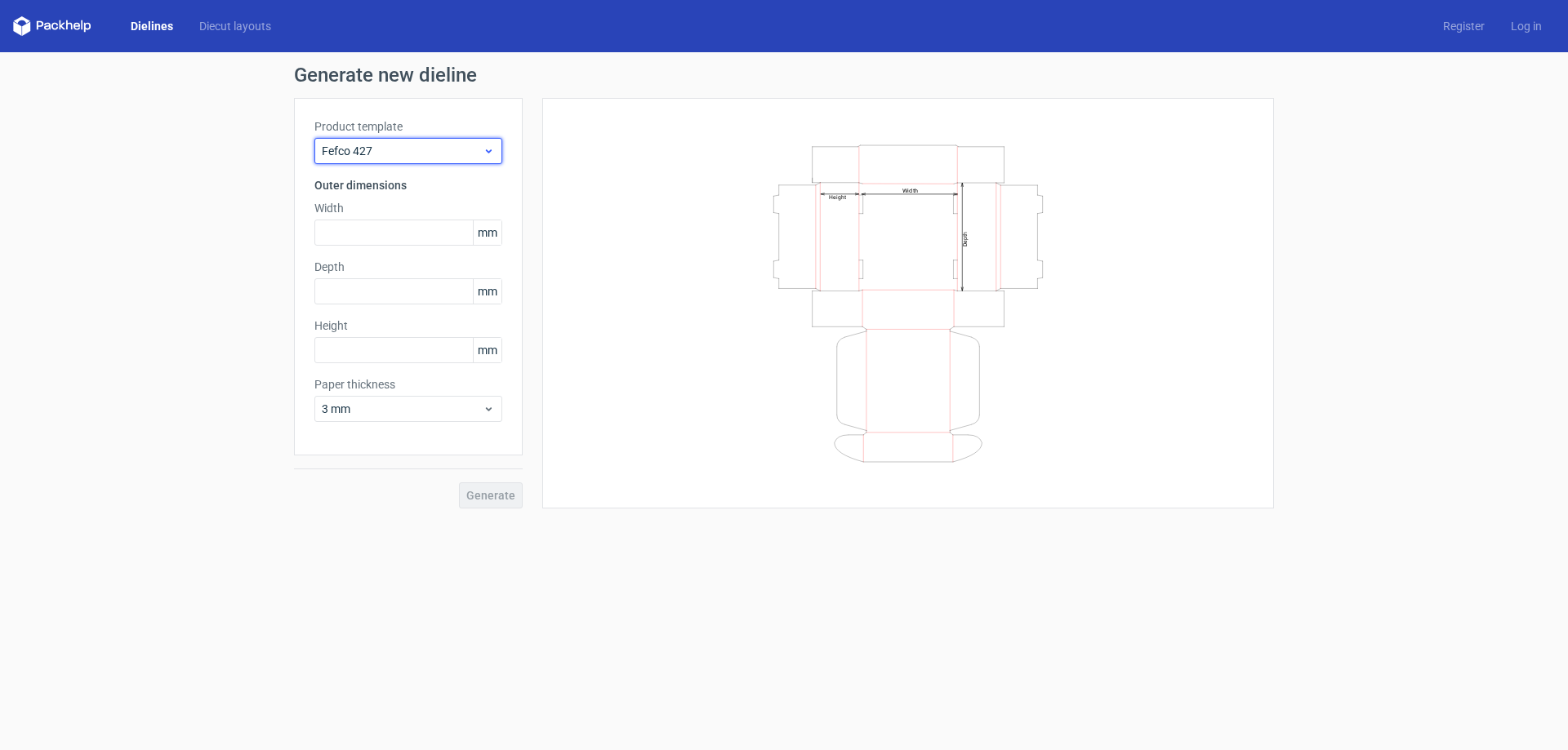
click at [396, 143] on span "Fefco 427" at bounding box center [402, 151] width 161 height 16
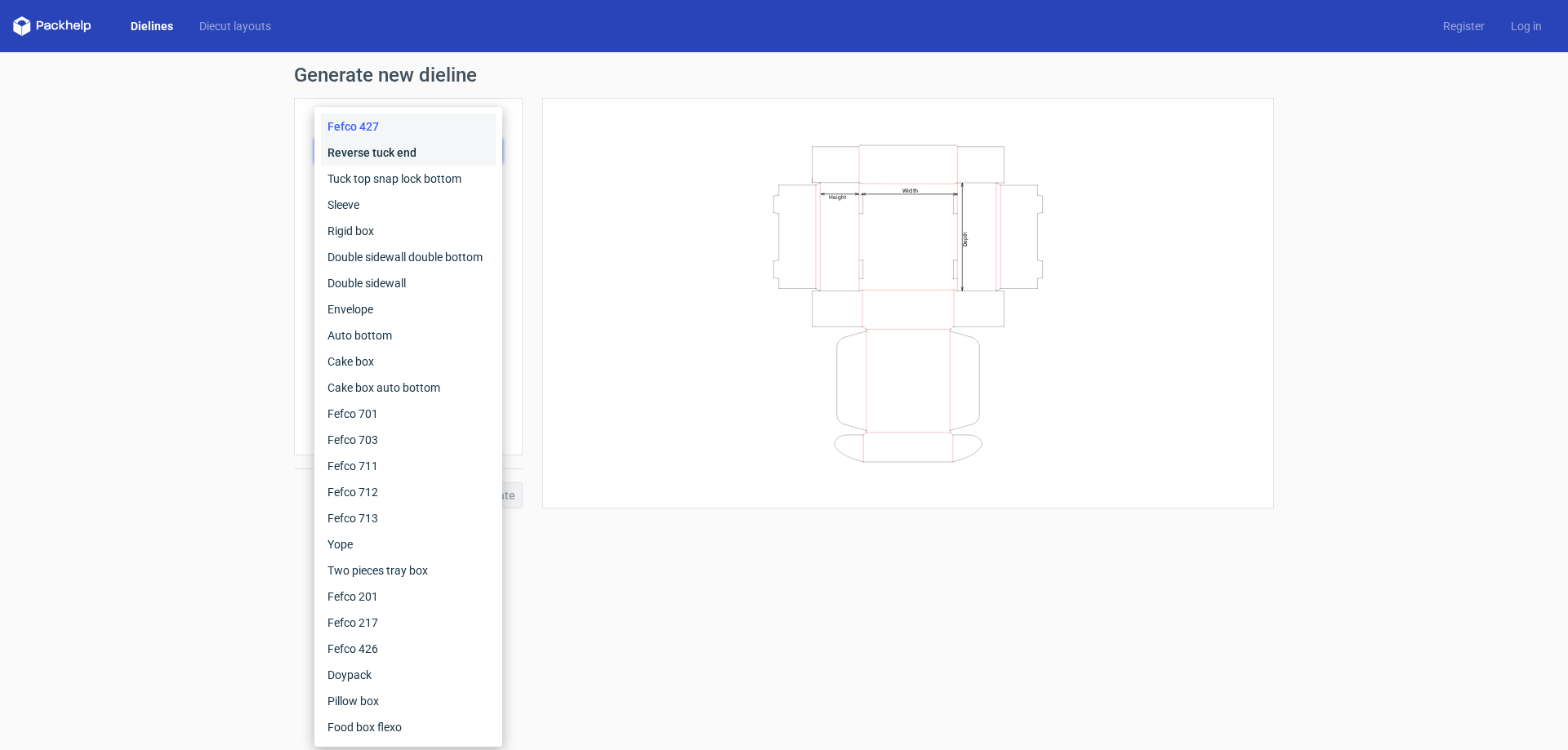
click at [388, 164] on div "Reverse tuck end" at bounding box center [408, 152] width 175 height 26
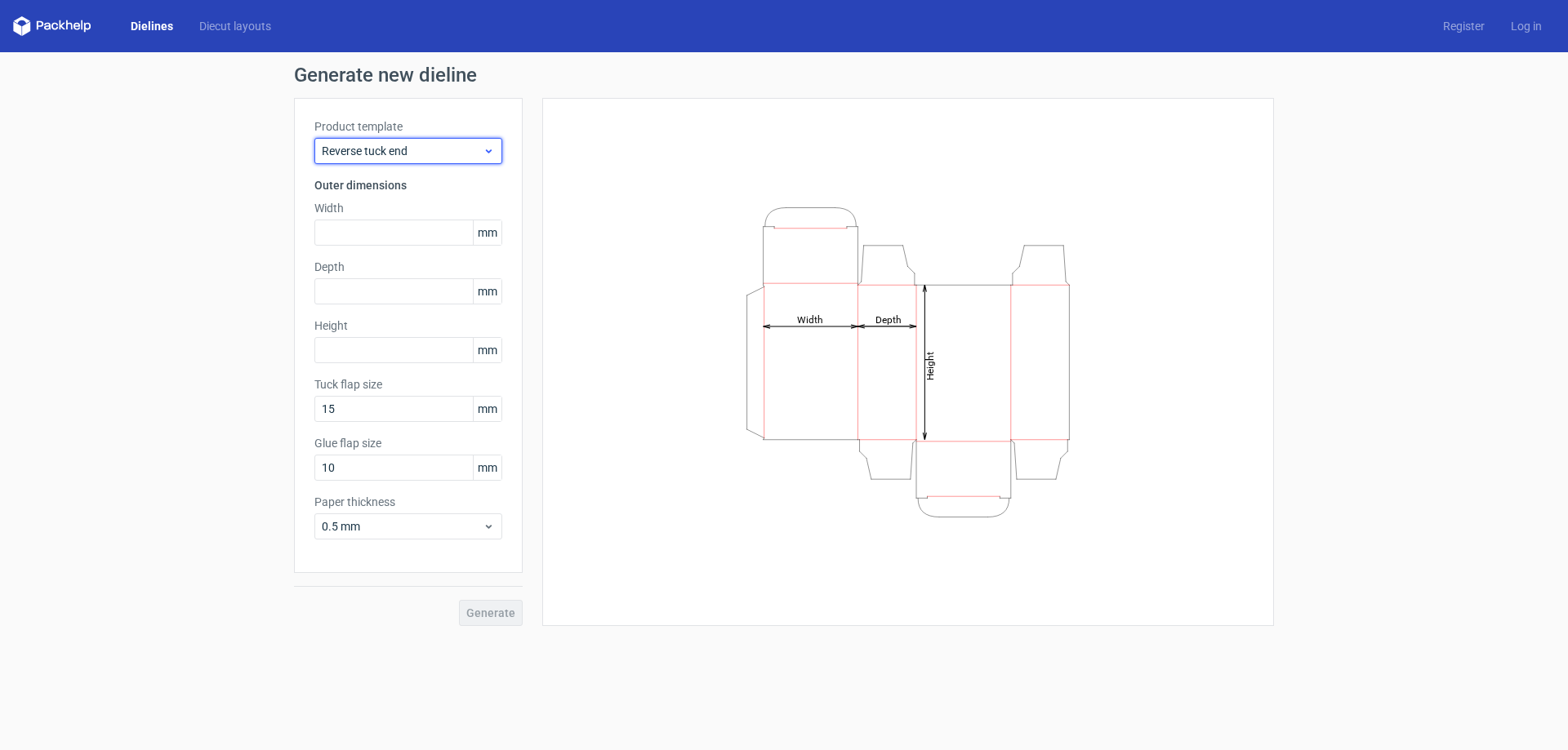
click at [391, 163] on div "Reverse tuck end" at bounding box center [408, 151] width 188 height 26
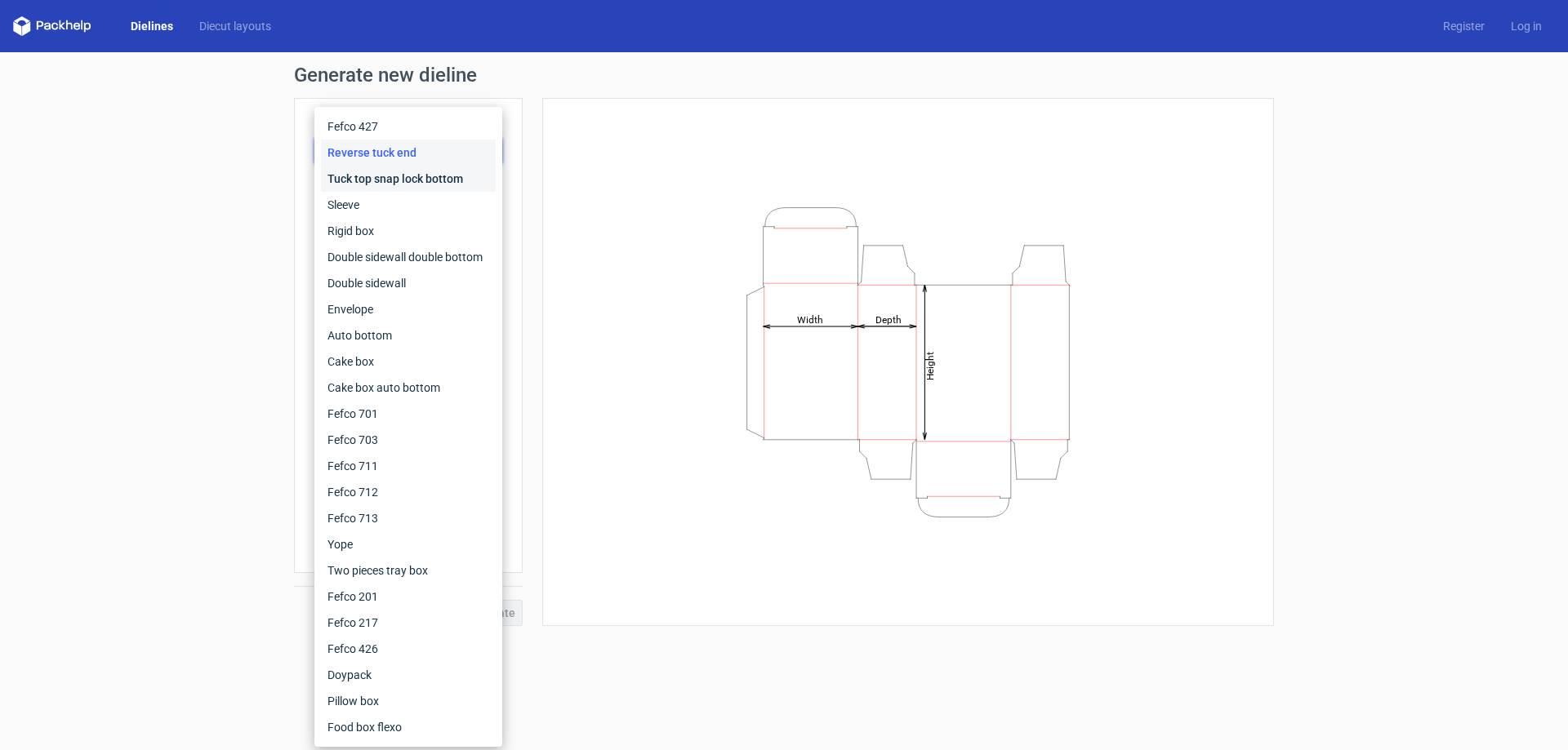
click at [391, 177] on div "Tuck top snap lock bottom" at bounding box center [408, 178] width 175 height 26
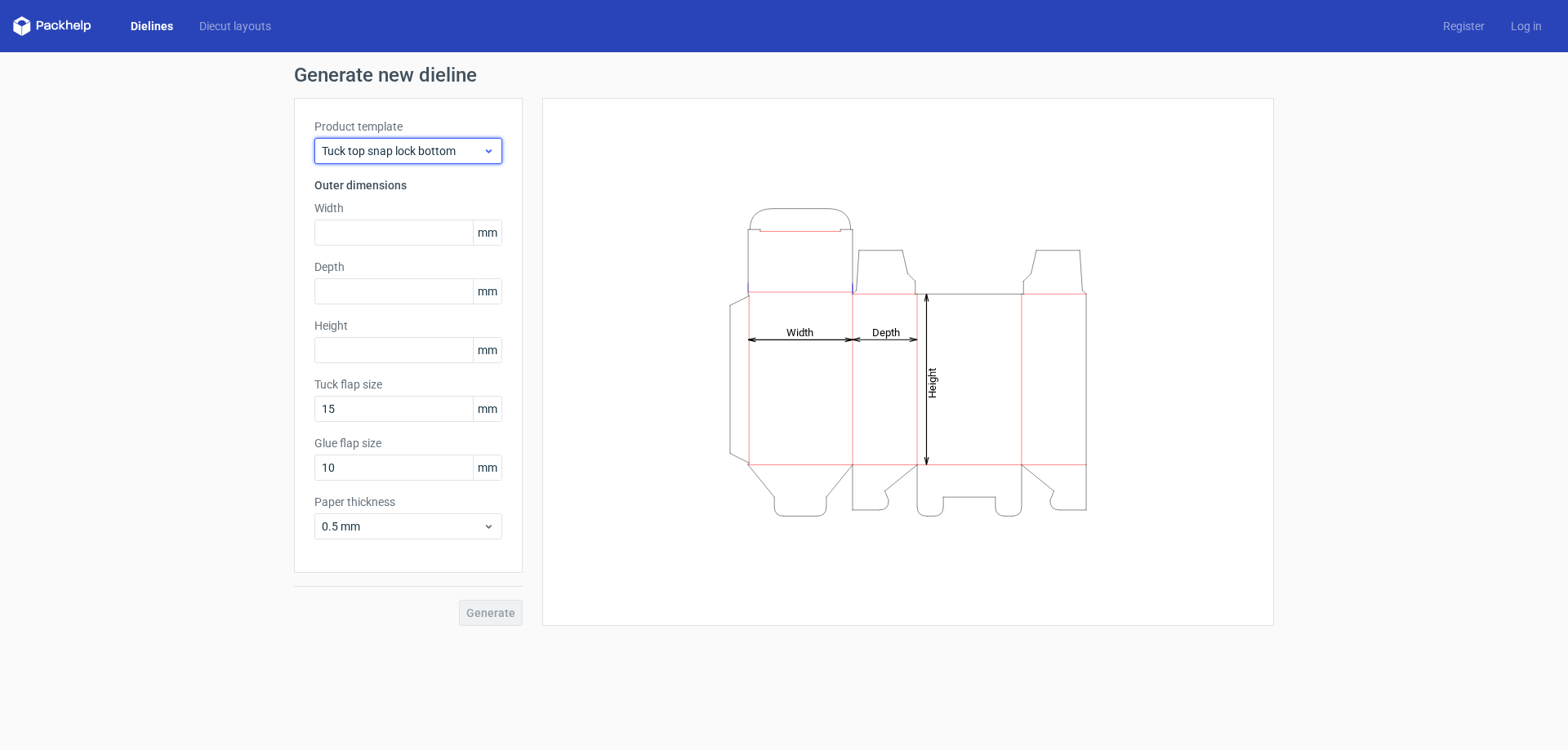
click at [400, 154] on span "Tuck top snap lock bottom" at bounding box center [402, 151] width 161 height 16
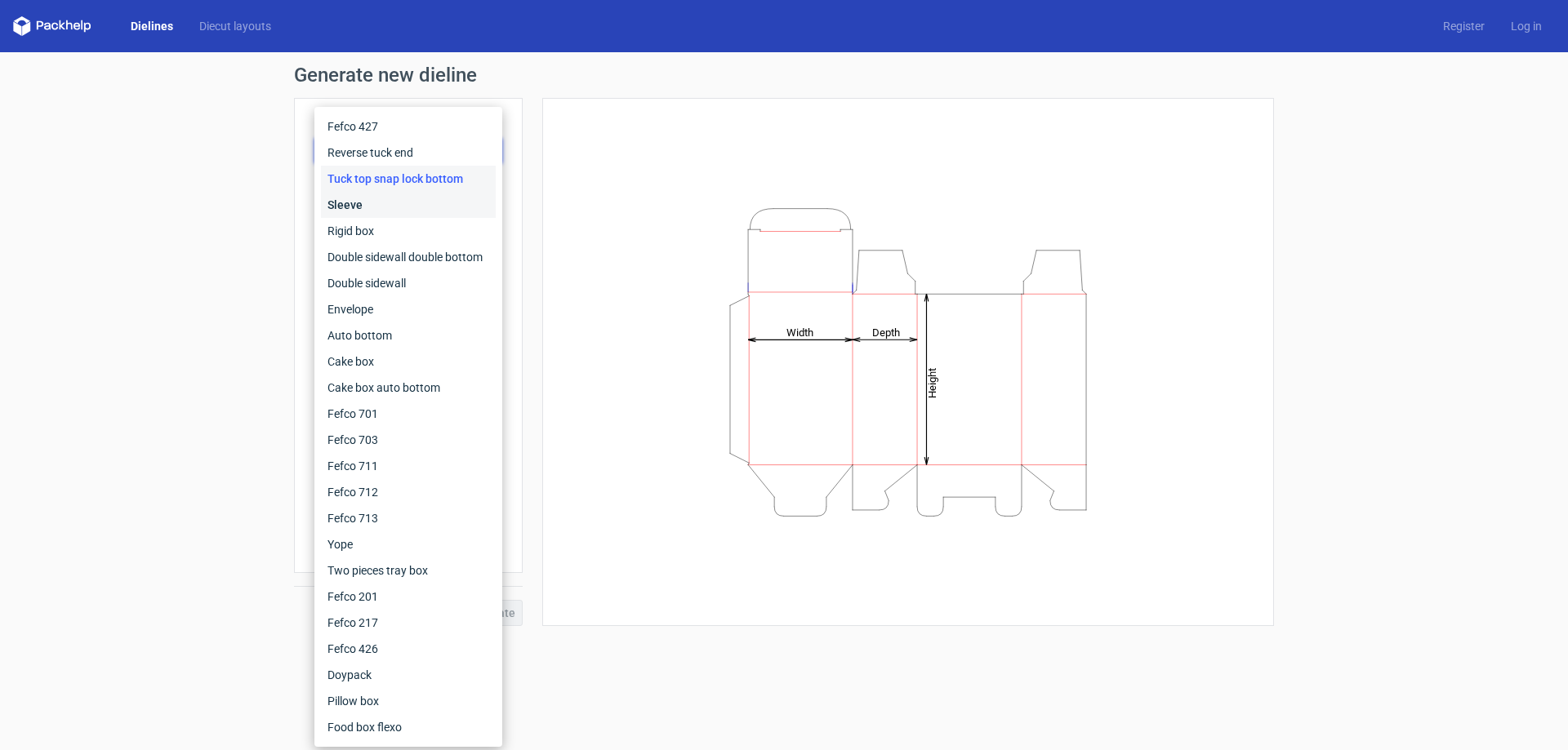
click at [403, 202] on div "Sleeve" at bounding box center [408, 205] width 175 height 26
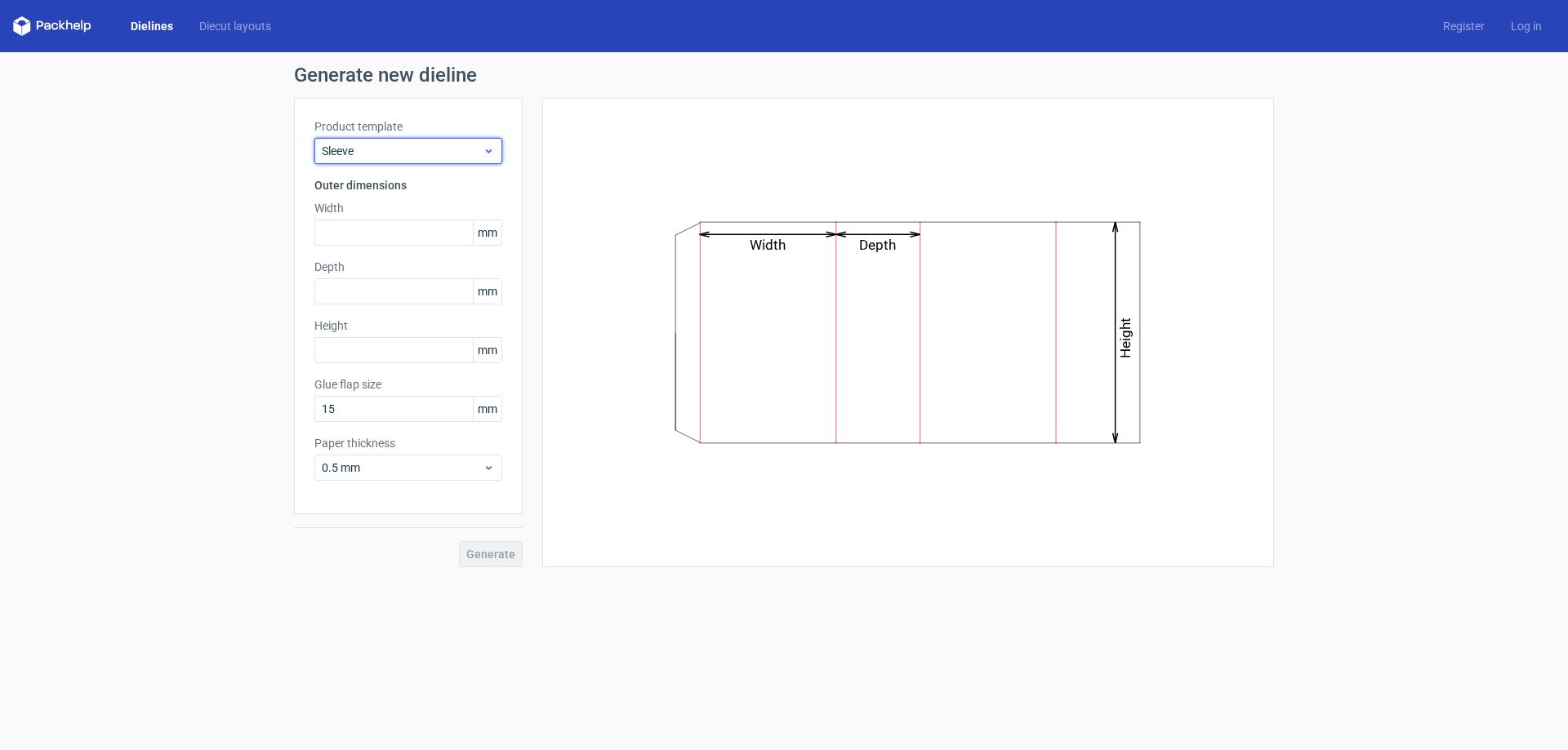
click at [427, 154] on span "Sleeve" at bounding box center [402, 151] width 161 height 16
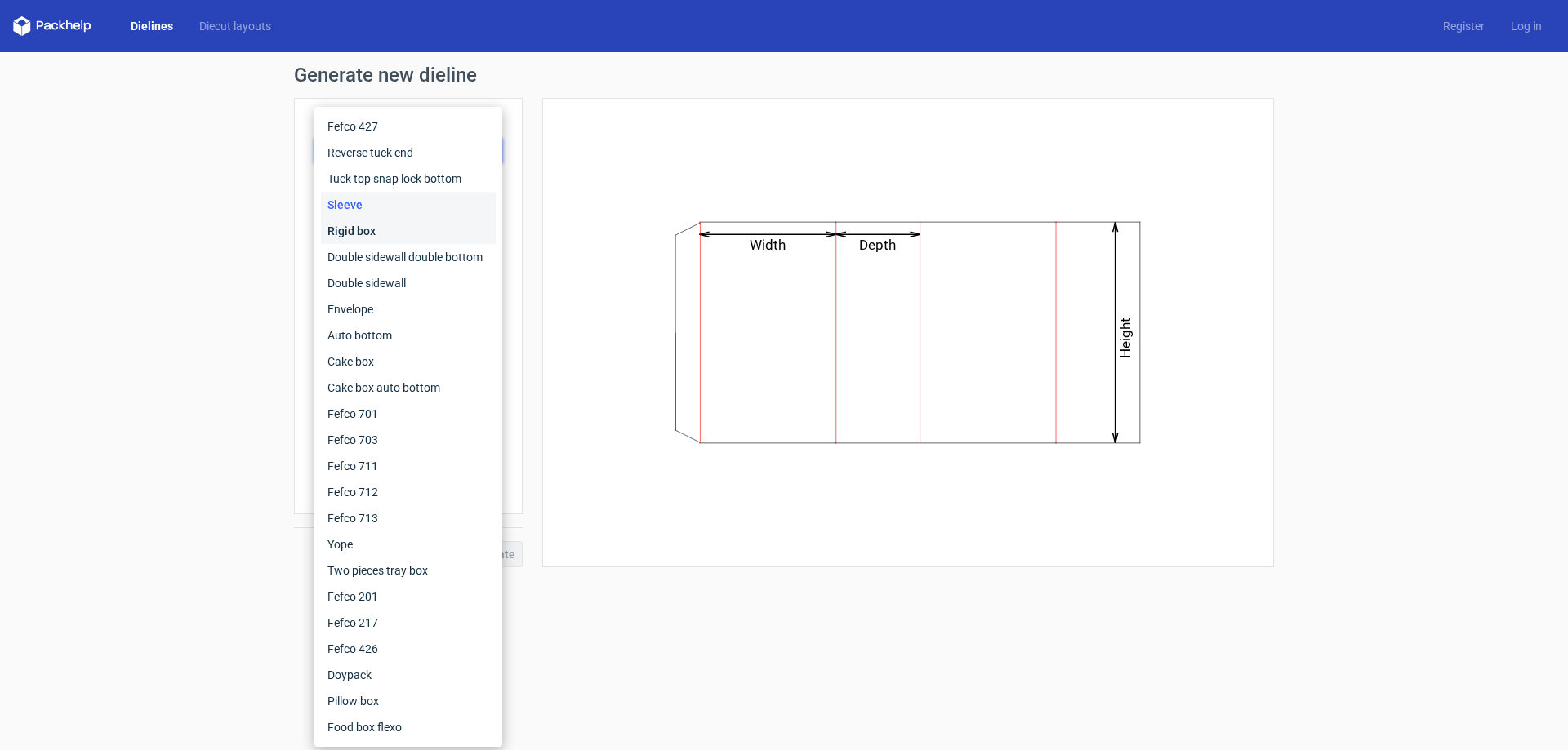
click at [403, 233] on div "Rigid box" at bounding box center [408, 230] width 175 height 26
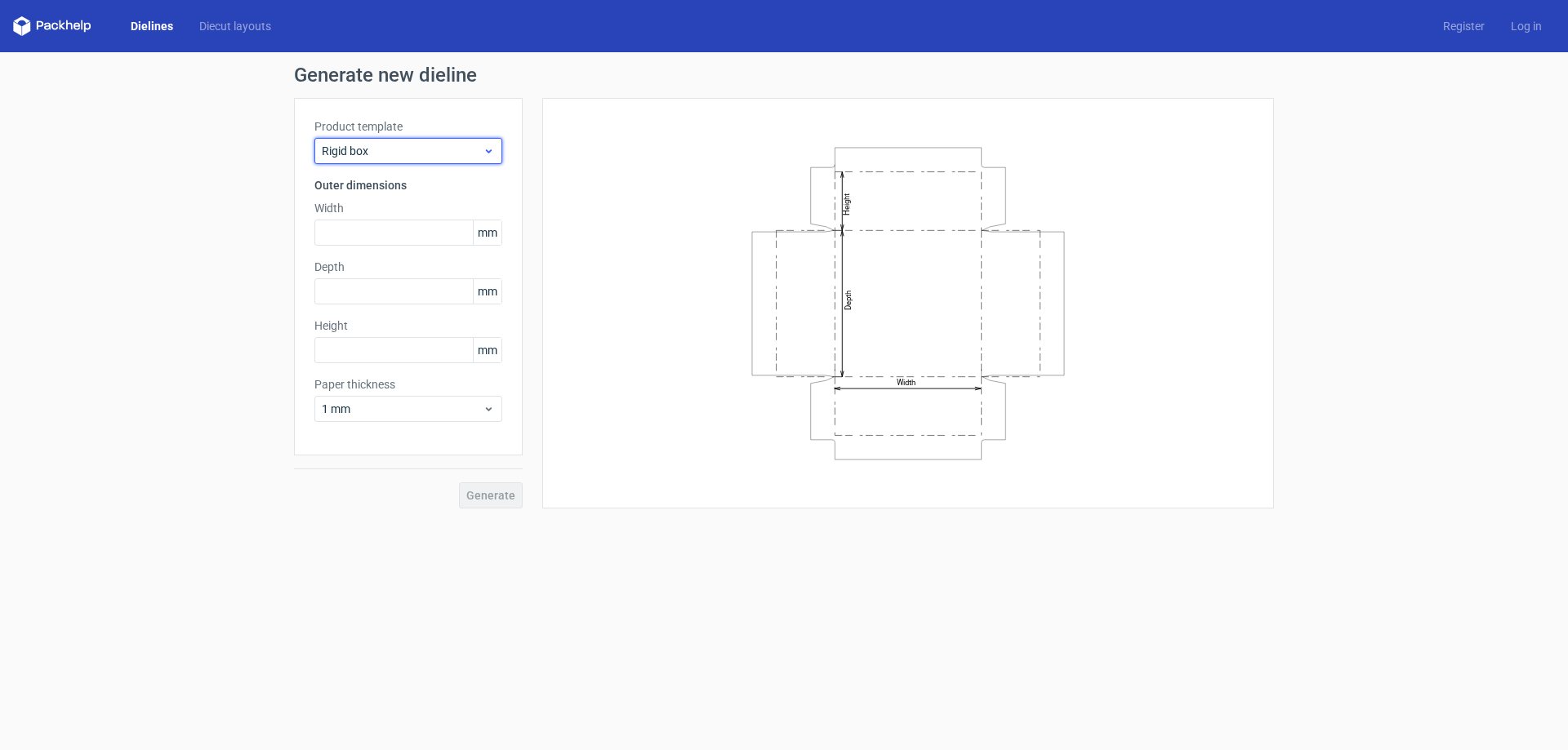
click at [393, 163] on div "Rigid box" at bounding box center [408, 151] width 188 height 26
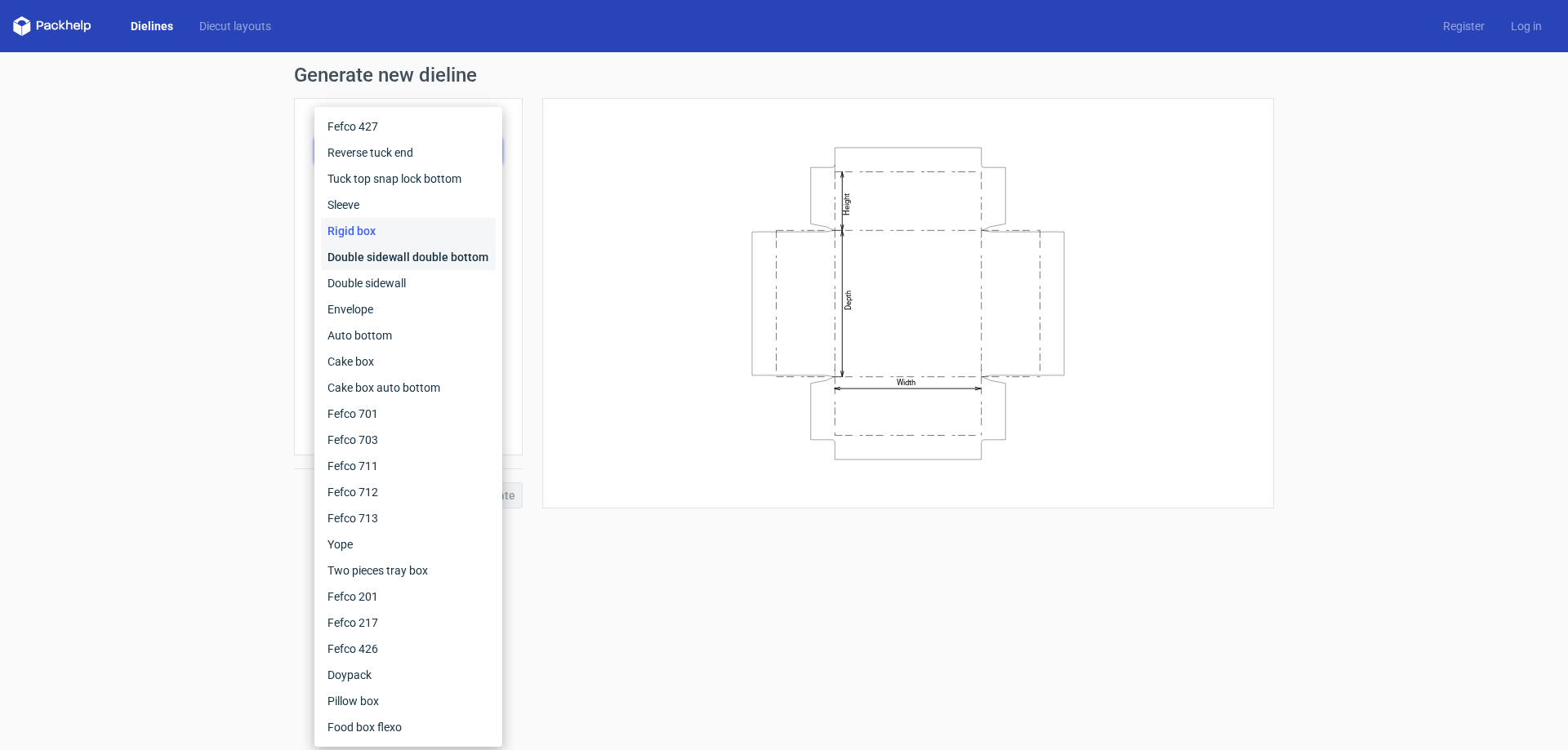
click at [396, 253] on div "Double sidewall double bottom" at bounding box center [408, 257] width 175 height 26
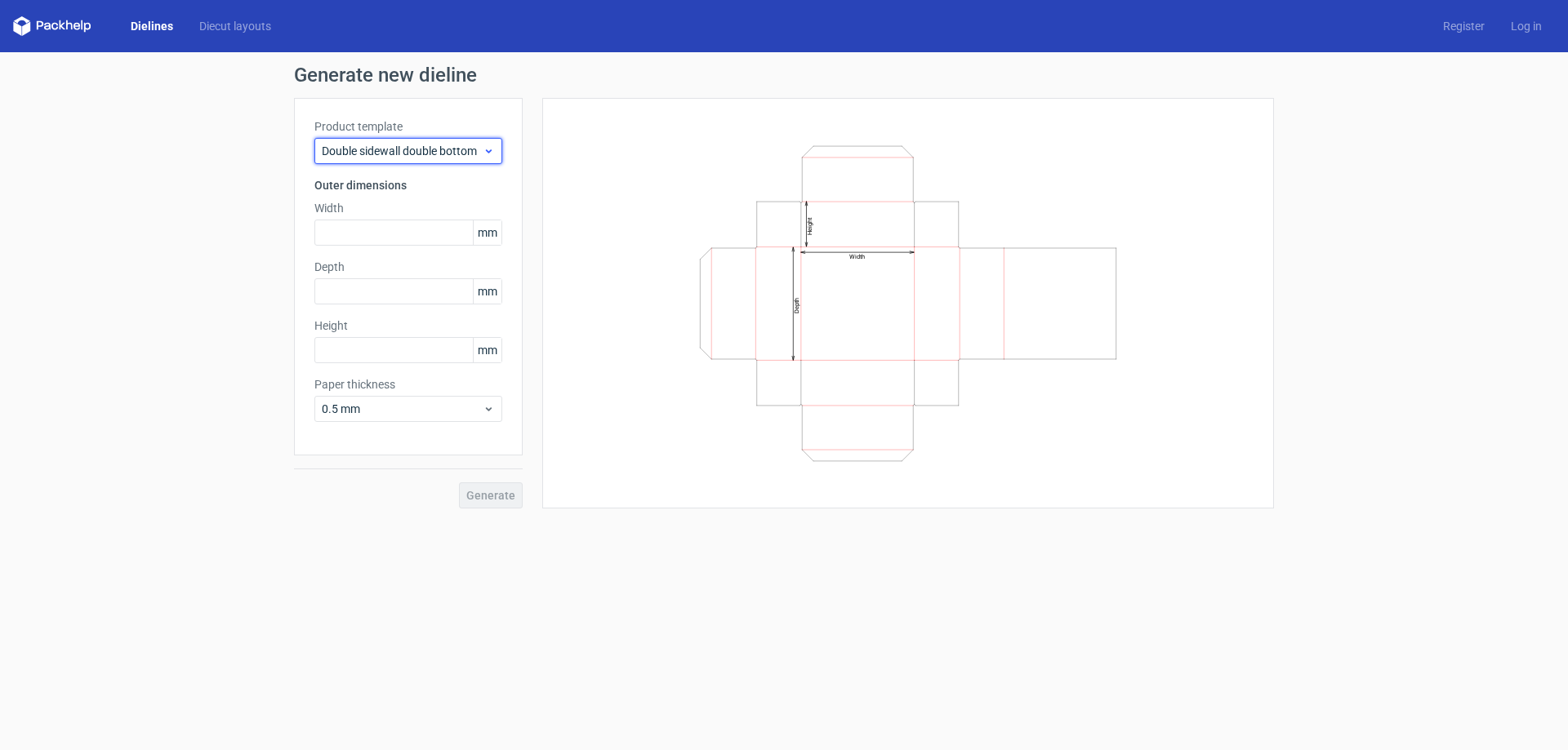
click at [396, 146] on span "Double sidewall double bottom" at bounding box center [402, 151] width 161 height 16
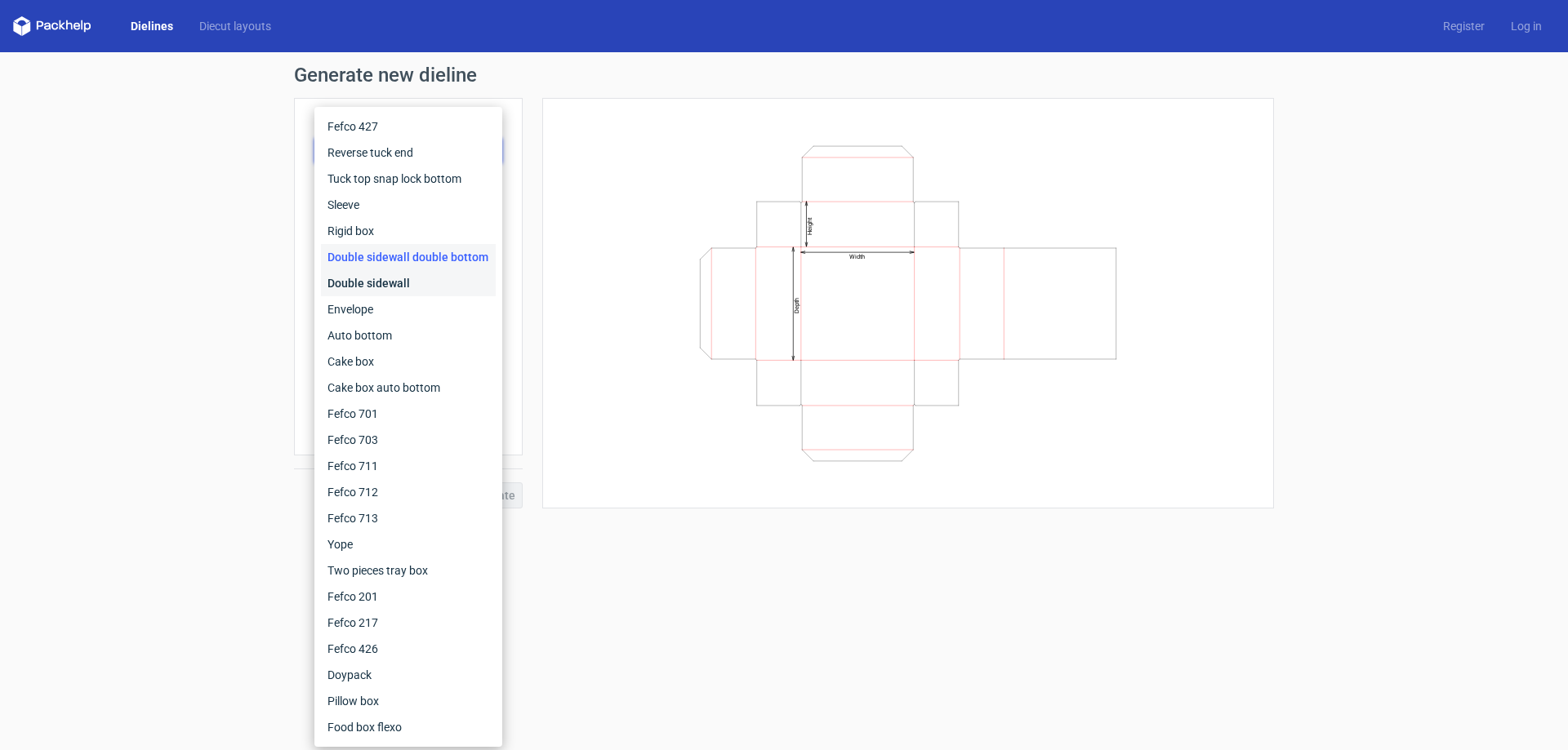
click at [390, 276] on div "Double sidewall" at bounding box center [408, 283] width 175 height 26
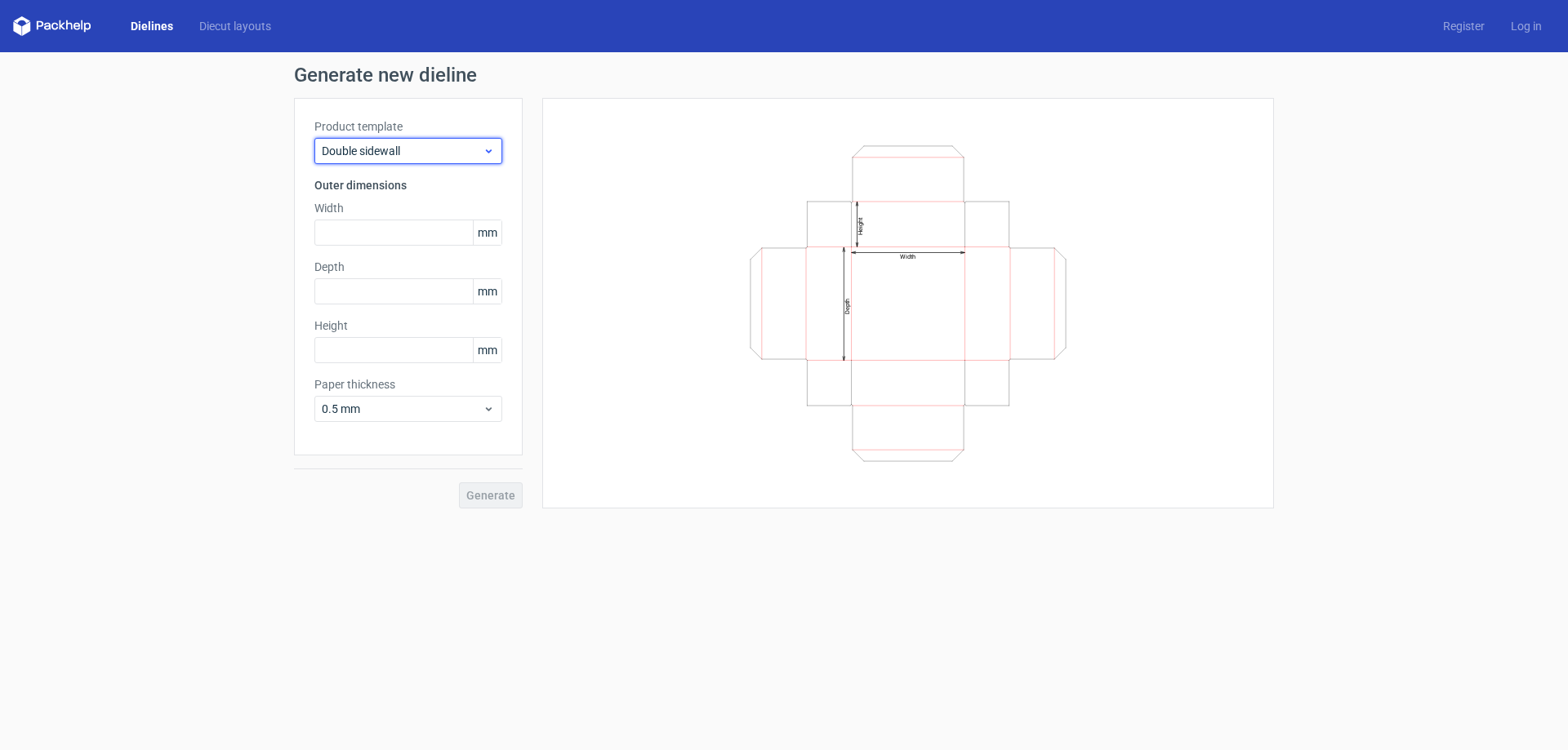
click at [395, 160] on div "Double sidewall" at bounding box center [408, 151] width 188 height 26
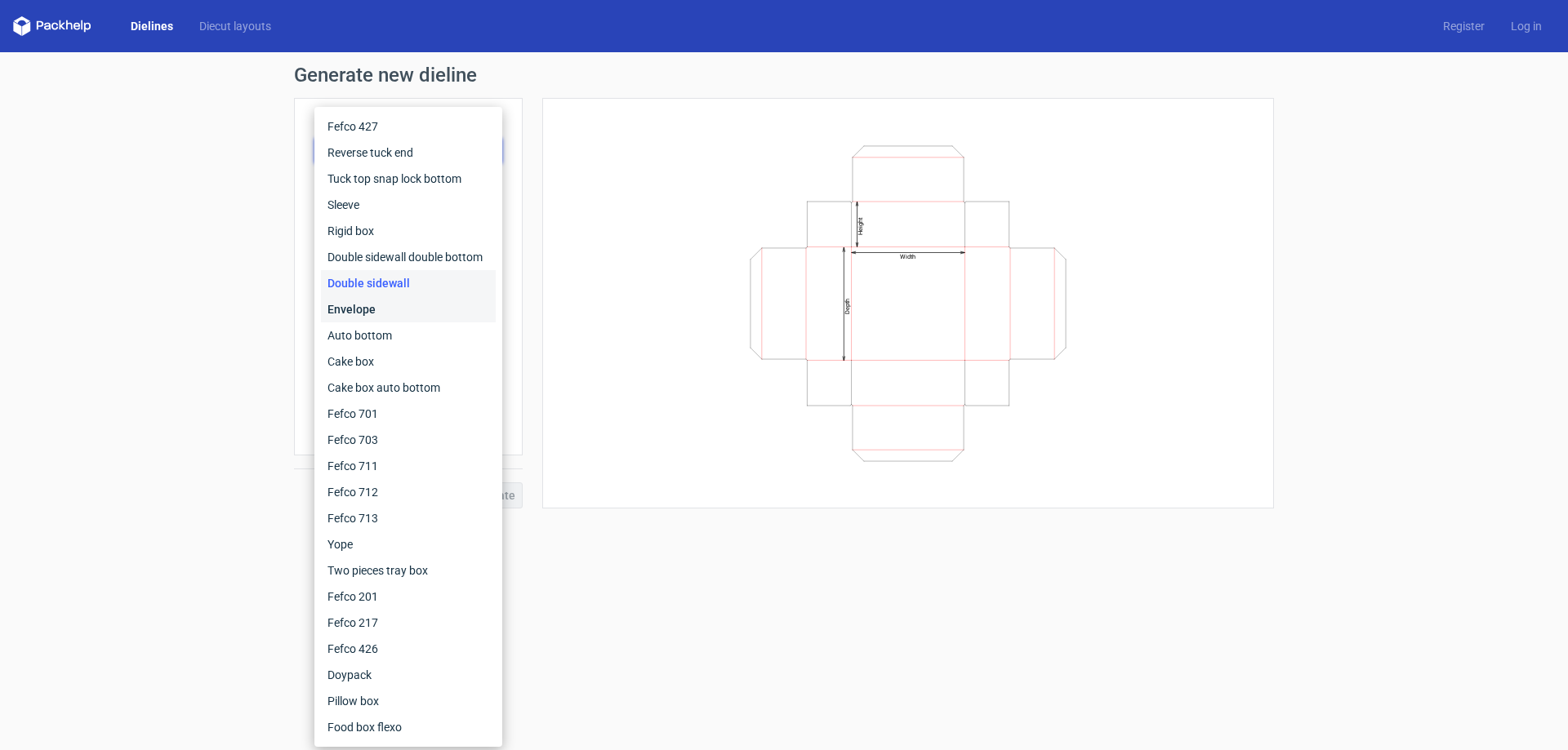
click at [385, 312] on div "Envelope" at bounding box center [408, 309] width 175 height 26
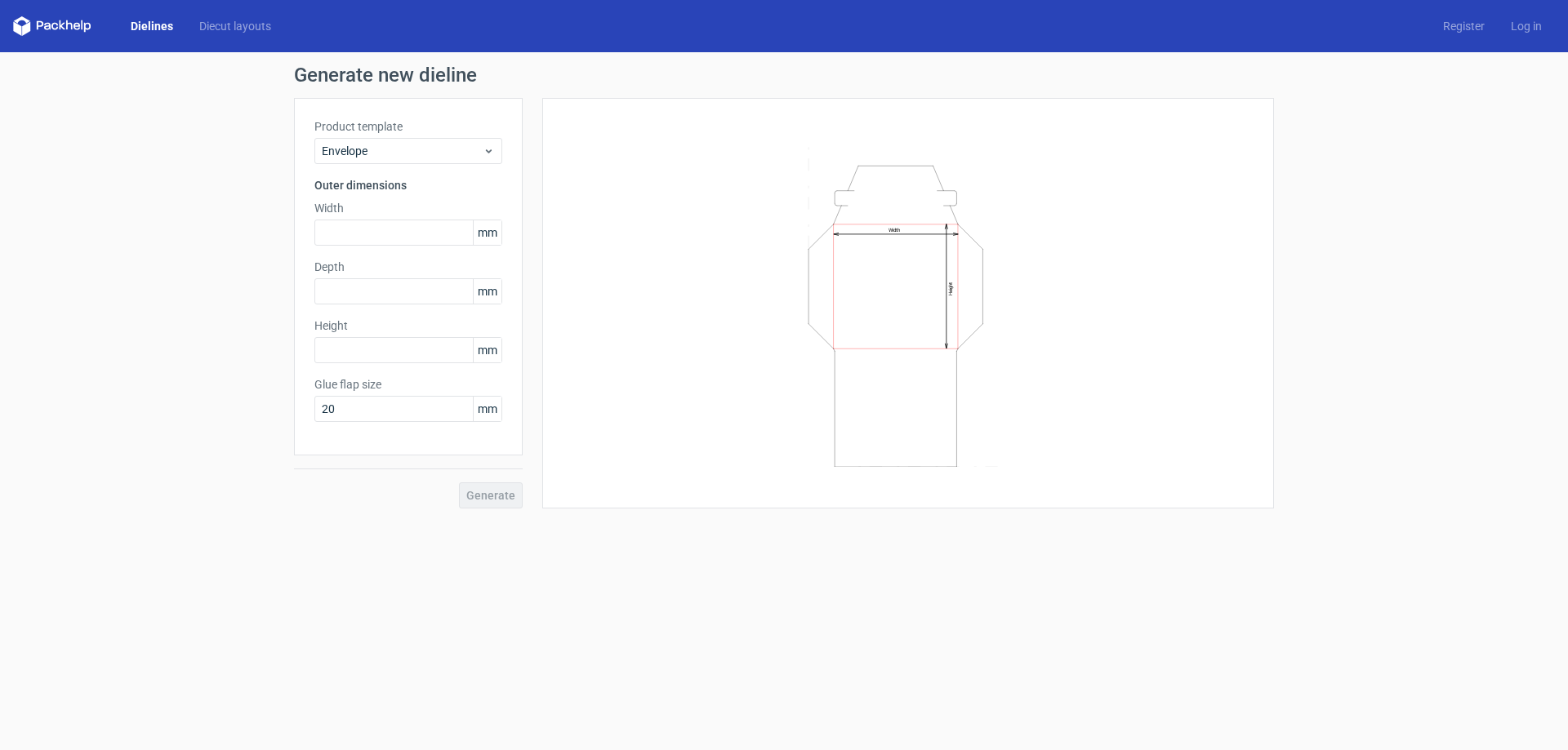
click at [376, 167] on div "Product template Envelope Outer dimensions Width mm Depth mm Height mm Glue fla…" at bounding box center [408, 277] width 229 height 358
click at [378, 157] on span "Envelope" at bounding box center [402, 151] width 161 height 16
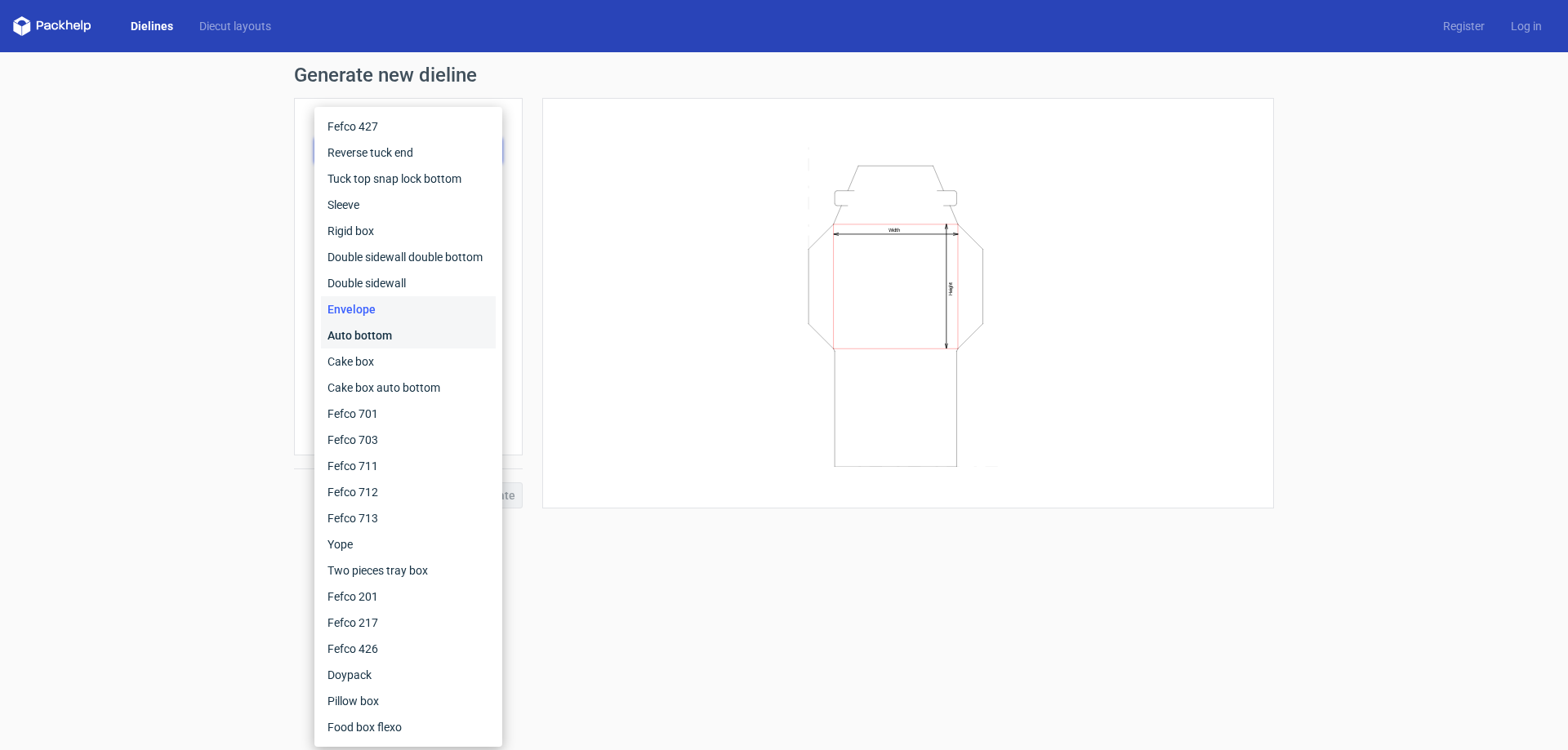
click at [386, 325] on div "Auto bottom" at bounding box center [408, 335] width 175 height 26
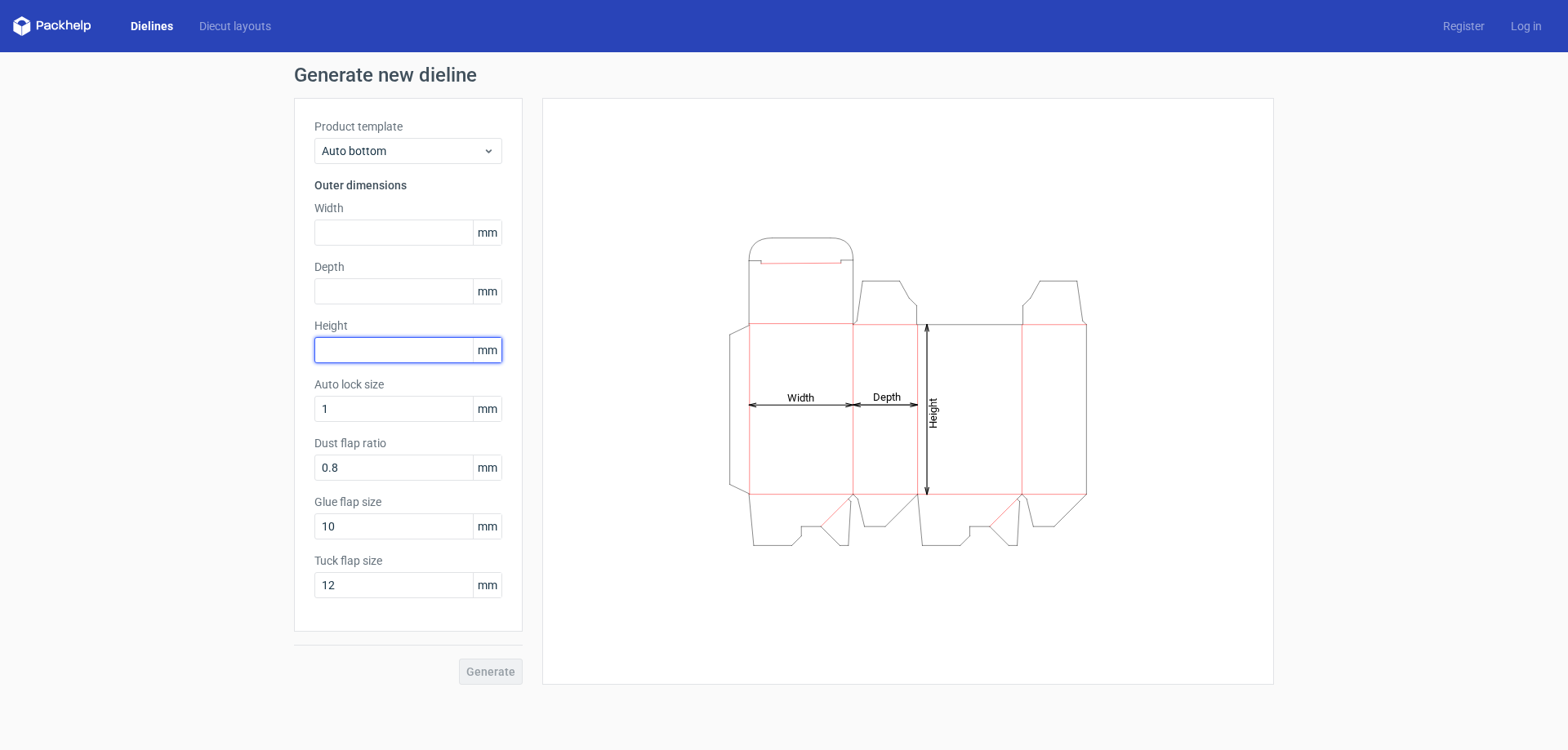
click at [399, 351] on input "text" at bounding box center [408, 350] width 188 height 26
type input "205"
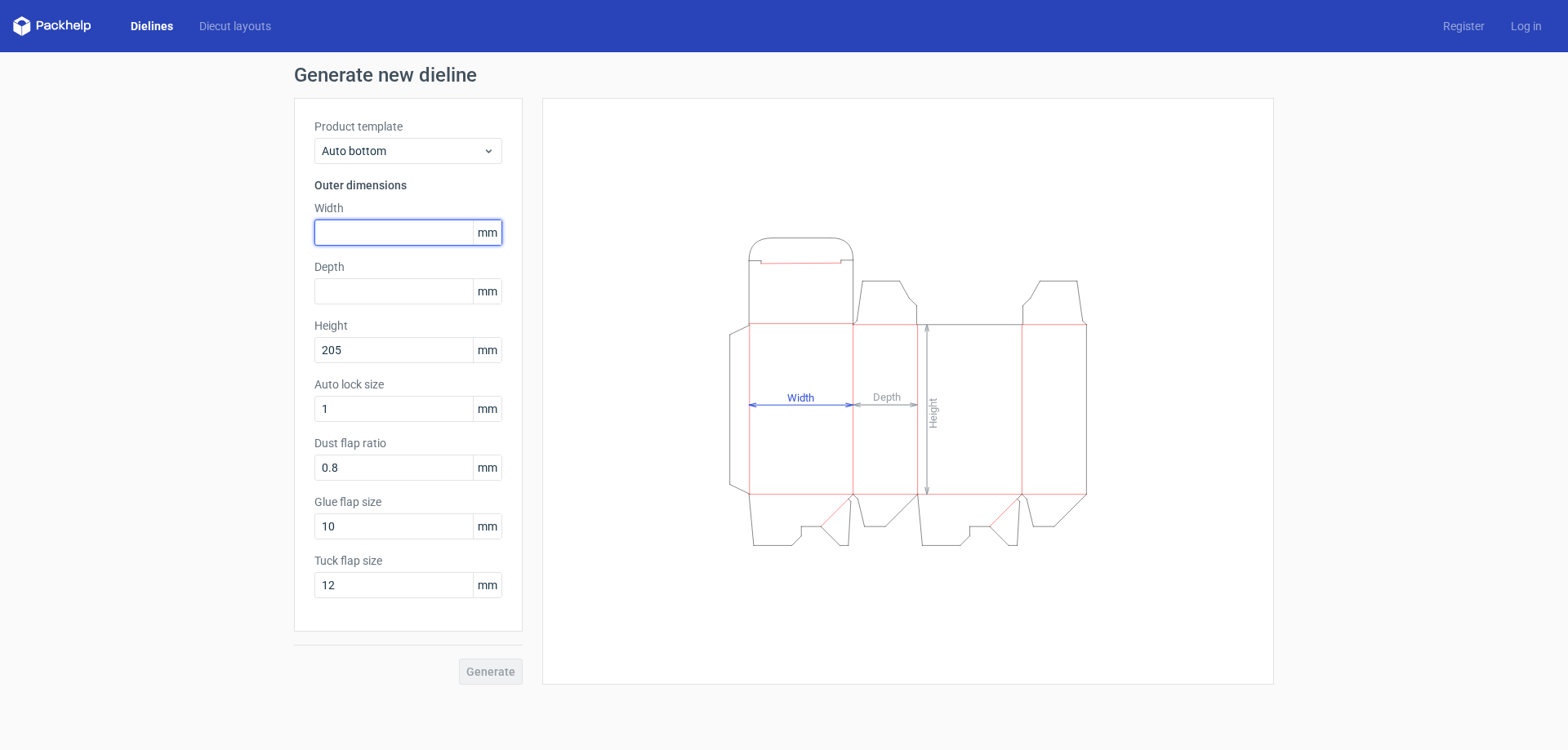
click at [400, 235] on input "text" at bounding box center [408, 232] width 188 height 26
type input "100"
click at [419, 291] on input "text" at bounding box center [408, 291] width 188 height 26
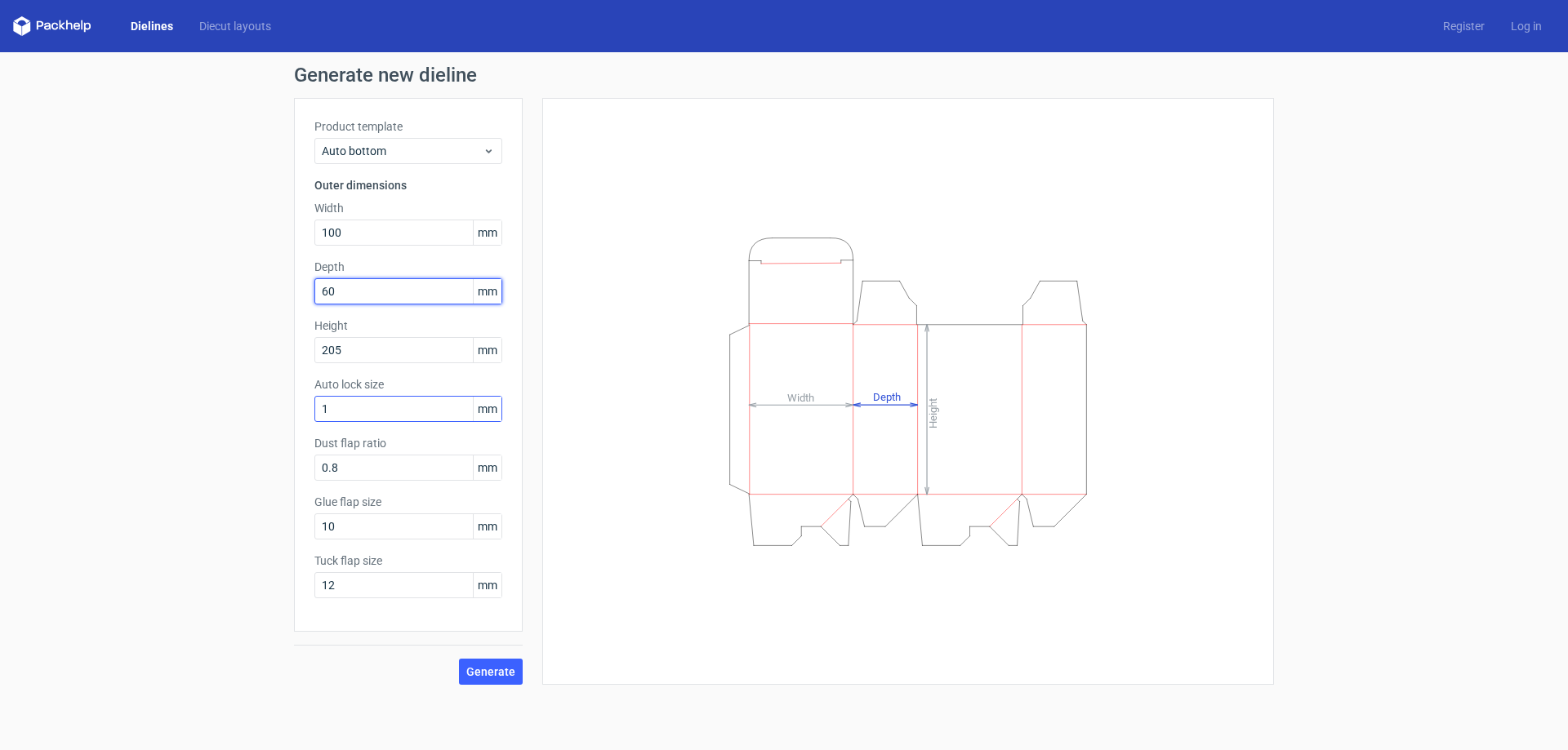
type input "60"
click at [402, 416] on input "1" at bounding box center [408, 409] width 188 height 26
click at [475, 664] on button "Generate" at bounding box center [491, 672] width 64 height 26
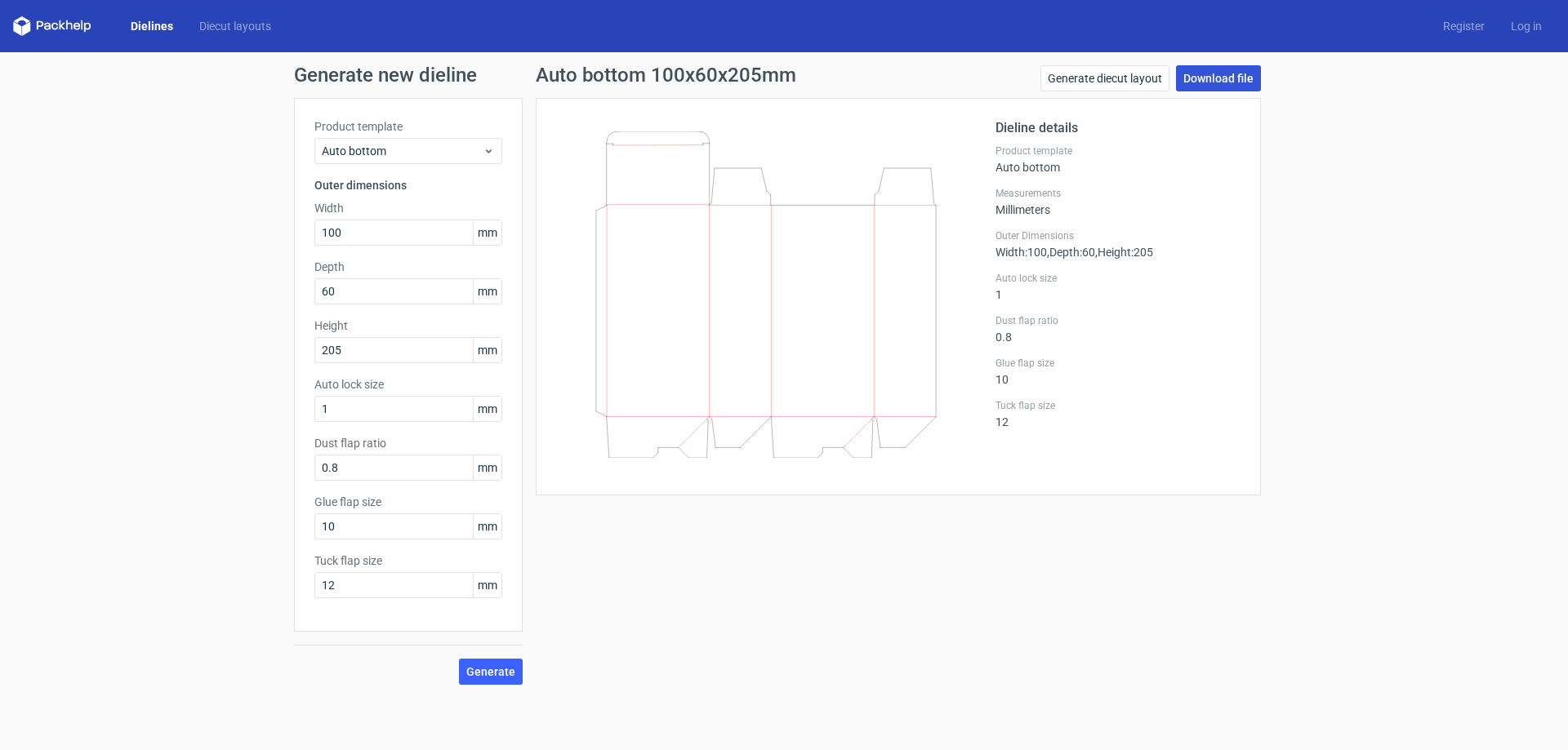
click at [1207, 82] on link "Download file" at bounding box center [1217, 78] width 85 height 26
